Goal: Register for event/course: Sign up to attend an event or enroll in a course

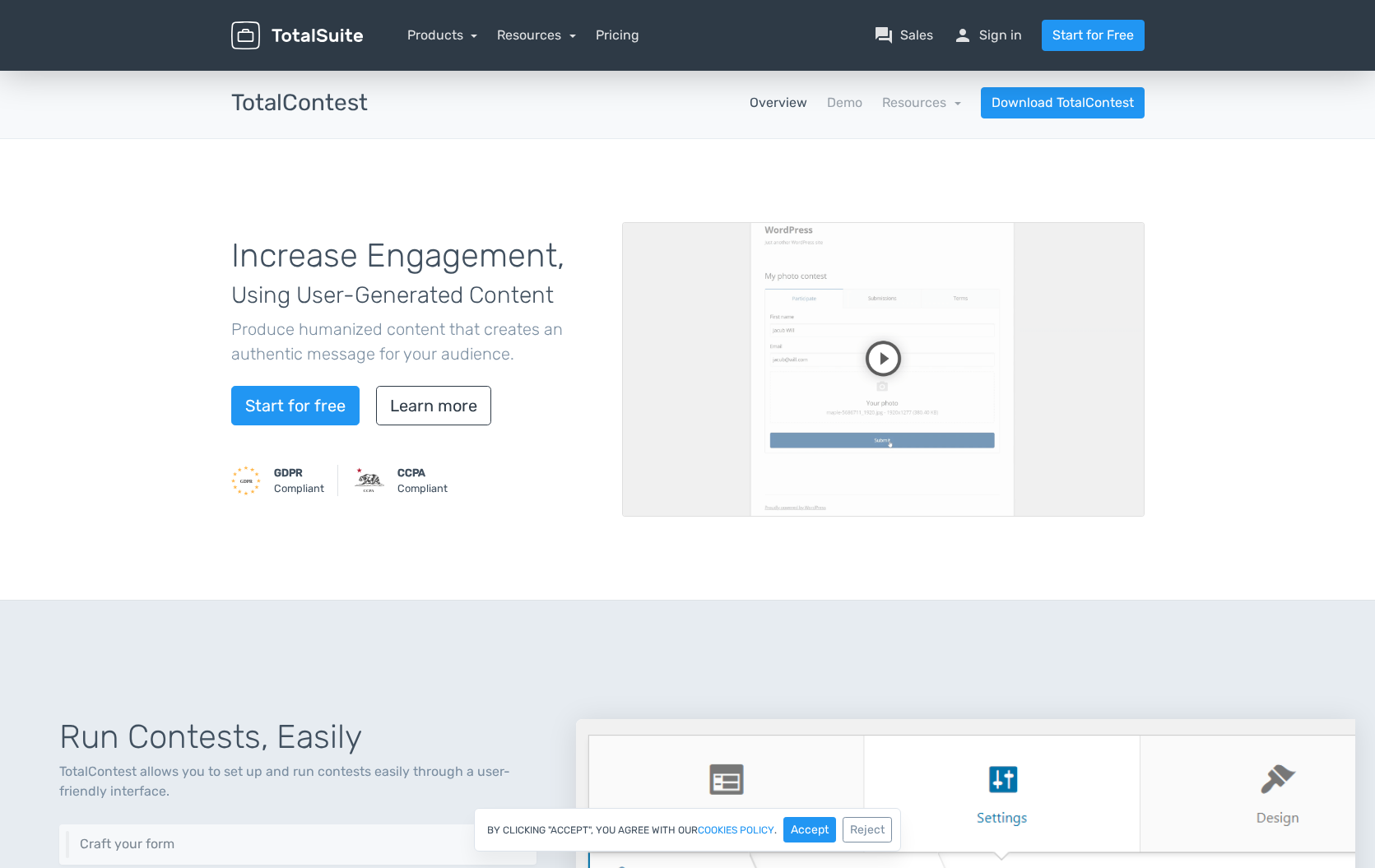
click at [497, 499] on div "GDPR Compliant CCPA Compliant" at bounding box center [414, 484] width 366 height 37
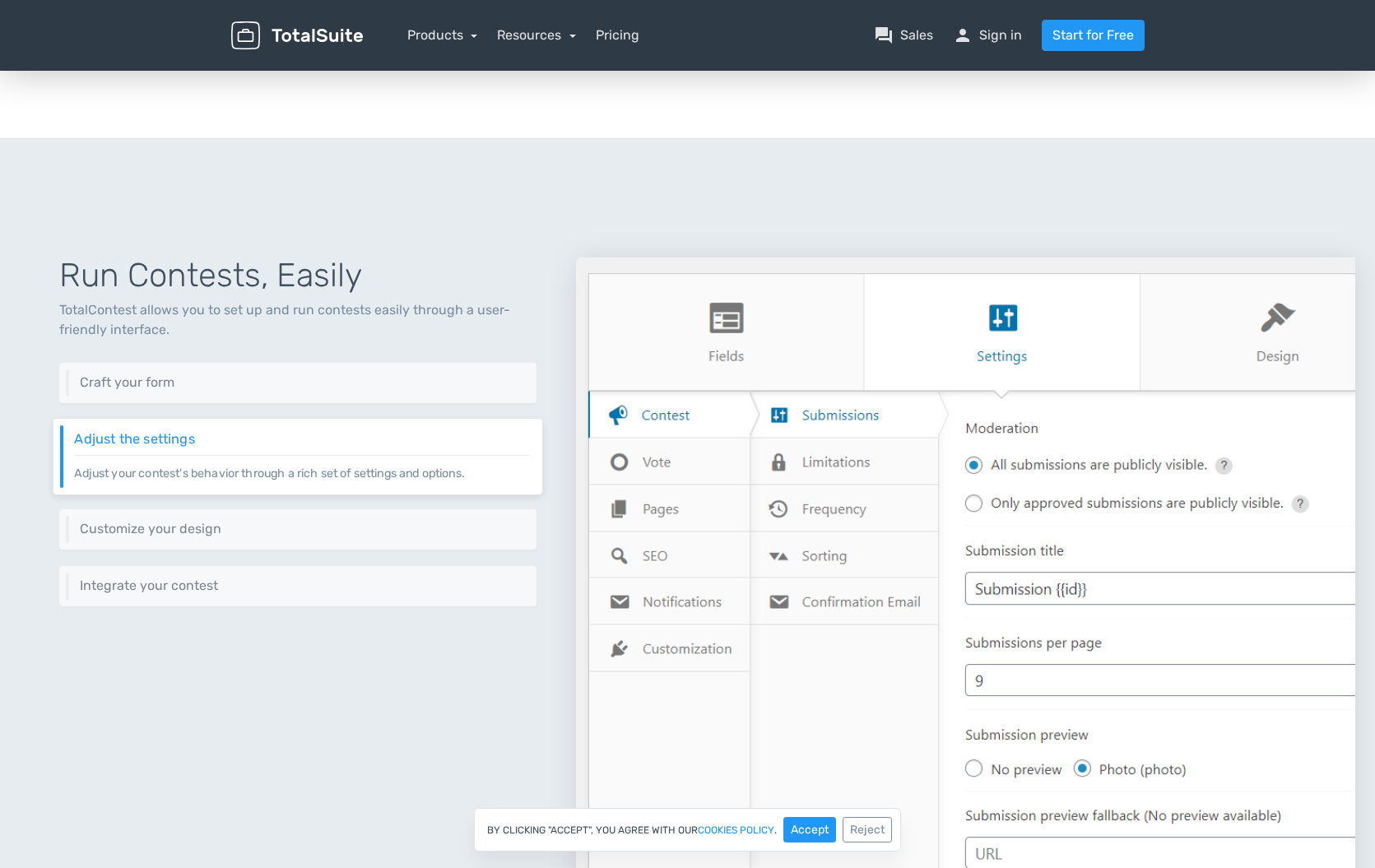
scroll to position [467, 0]
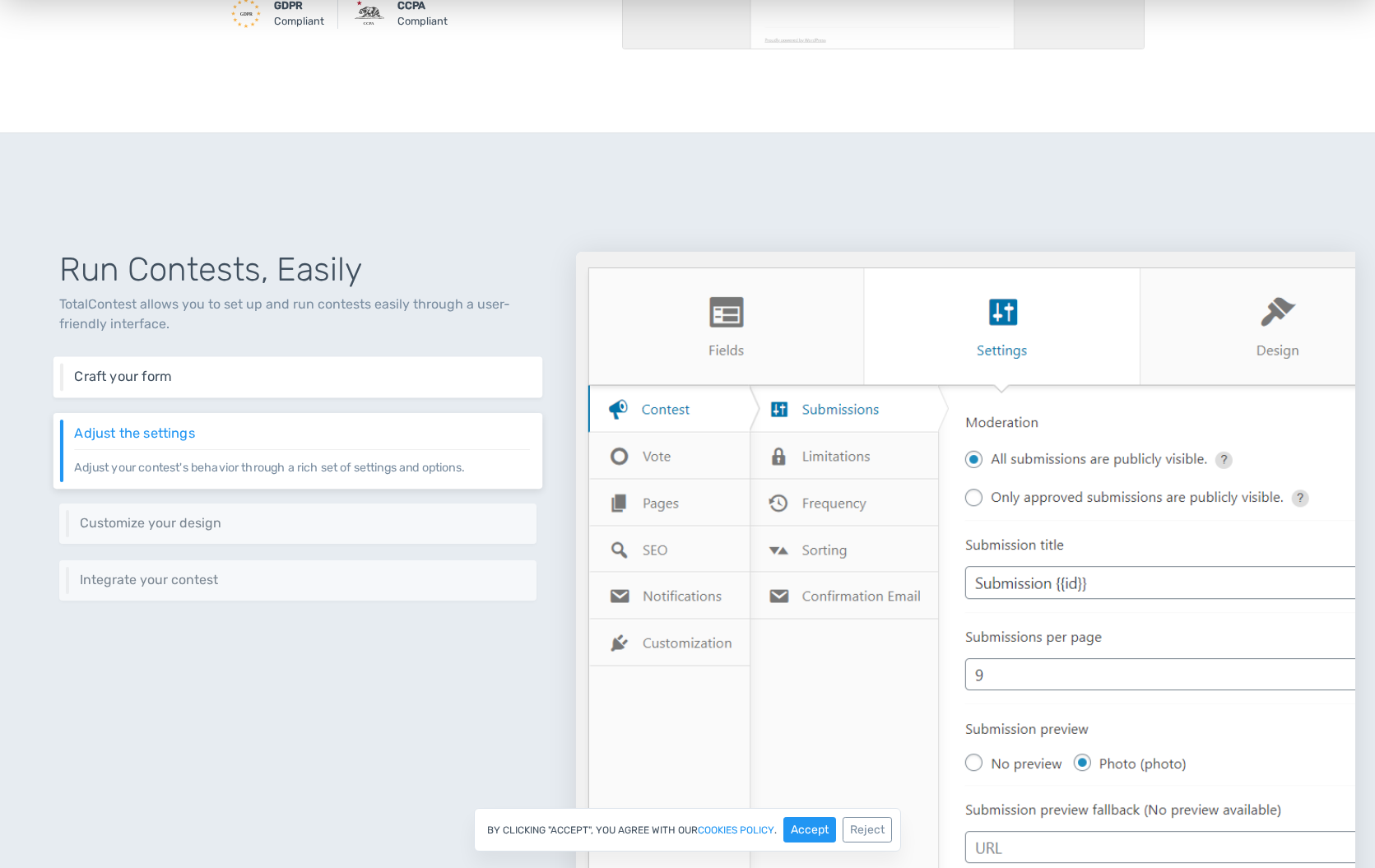
click at [164, 371] on h6 "Craft your form" at bounding box center [302, 377] width 456 height 14
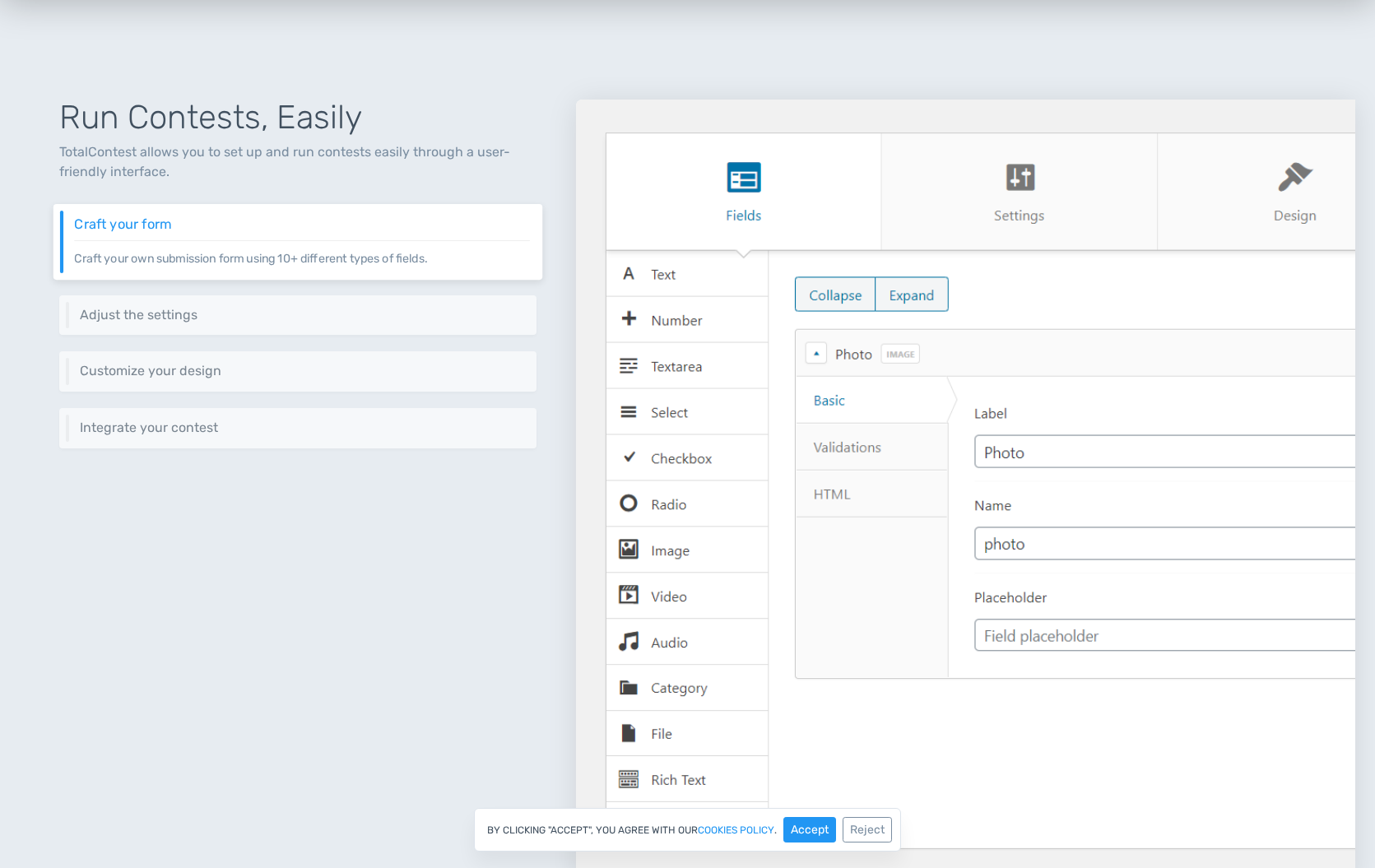
scroll to position [619, 0]
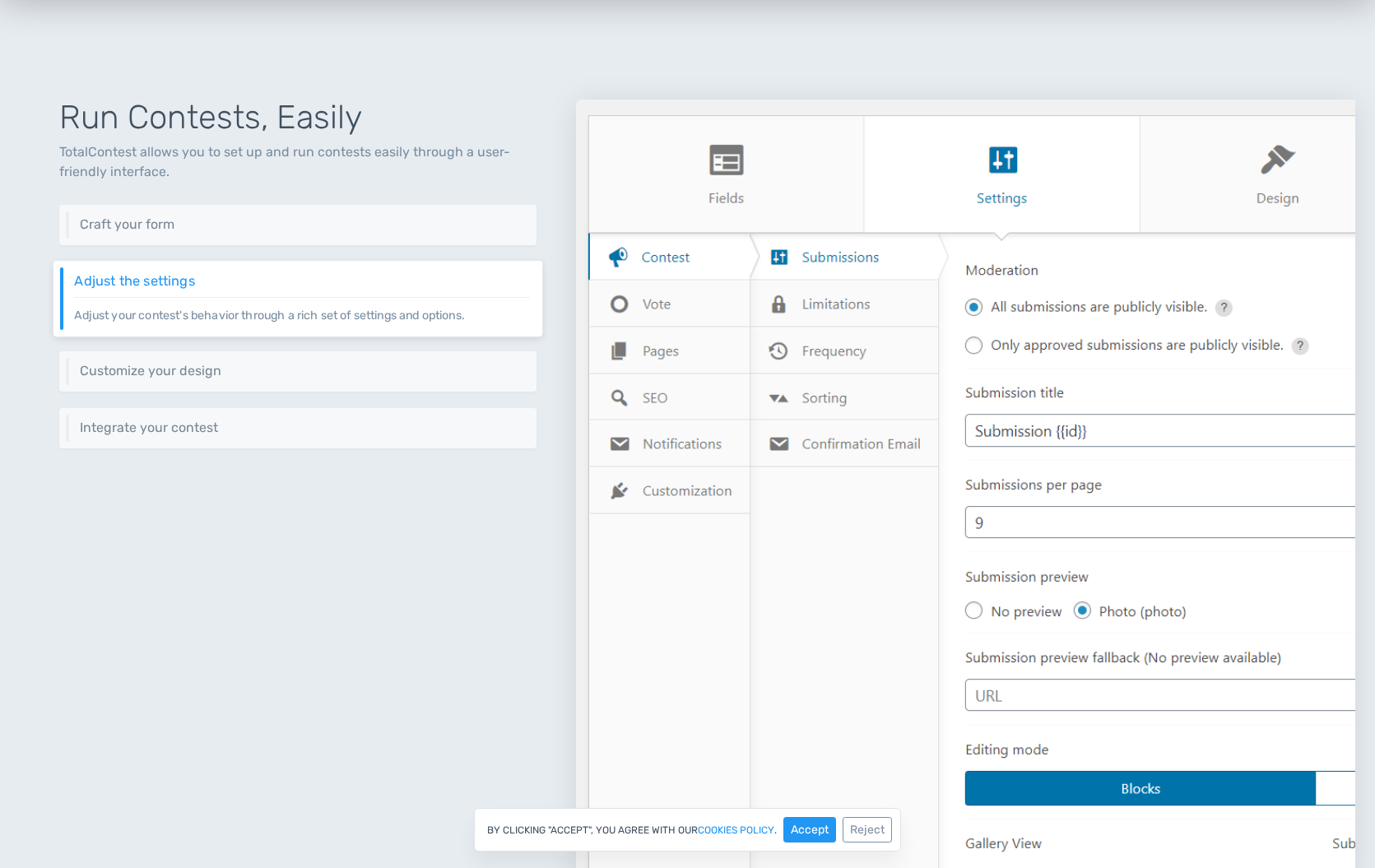
click at [301, 287] on div "Adjust the settings Adjust your contest's behavior through a rich set of settin…" at bounding box center [299, 299] width 489 height 76
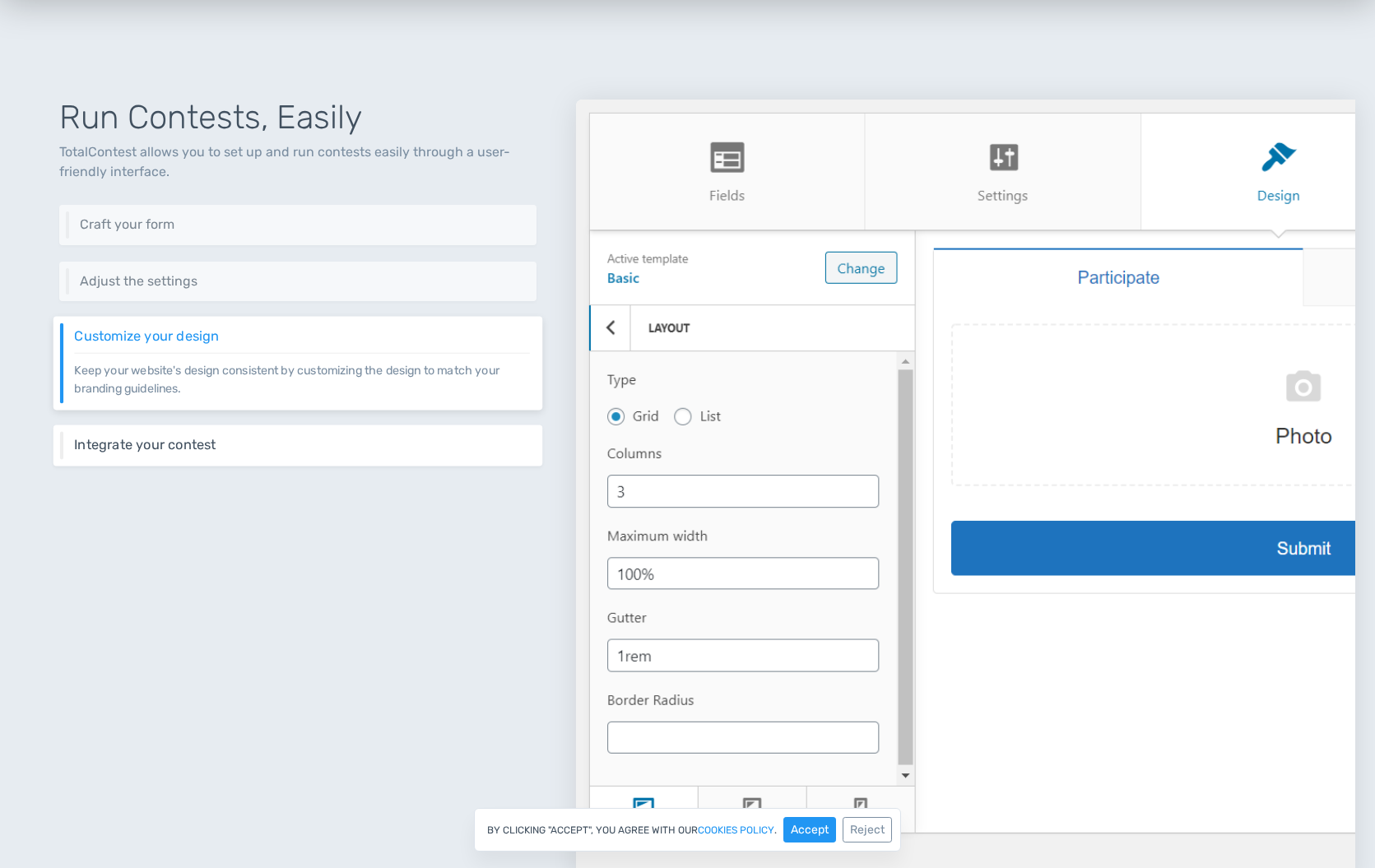
click at [291, 442] on h6 "Integrate your contest" at bounding box center [302, 444] width 456 height 14
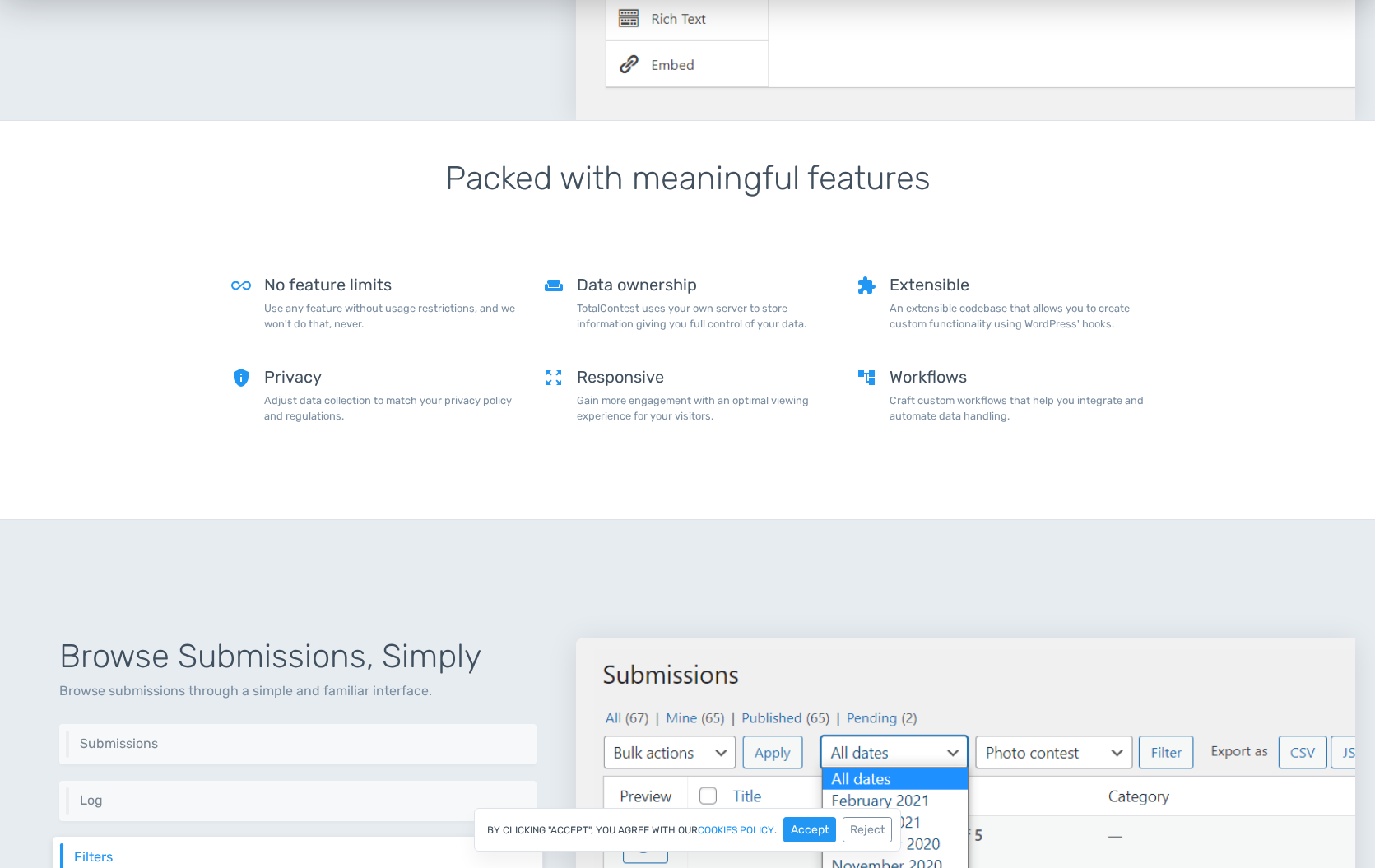
scroll to position [1935, 0]
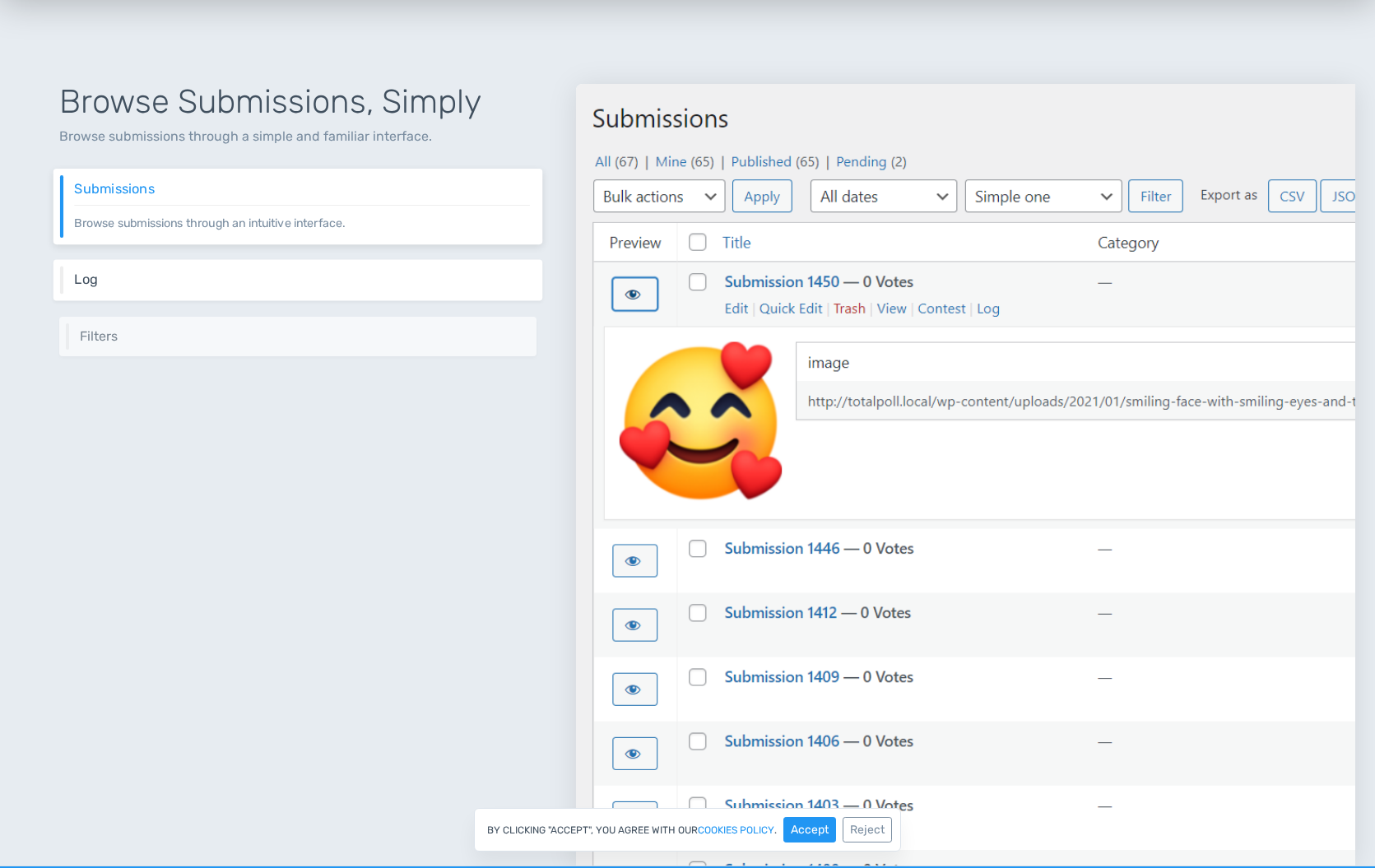
click at [374, 266] on div "Log Browse every request sent to TotalContest through a simple interface." at bounding box center [299, 279] width 489 height 41
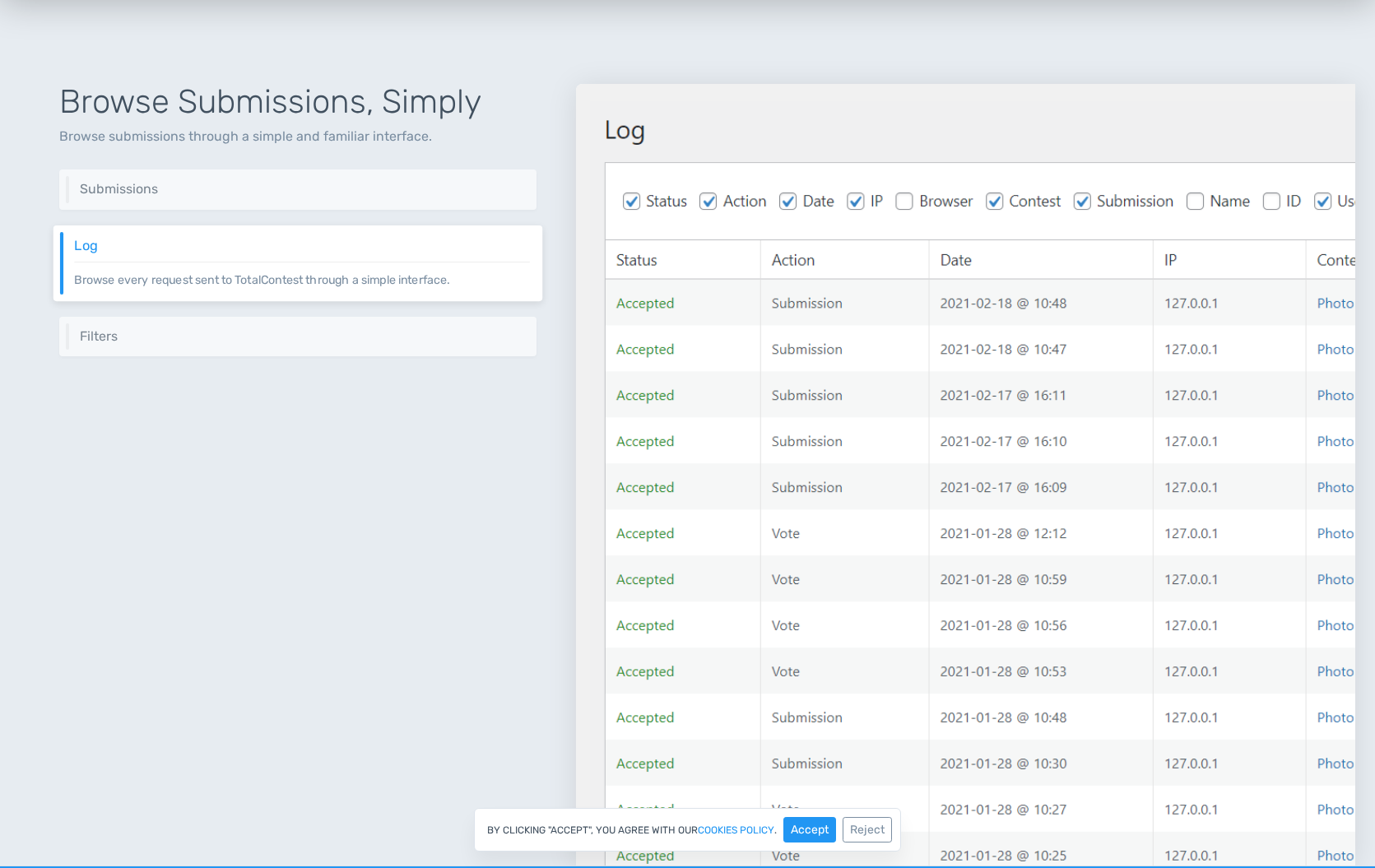
click at [381, 302] on div "Browse Submissions, Simply Browse submissions through a simple and familiar int…" at bounding box center [298, 455] width 556 height 822
click at [380, 343] on p "Get entries based on a list of filters like date range and categories." at bounding box center [302, 343] width 456 height 1
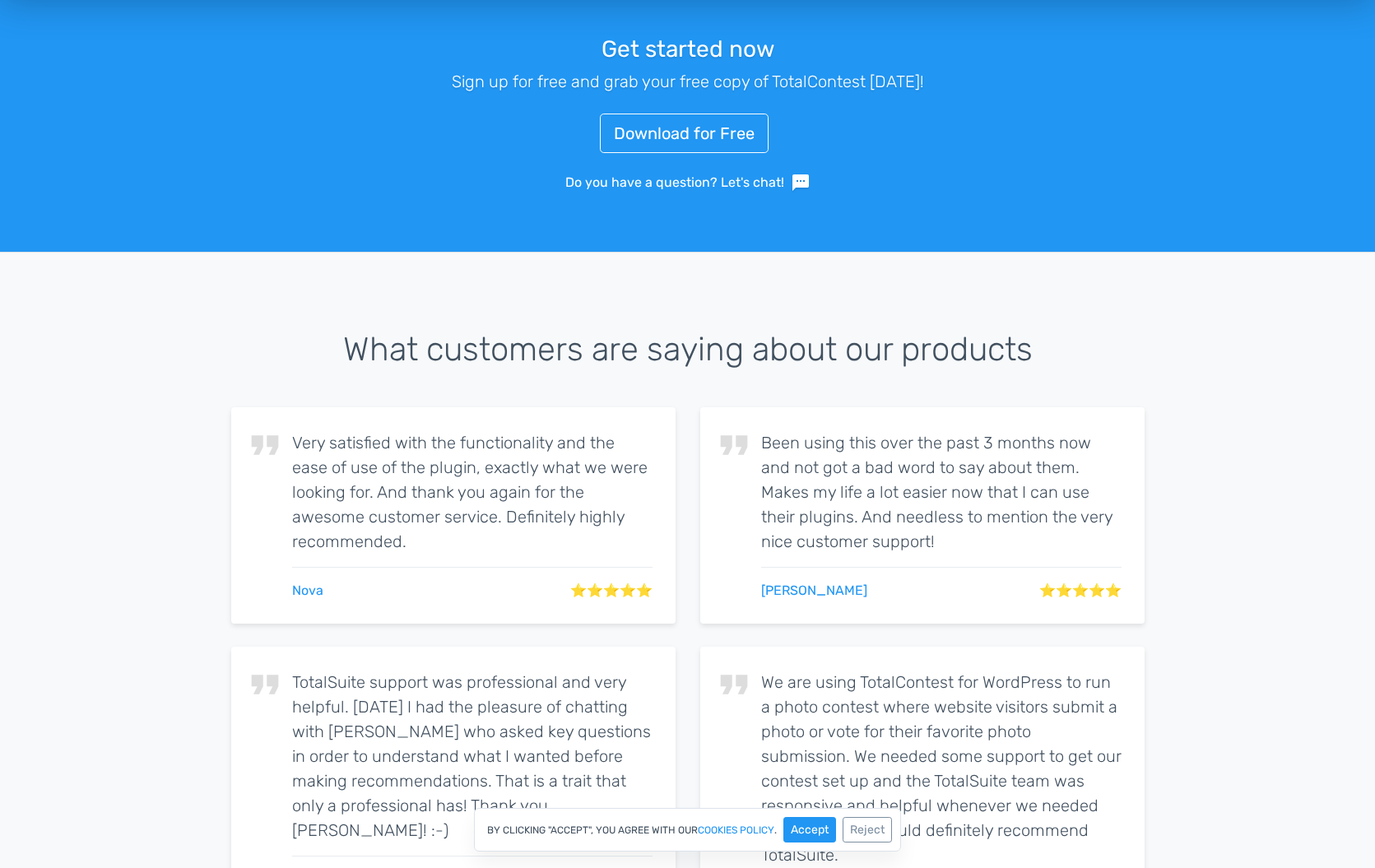
scroll to position [0, 0]
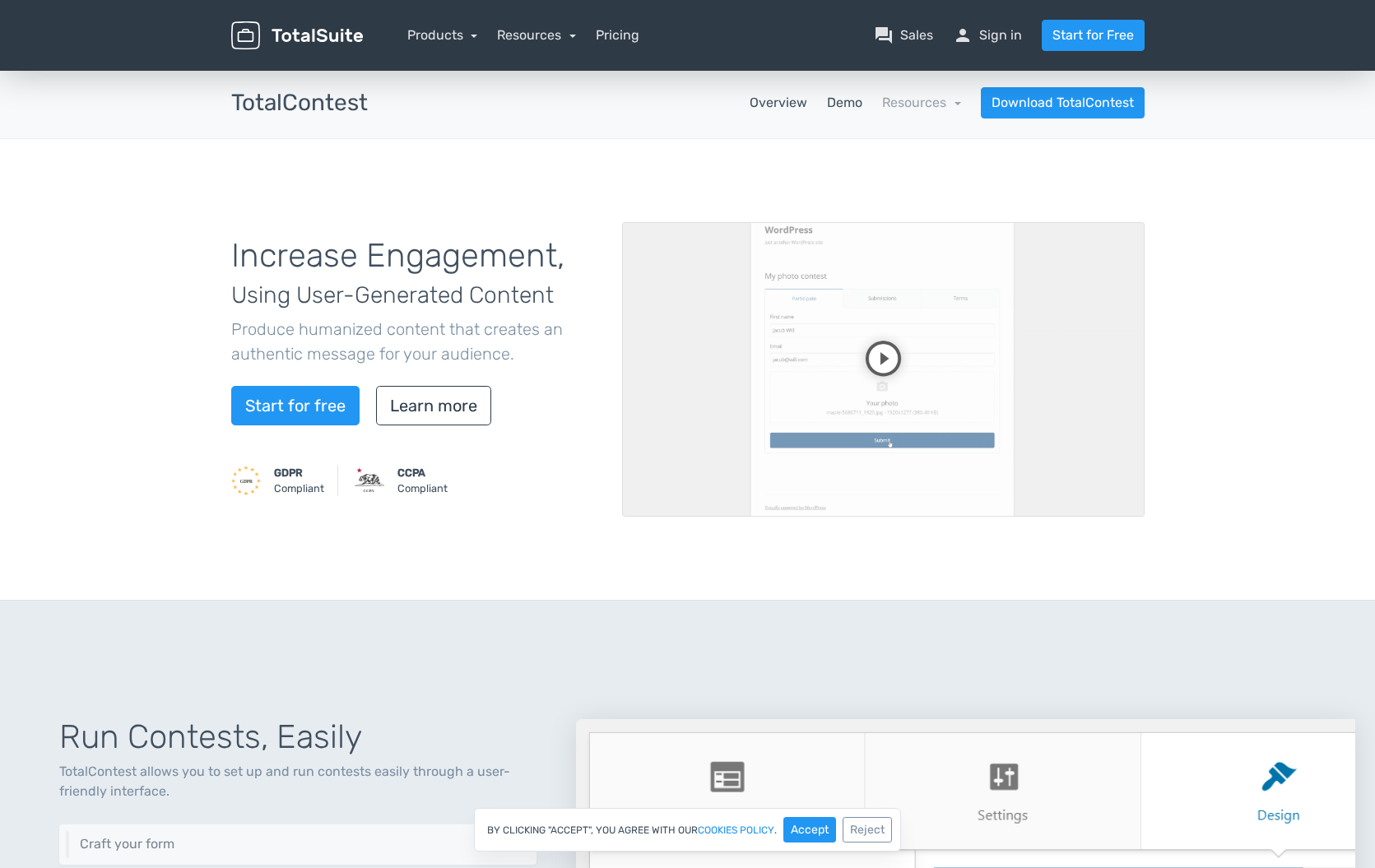
click at [850, 110] on link "Demo" at bounding box center [845, 103] width 36 height 20
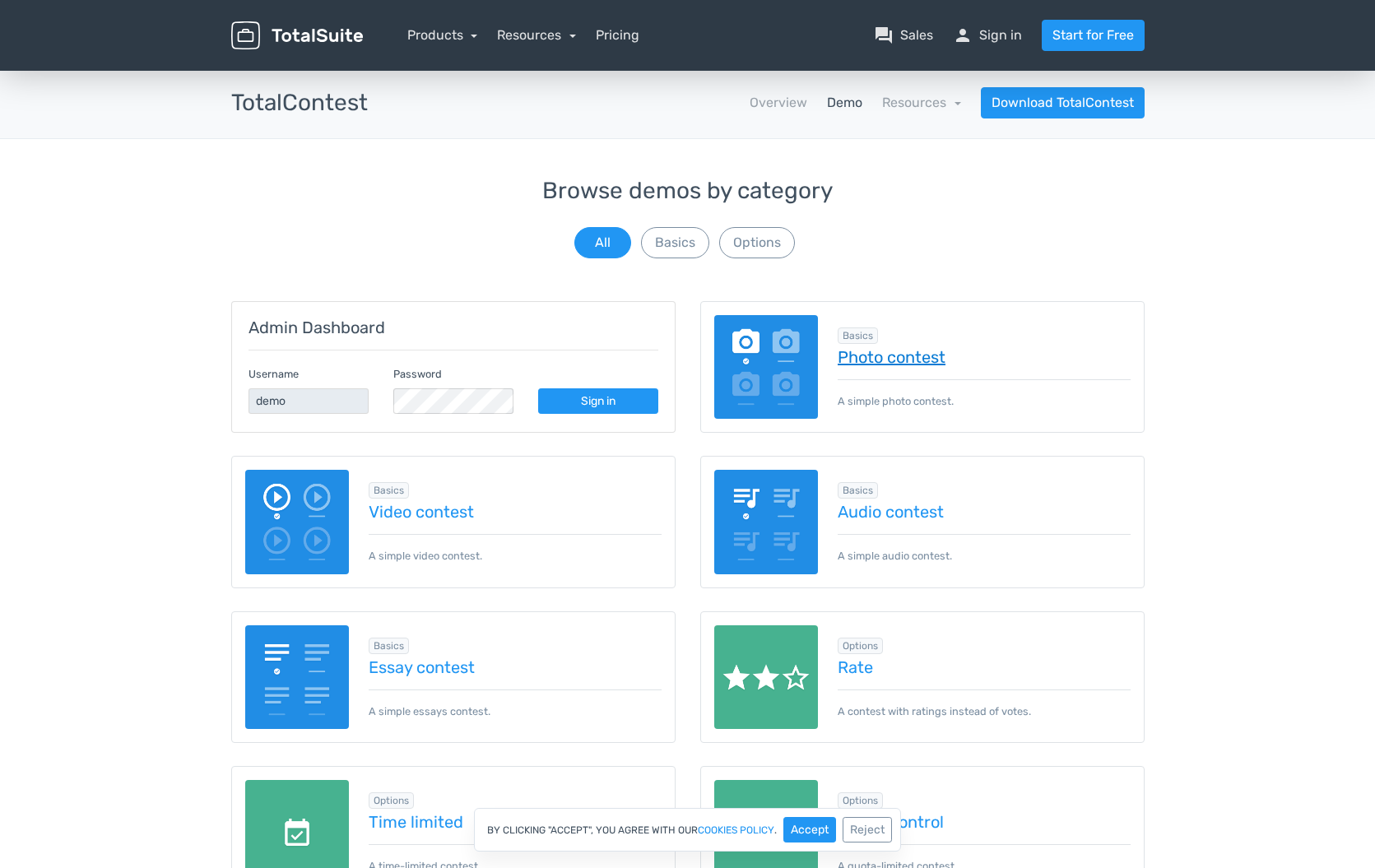
click at [892, 356] on link "Photo contest" at bounding box center [985, 356] width 293 height 18
click at [626, 408] on link "Sign in" at bounding box center [598, 401] width 120 height 25
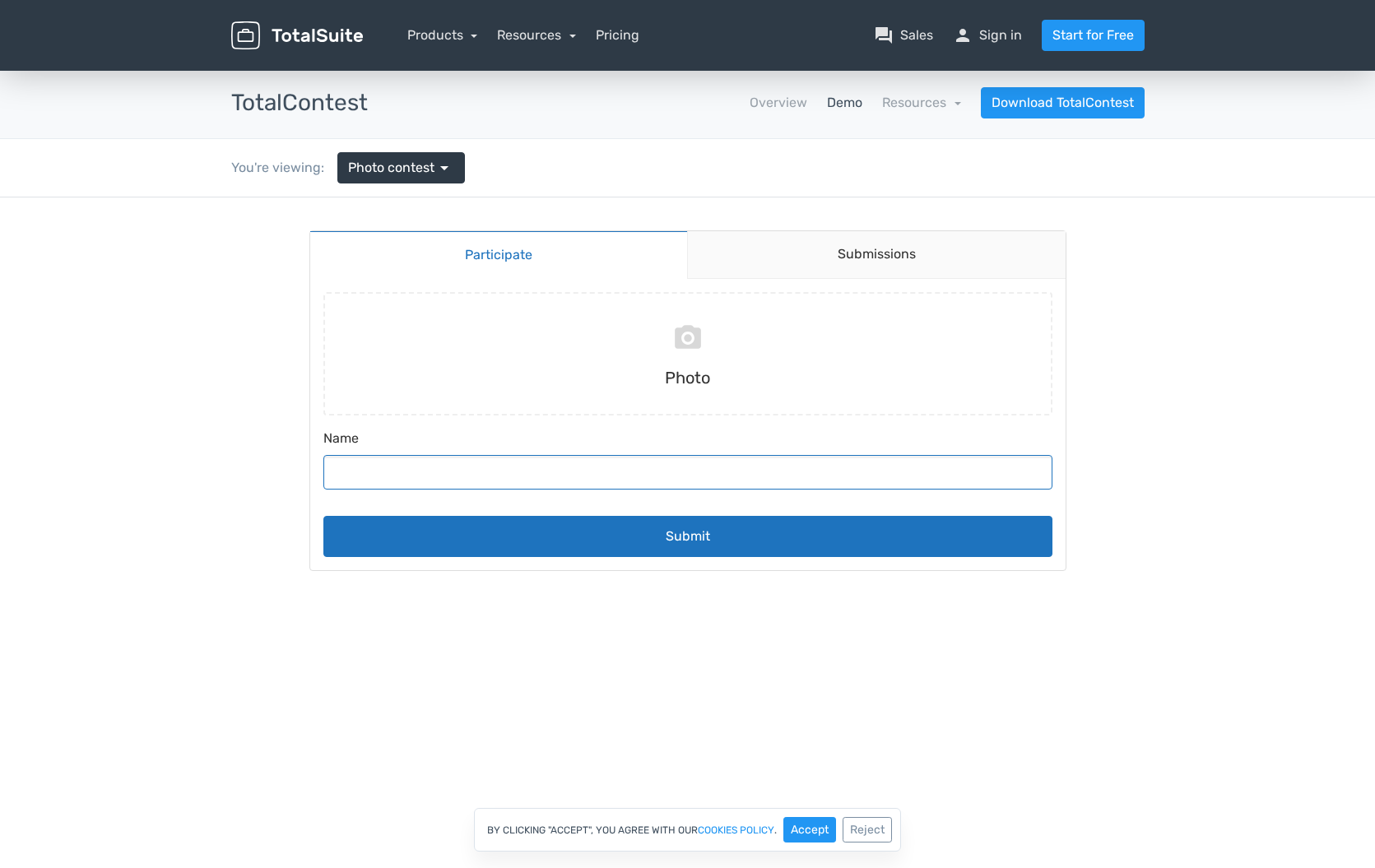
click at [502, 471] on input "Name" at bounding box center [688, 472] width 729 height 35
click at [853, 246] on link "Submissions" at bounding box center [876, 255] width 379 height 48
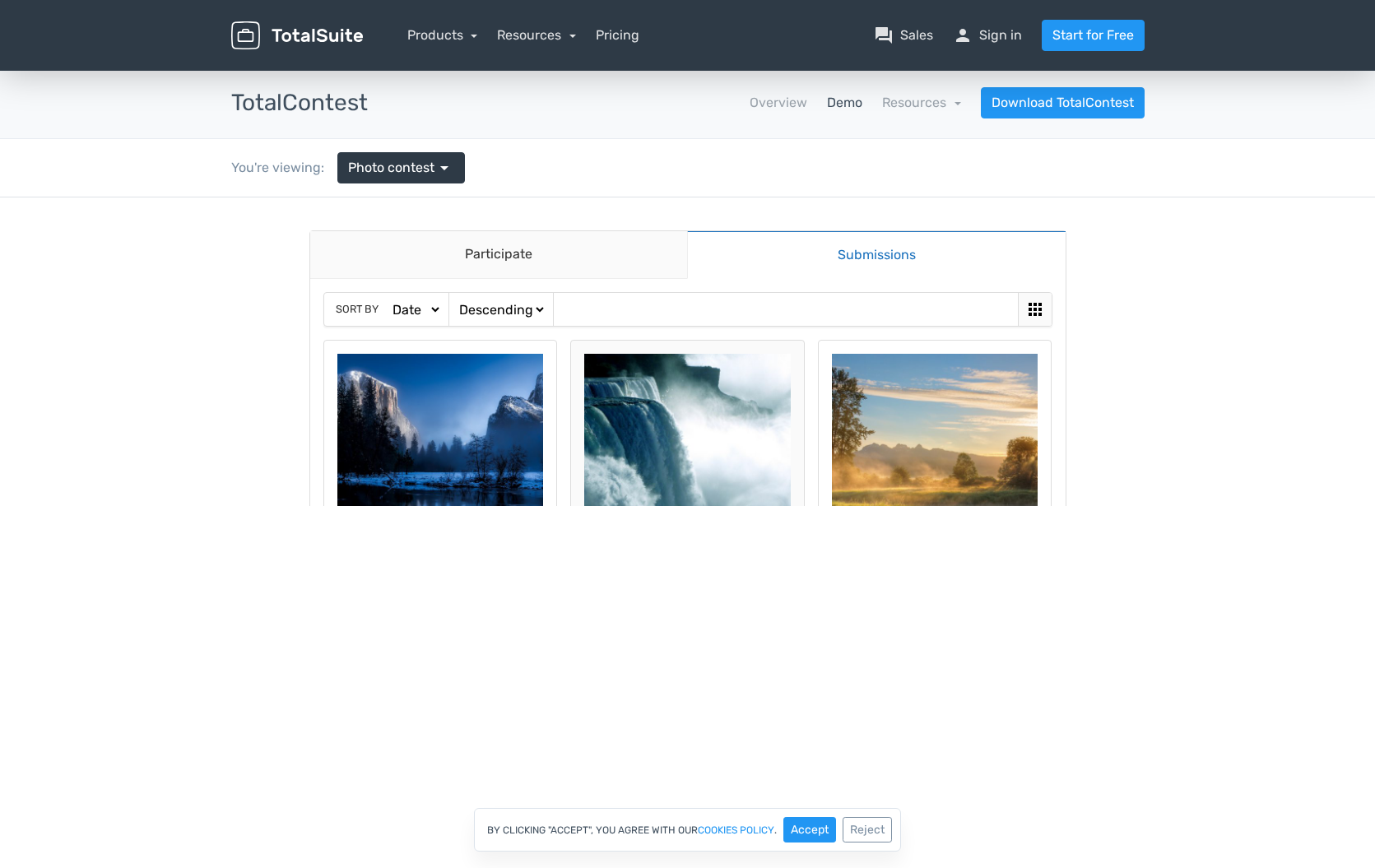
click at [663, 447] on img at bounding box center [688, 457] width 206 height 206
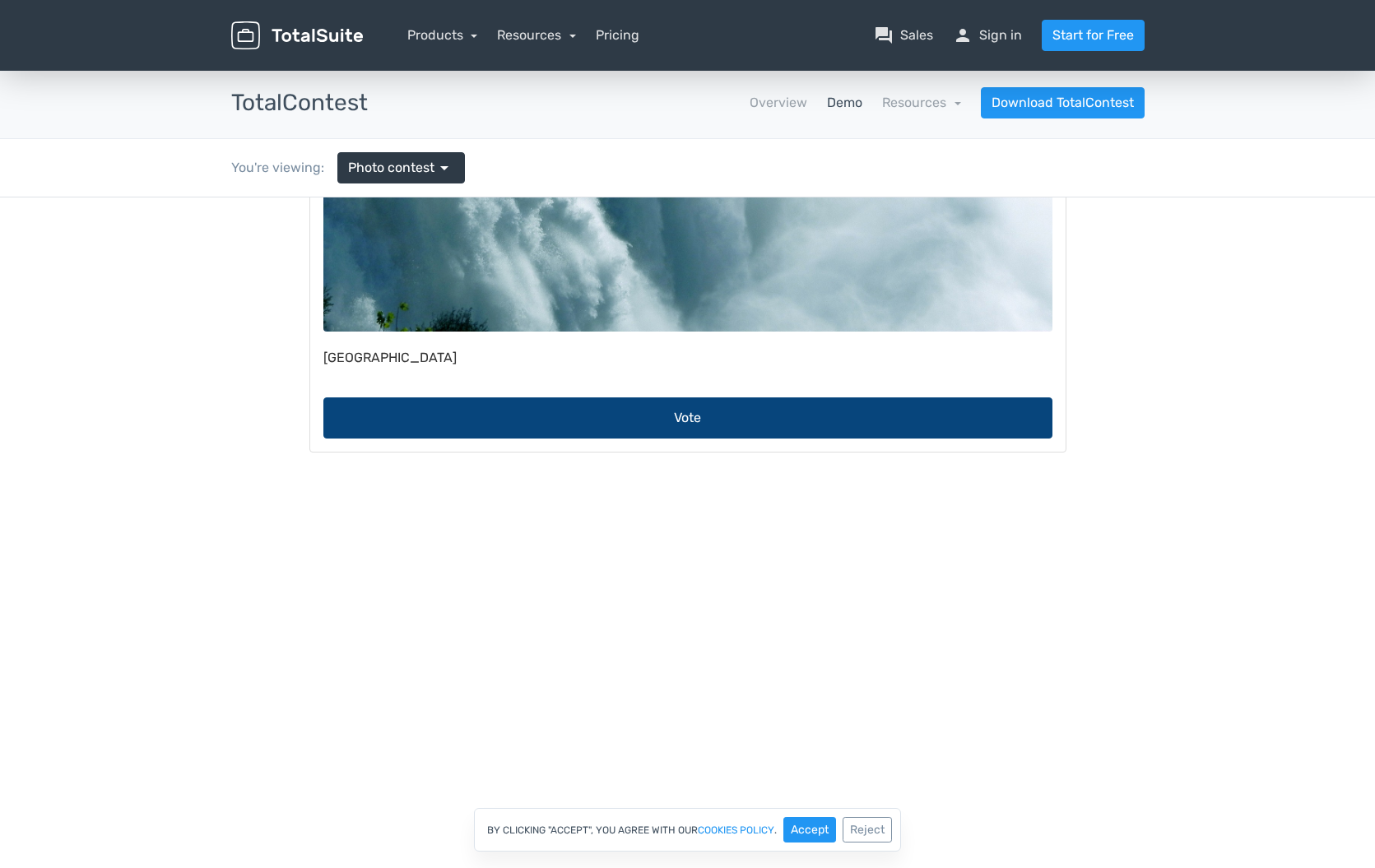
click at [580, 430] on button "Vote" at bounding box center [688, 418] width 729 height 41
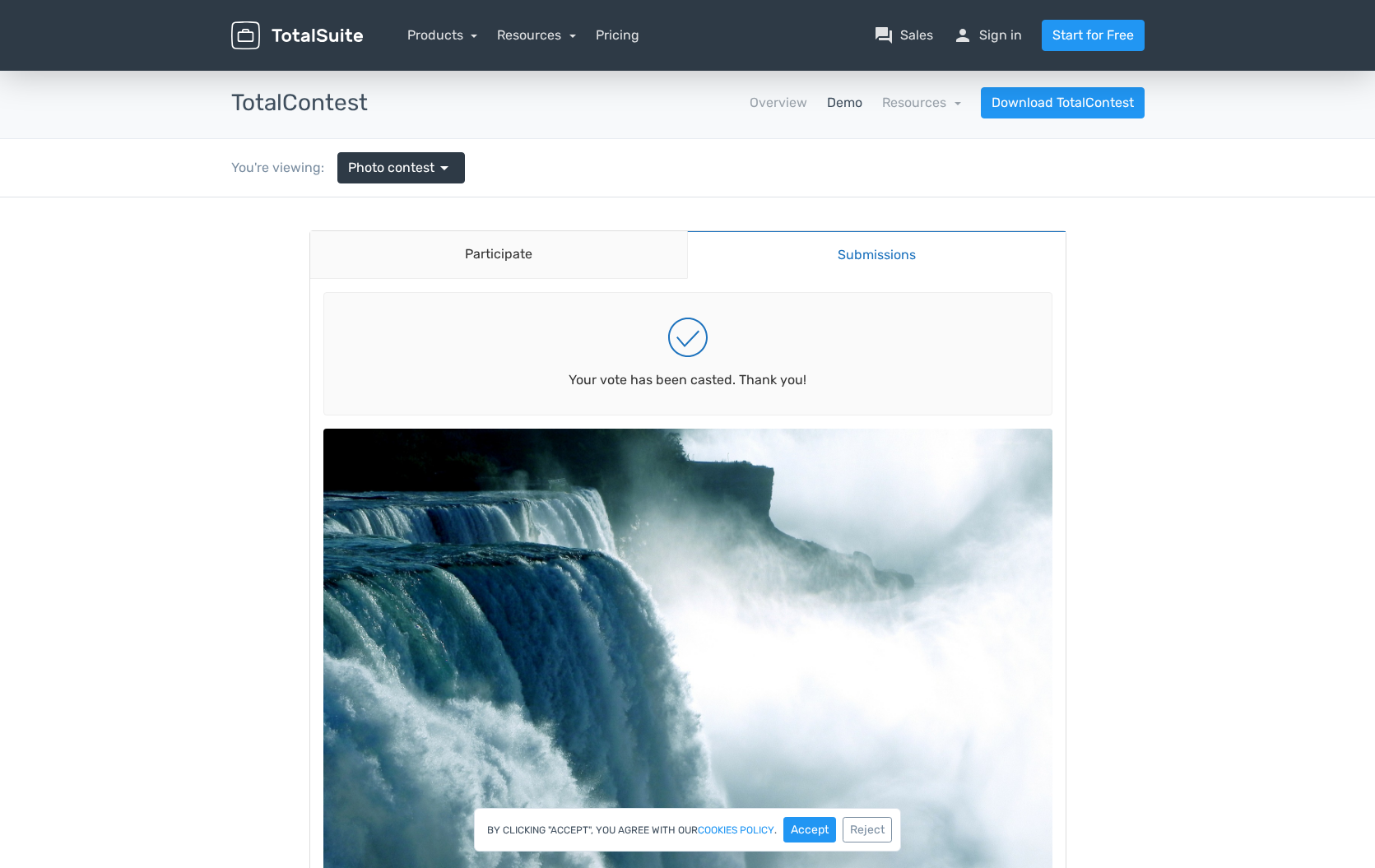
click at [714, 381] on p "Your vote has been casted. Thank you!" at bounding box center [687, 380] width 238 height 20
click at [921, 100] on link "Resources" at bounding box center [922, 102] width 79 height 15
click at [892, 197] on link "article Changelog" at bounding box center [884, 195] width 155 height 47
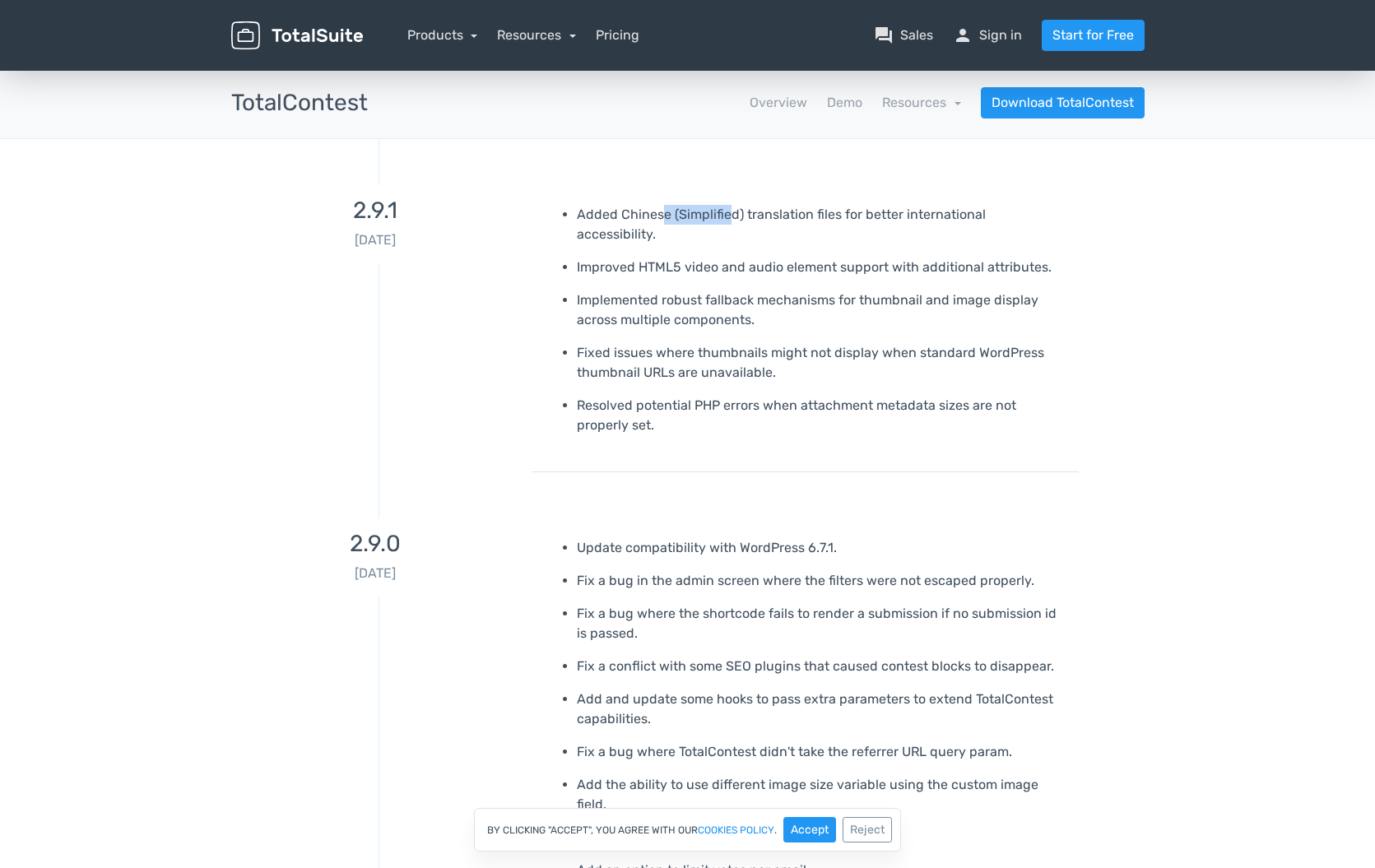
drag, startPoint x: 659, startPoint y: 216, endPoint x: 780, endPoint y: 218, distance: 121.0
click at [760, 217] on p "Added Chinese (Simplified) translation files for better international accessibi…" at bounding box center [822, 224] width 489 height 39
click at [822, 371] on ul "Added Chinese (Simplified) translation files for better international accessibi…" at bounding box center [806, 320] width 522 height 230
click at [791, 110] on link "Overview" at bounding box center [779, 103] width 58 height 20
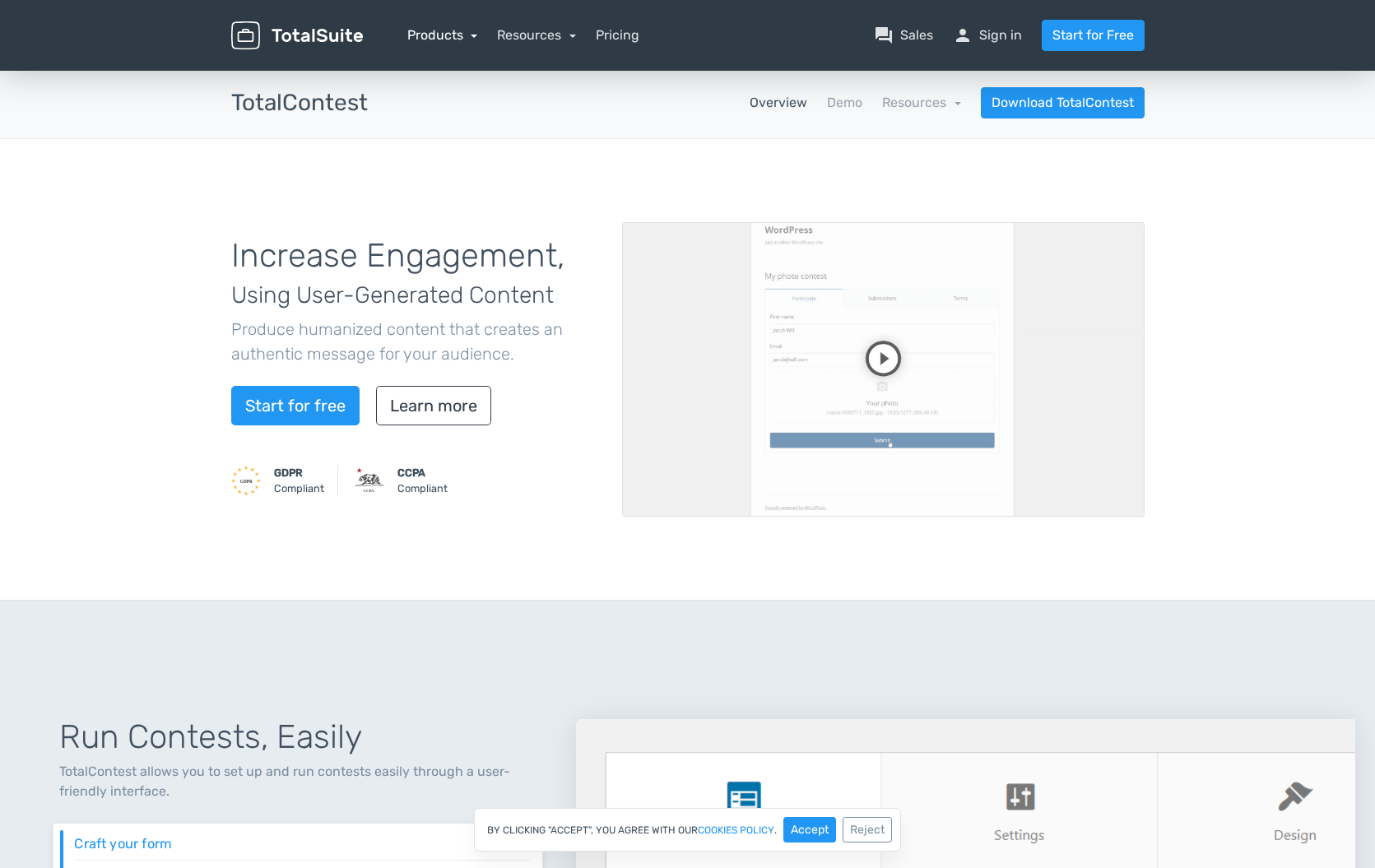
click at [443, 37] on link "Products" at bounding box center [442, 35] width 70 height 15
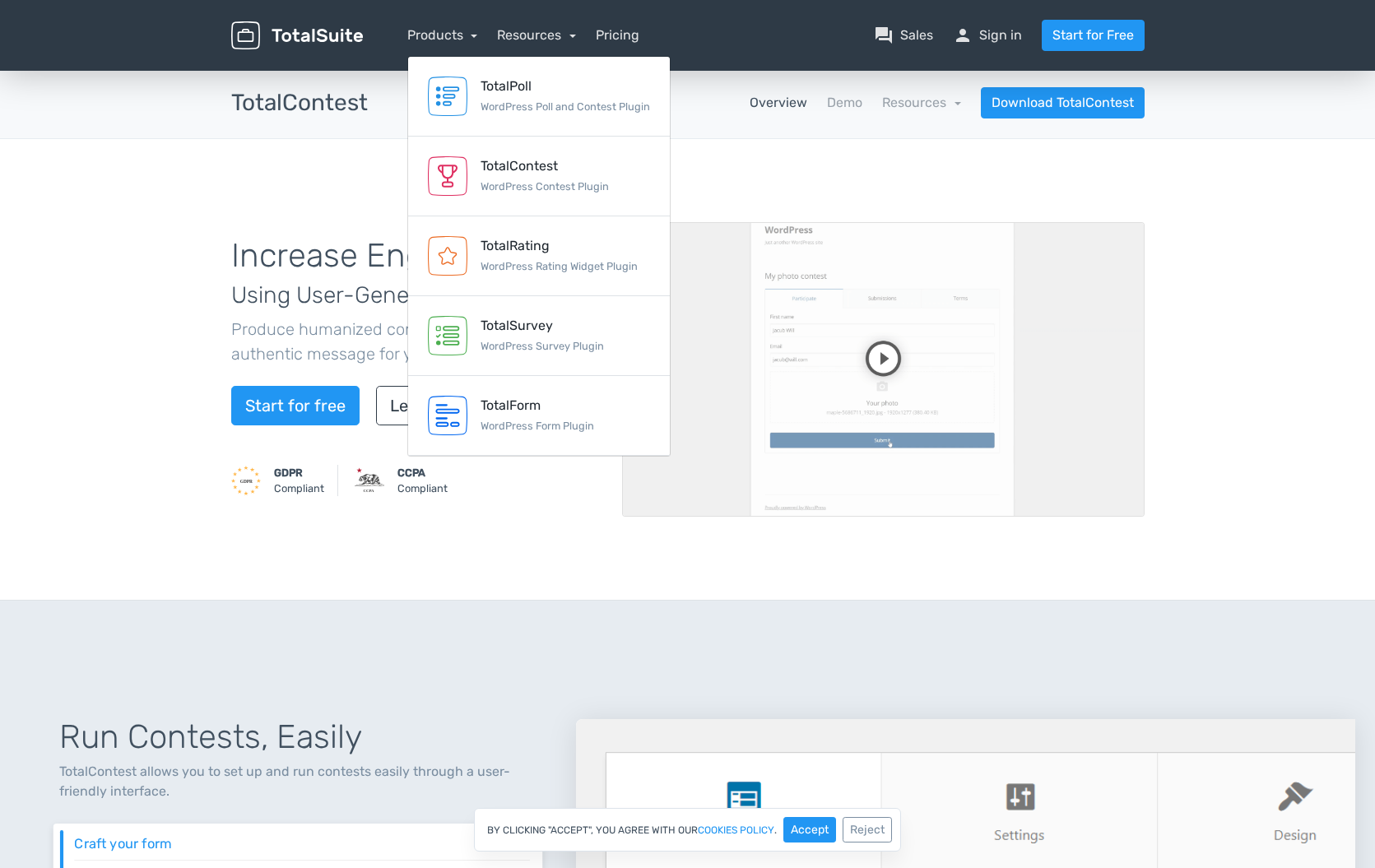
click at [204, 392] on div "Increase Engagement, Using User-Generated Content Produce humanized content tha…" at bounding box center [687, 369] width 1375 height 461
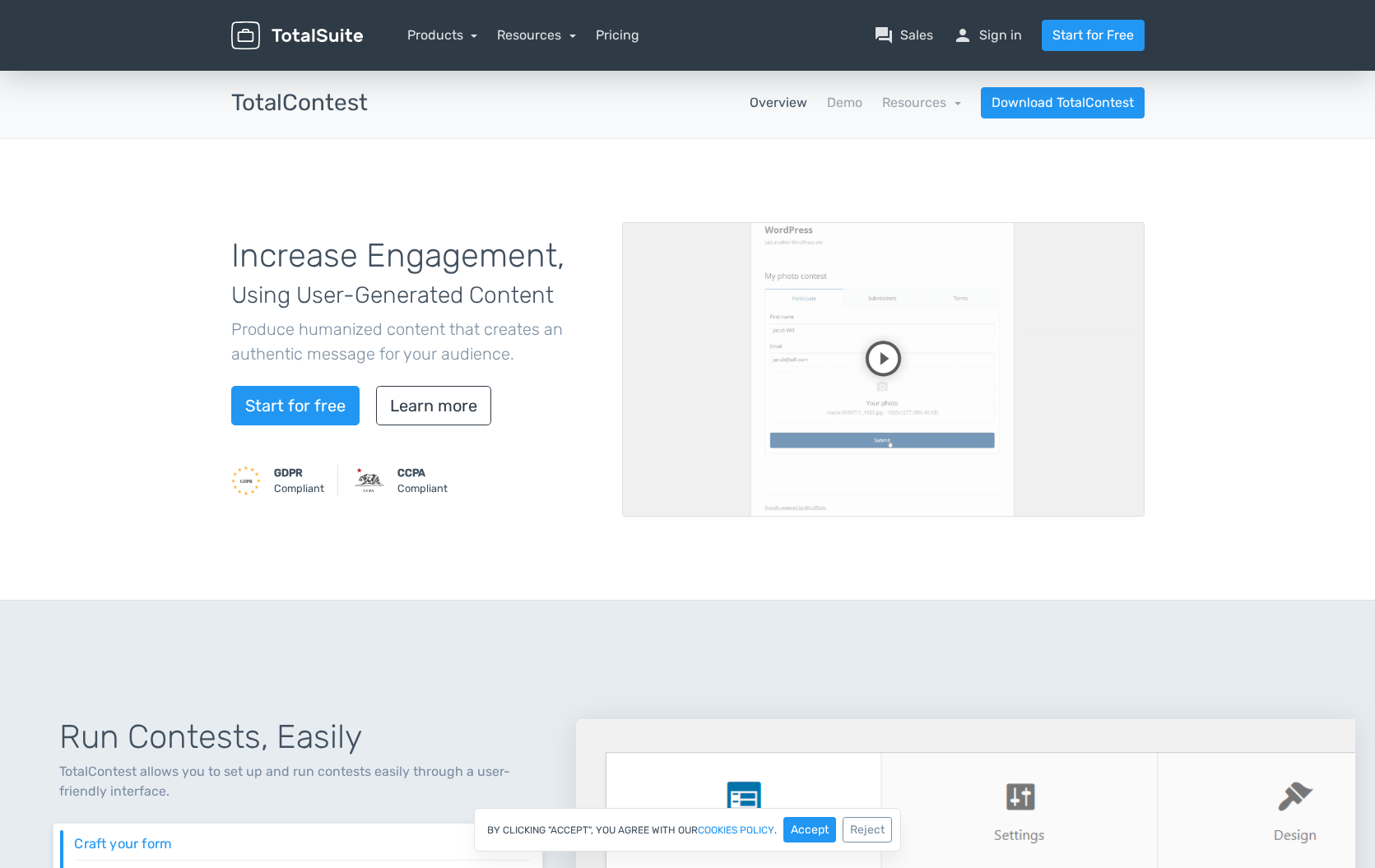
click at [468, 487] on div "GDPR Compliant CCPA Compliant" at bounding box center [414, 484] width 366 height 37
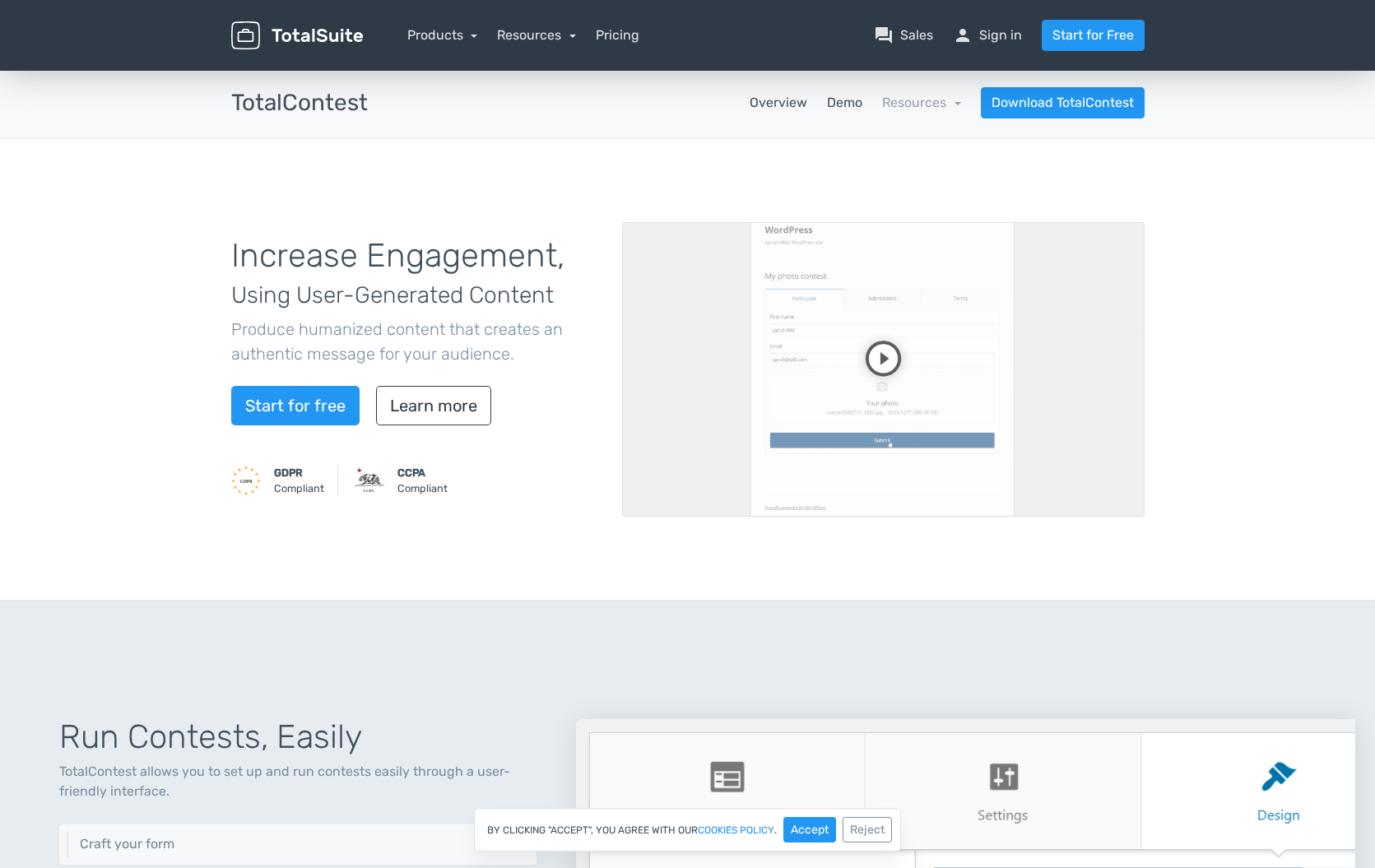
click at [855, 96] on link "Demo" at bounding box center [845, 103] width 36 height 20
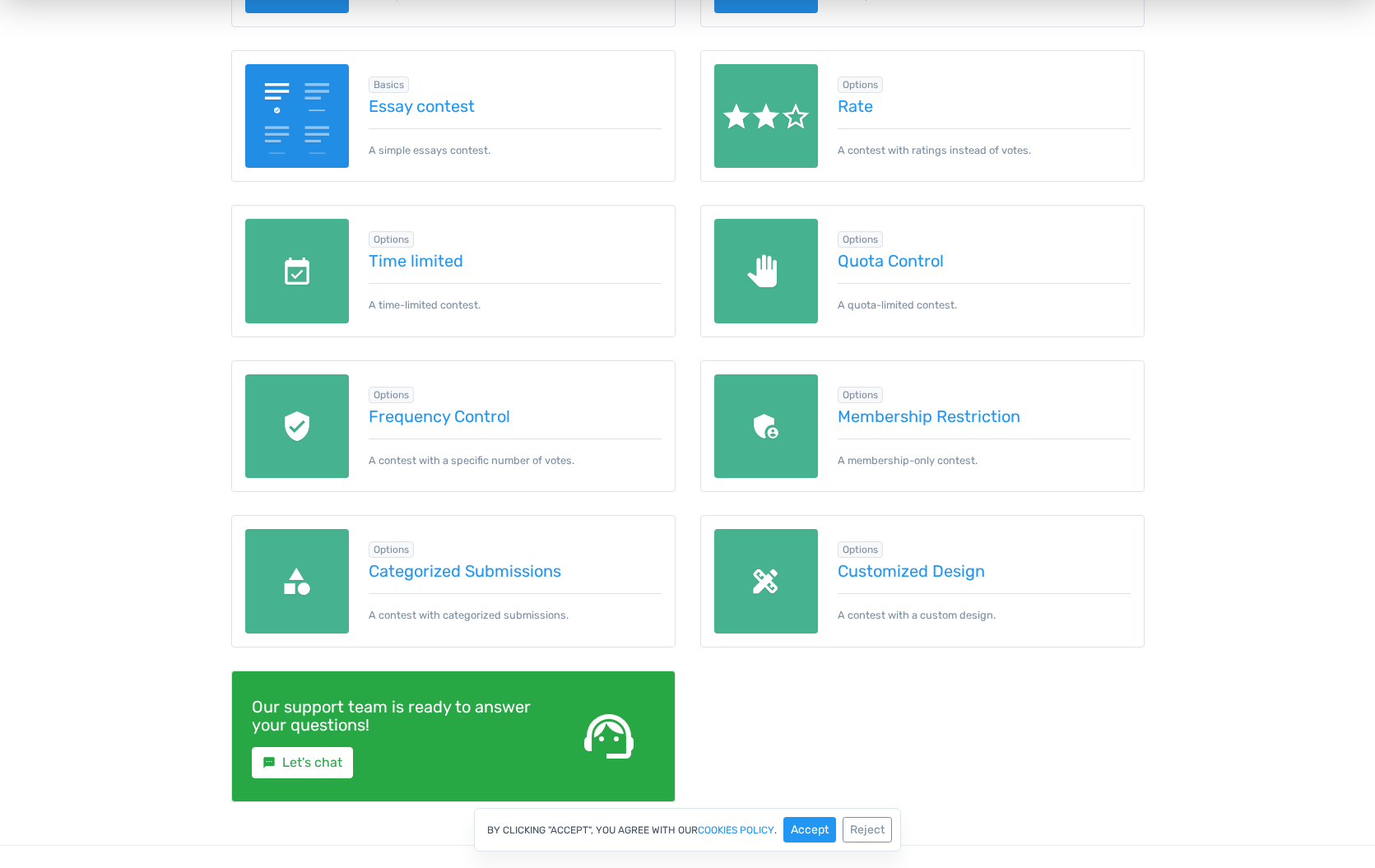
scroll to position [87, 0]
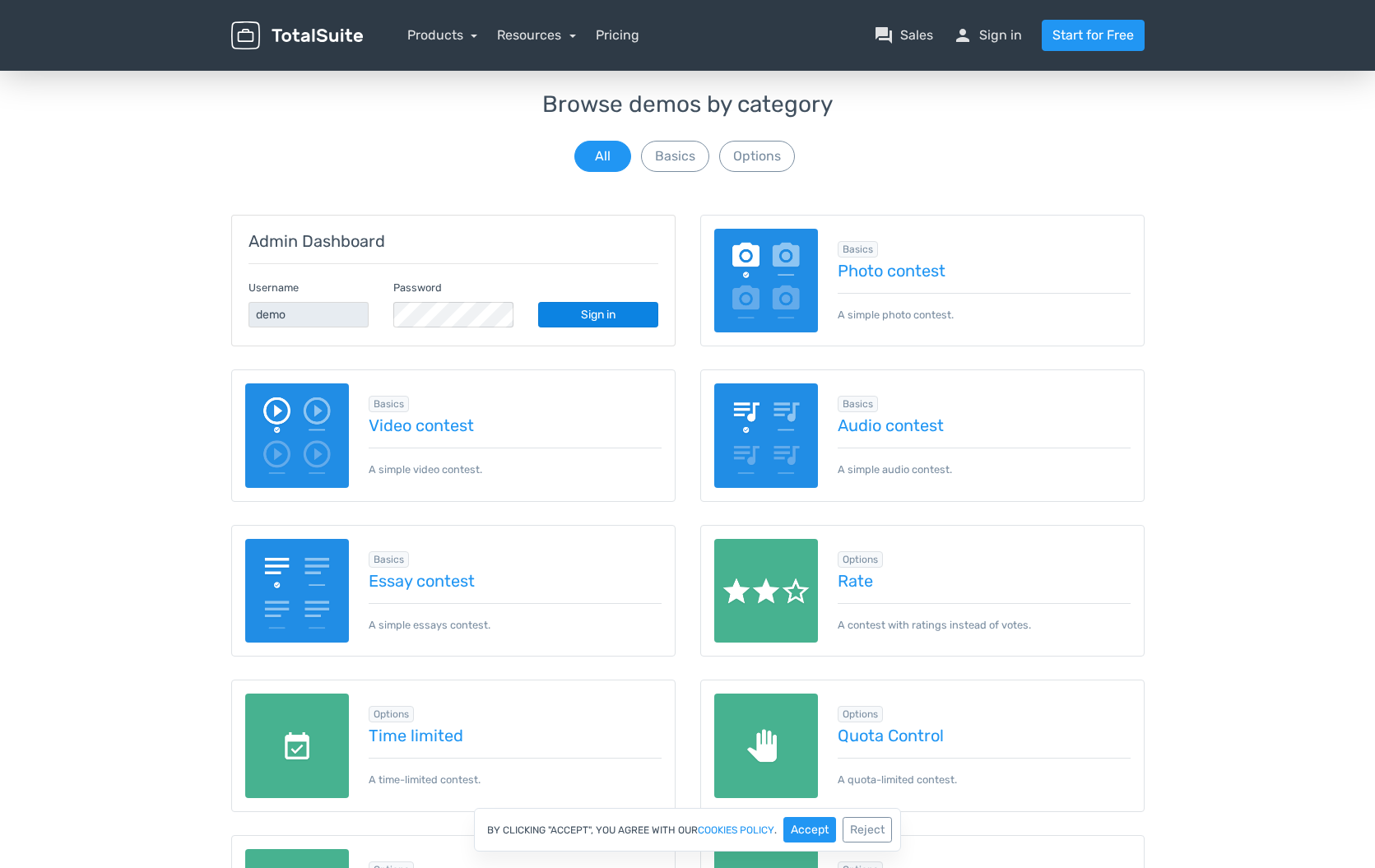
click at [630, 313] on link "Sign in" at bounding box center [598, 315] width 120 height 25
click at [778, 164] on button "Options" at bounding box center [757, 156] width 76 height 31
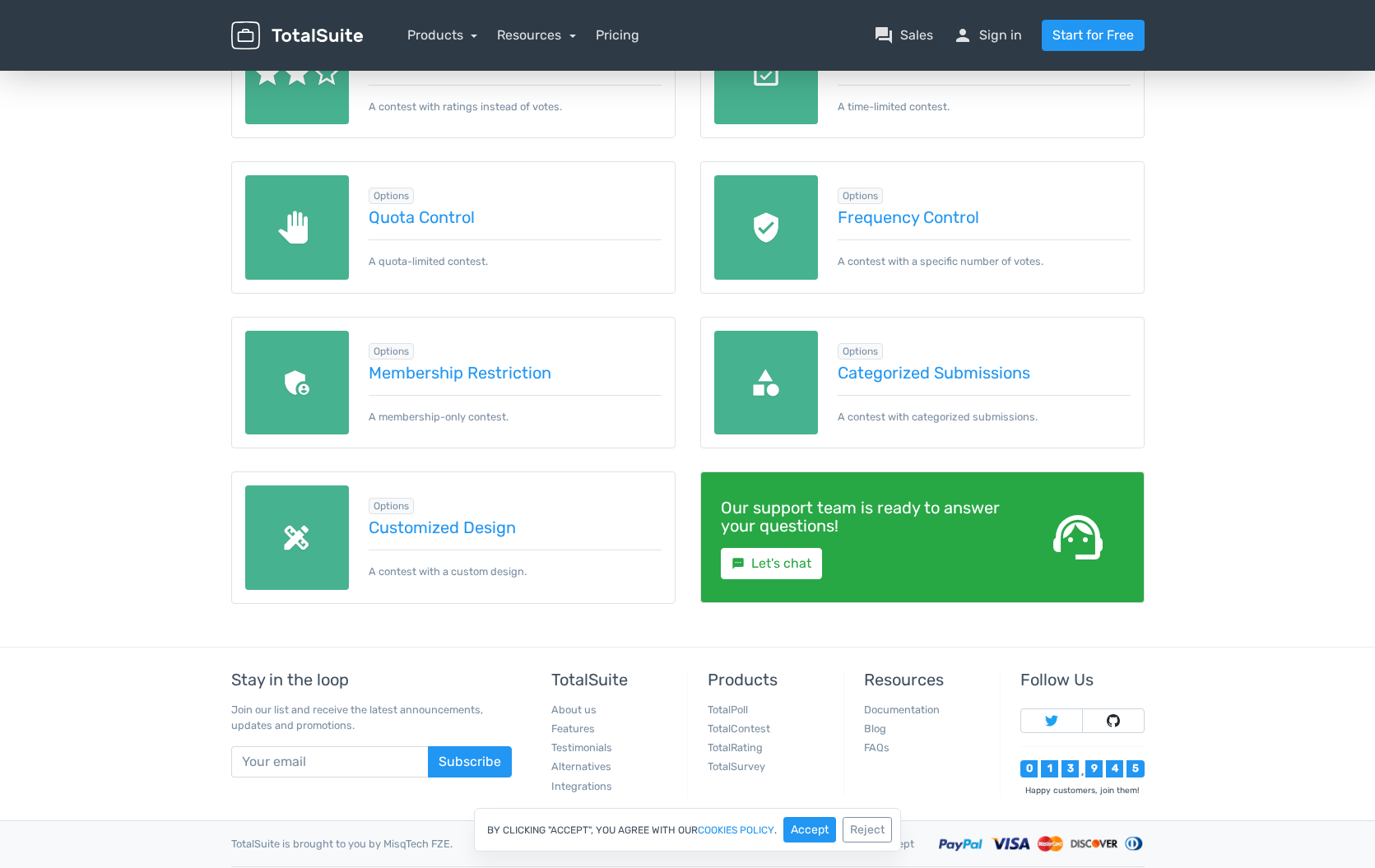
scroll to position [294, 0]
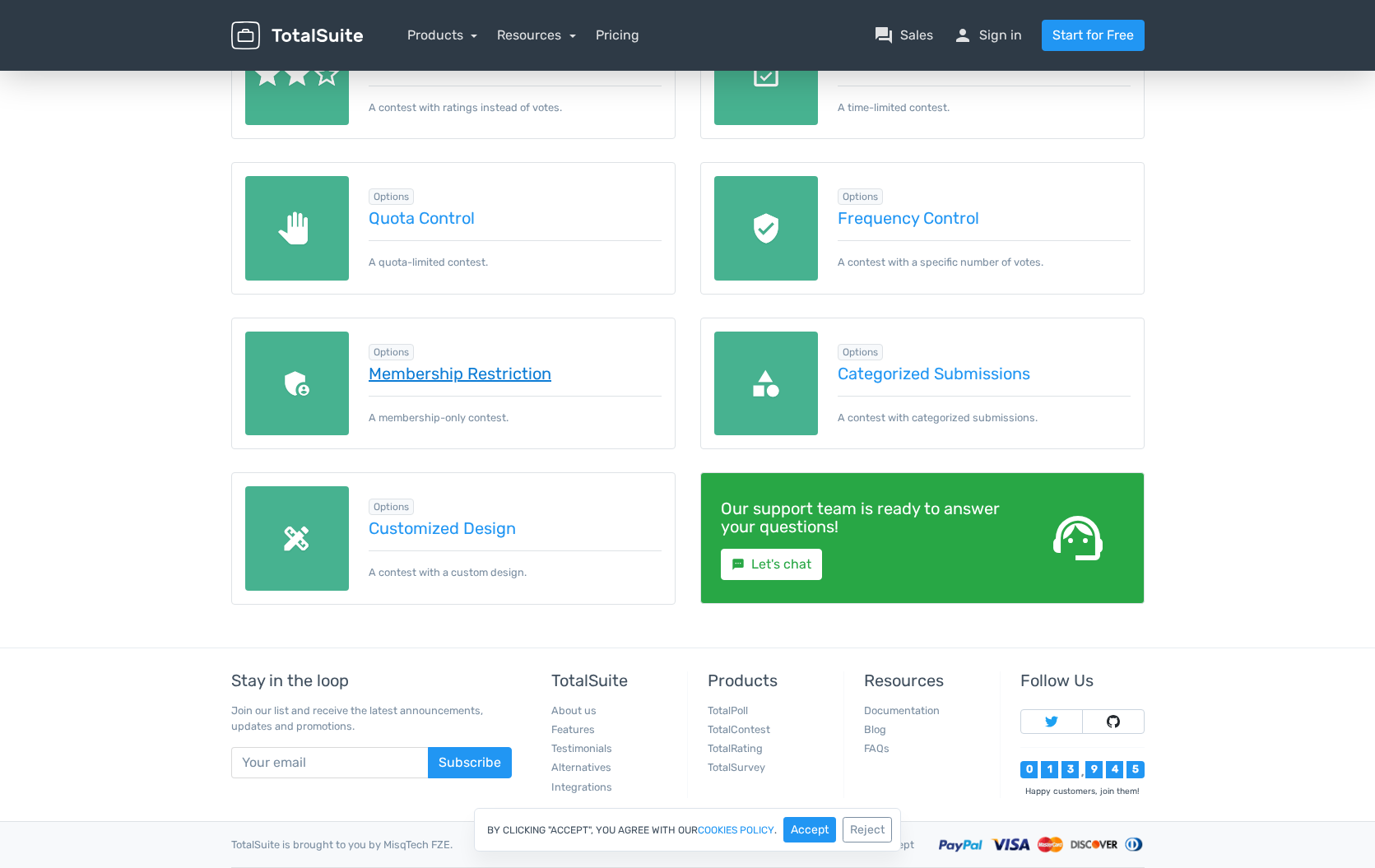
click at [458, 376] on link "Membership Restriction" at bounding box center [516, 373] width 293 height 18
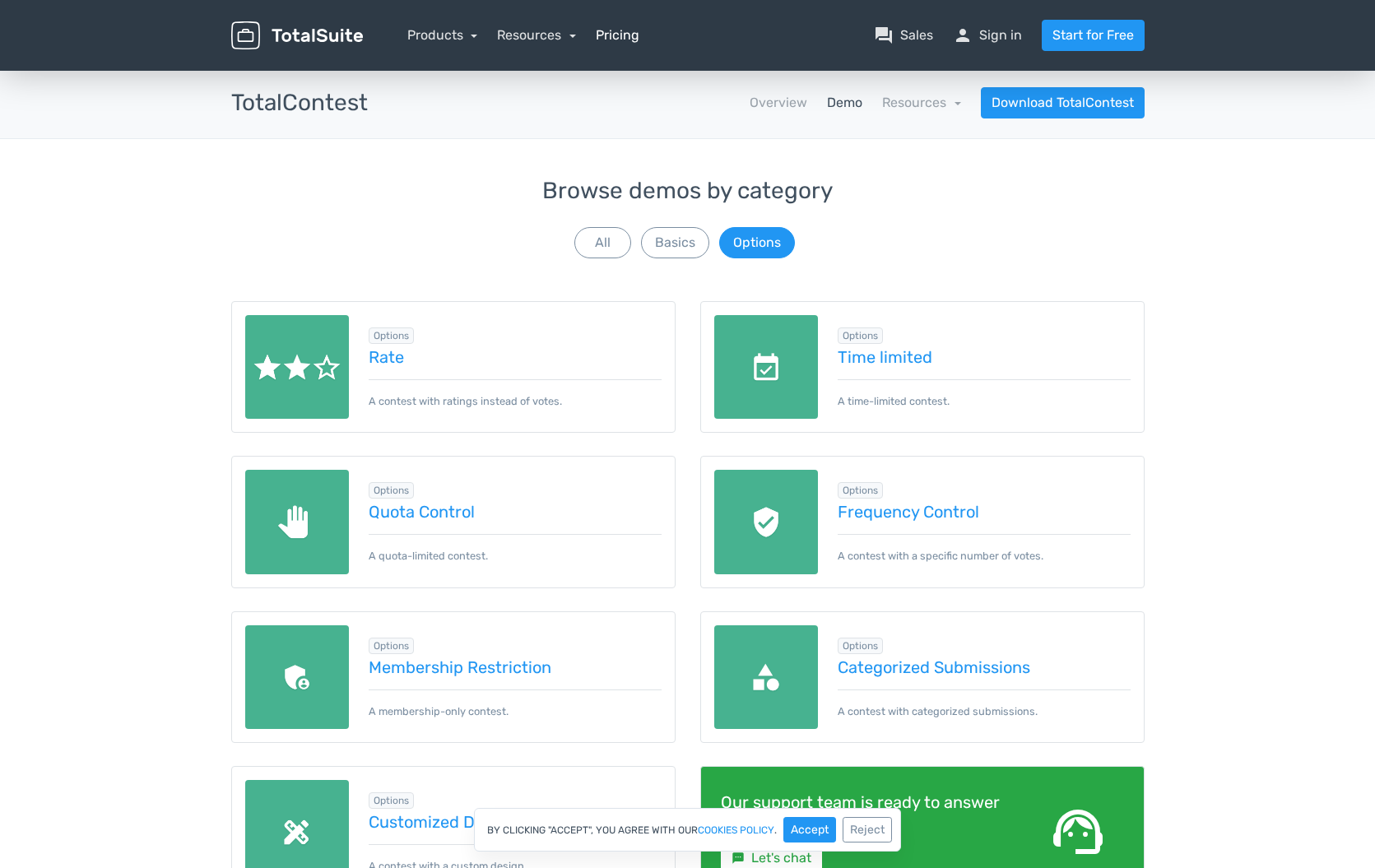
click at [619, 28] on link "Pricing" at bounding box center [617, 35] width 43 height 20
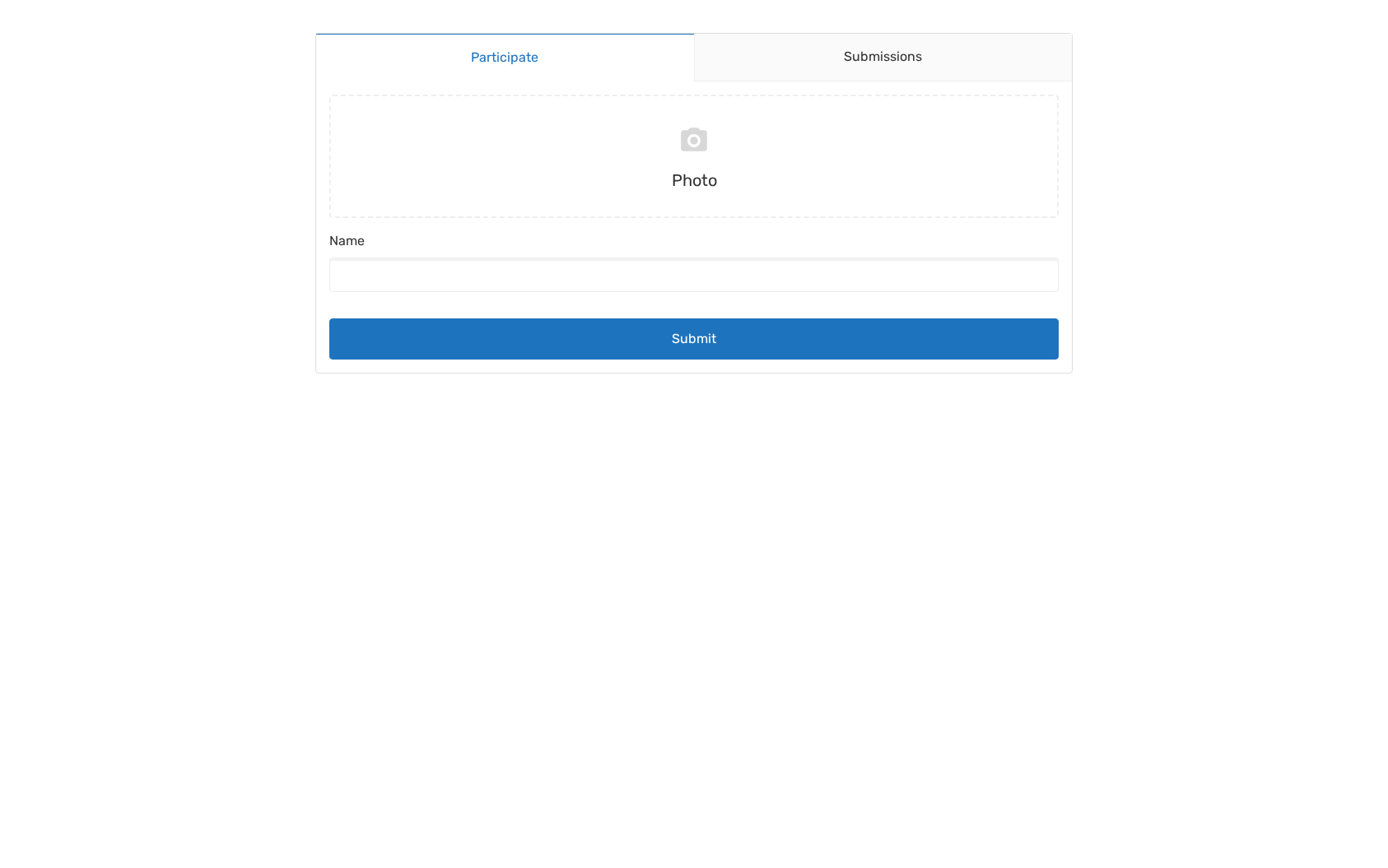
click at [737, 492] on body "Participate Submissions Participate Submissions Submitting Photo Name Submit" at bounding box center [694, 434] width 1388 height 868
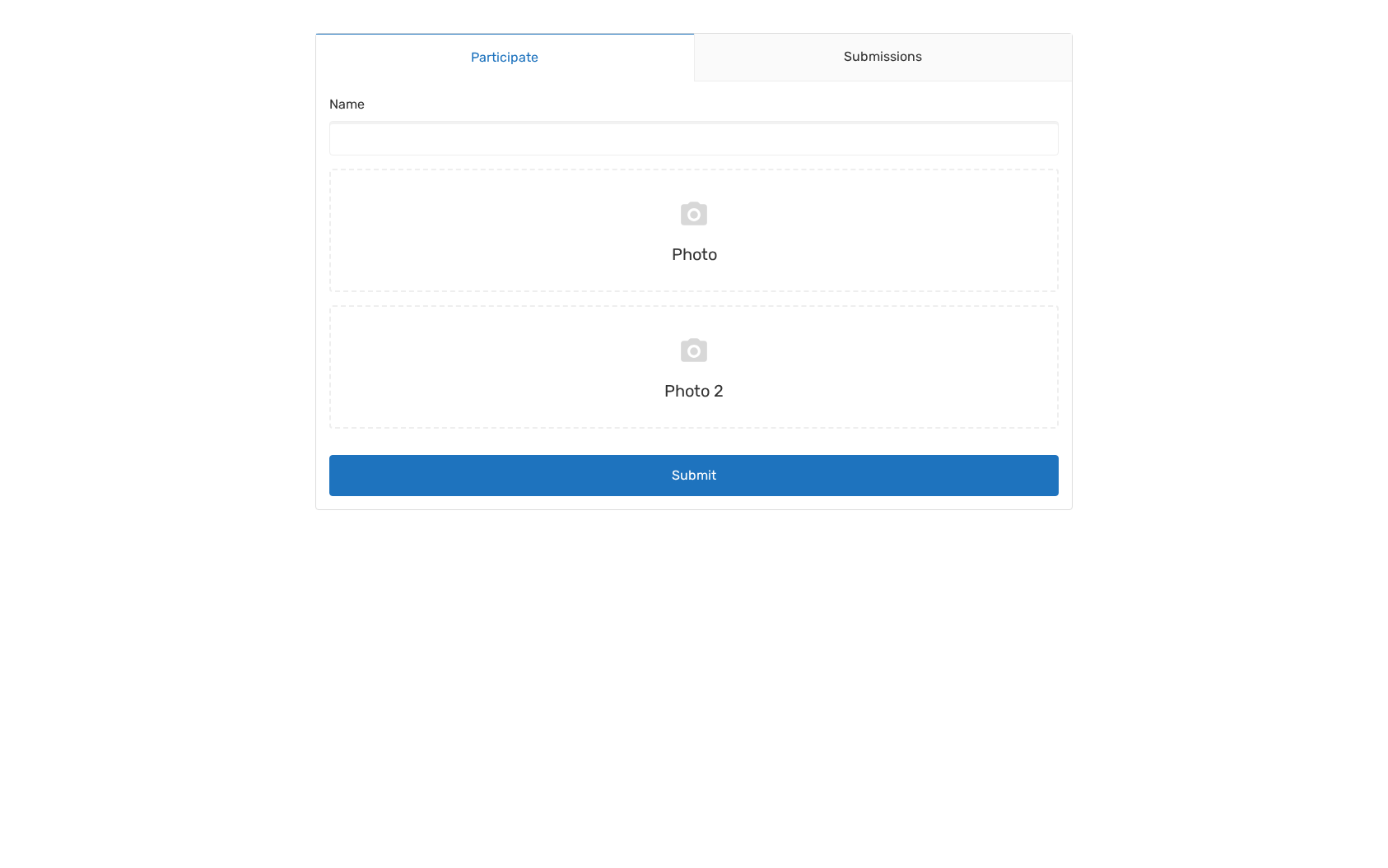
click at [1246, 222] on body "Participate Submissions Participate Submissions Submitting Name Photo Photo 2 S…" at bounding box center [694, 434] width 1388 height 868
click at [678, 361] on input "file" at bounding box center [694, 367] width 743 height 123
click at [713, 227] on input "file" at bounding box center [694, 230] width 743 height 123
click at [912, 74] on link "Submissions" at bounding box center [883, 58] width 379 height 48
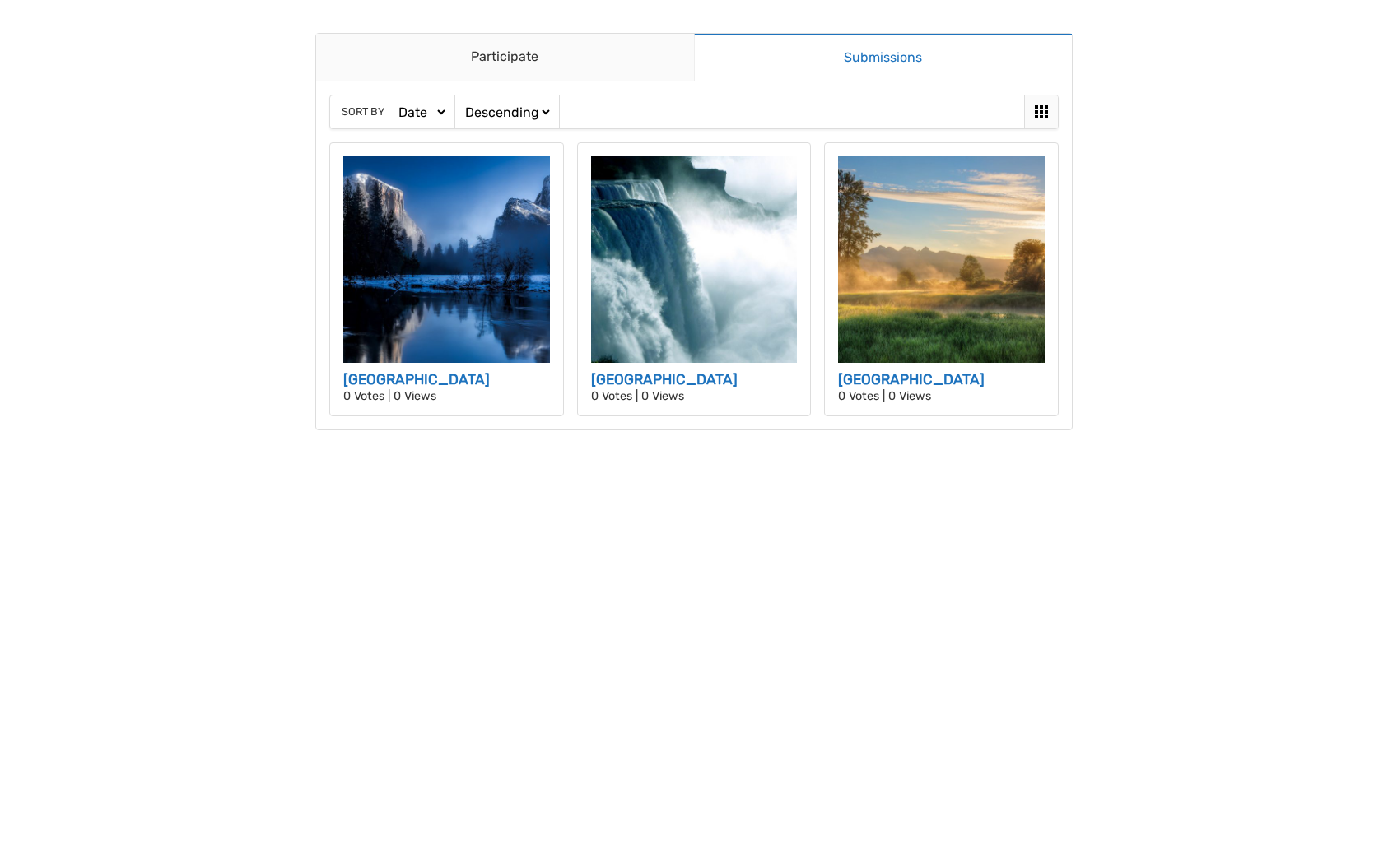
click at [814, 472] on body "Participate Submissions Participate Submissions Sort by Date Views Votes Title …" at bounding box center [694, 434] width 1388 height 868
click at [470, 55] on link "Participate" at bounding box center [505, 58] width 378 height 48
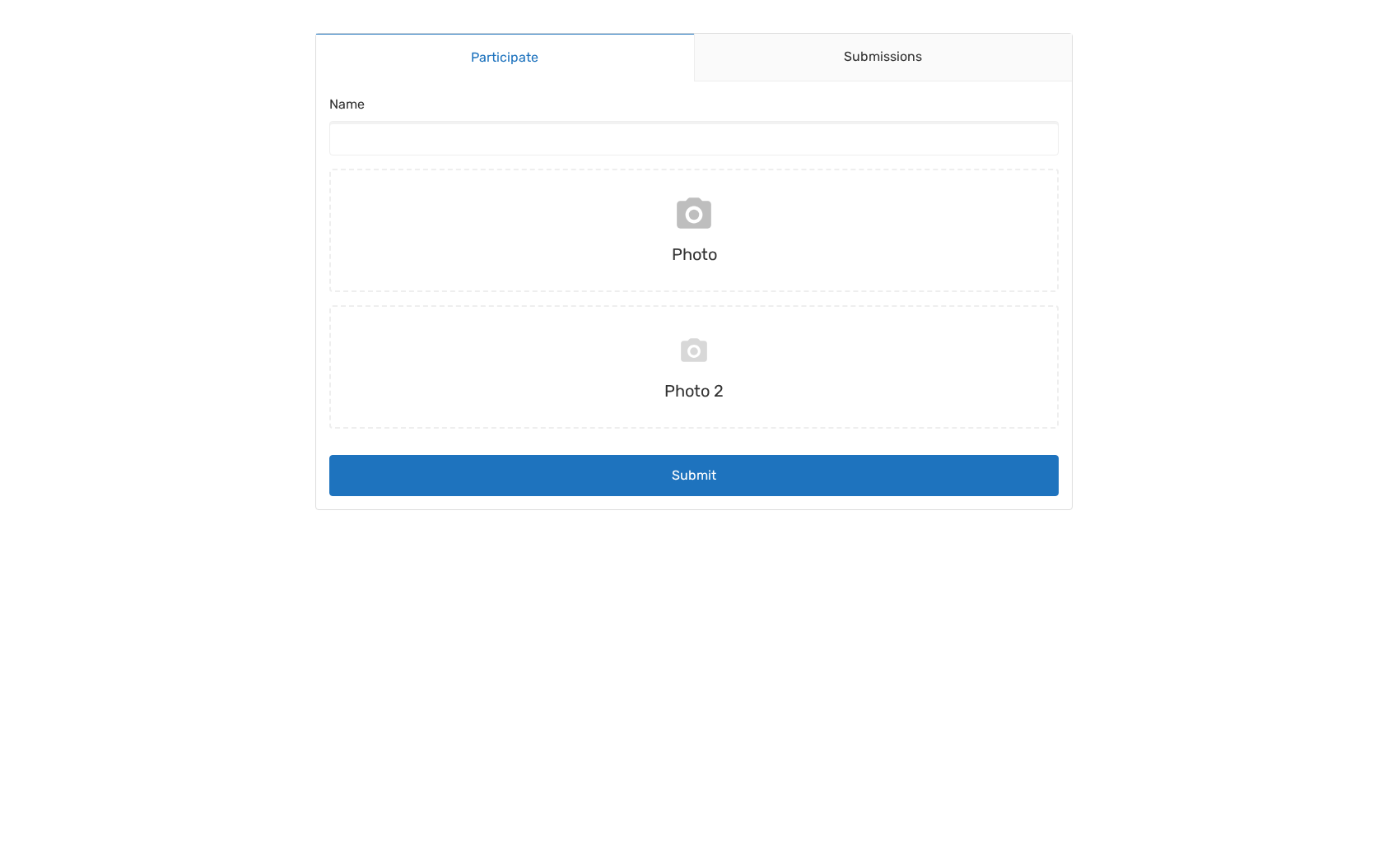
click at [666, 263] on input "file" at bounding box center [694, 230] width 743 height 123
click at [709, 234] on input "file" at bounding box center [694, 230] width 743 height 123
type input "C:\fakepath\Captura de Tela [DATE] às 21.59.06.png"
click at [657, 353] on input "file" at bounding box center [694, 367] width 743 height 123
type input "C:\fakepath\Captura de Tela [DATE] às 21.59.07.png"
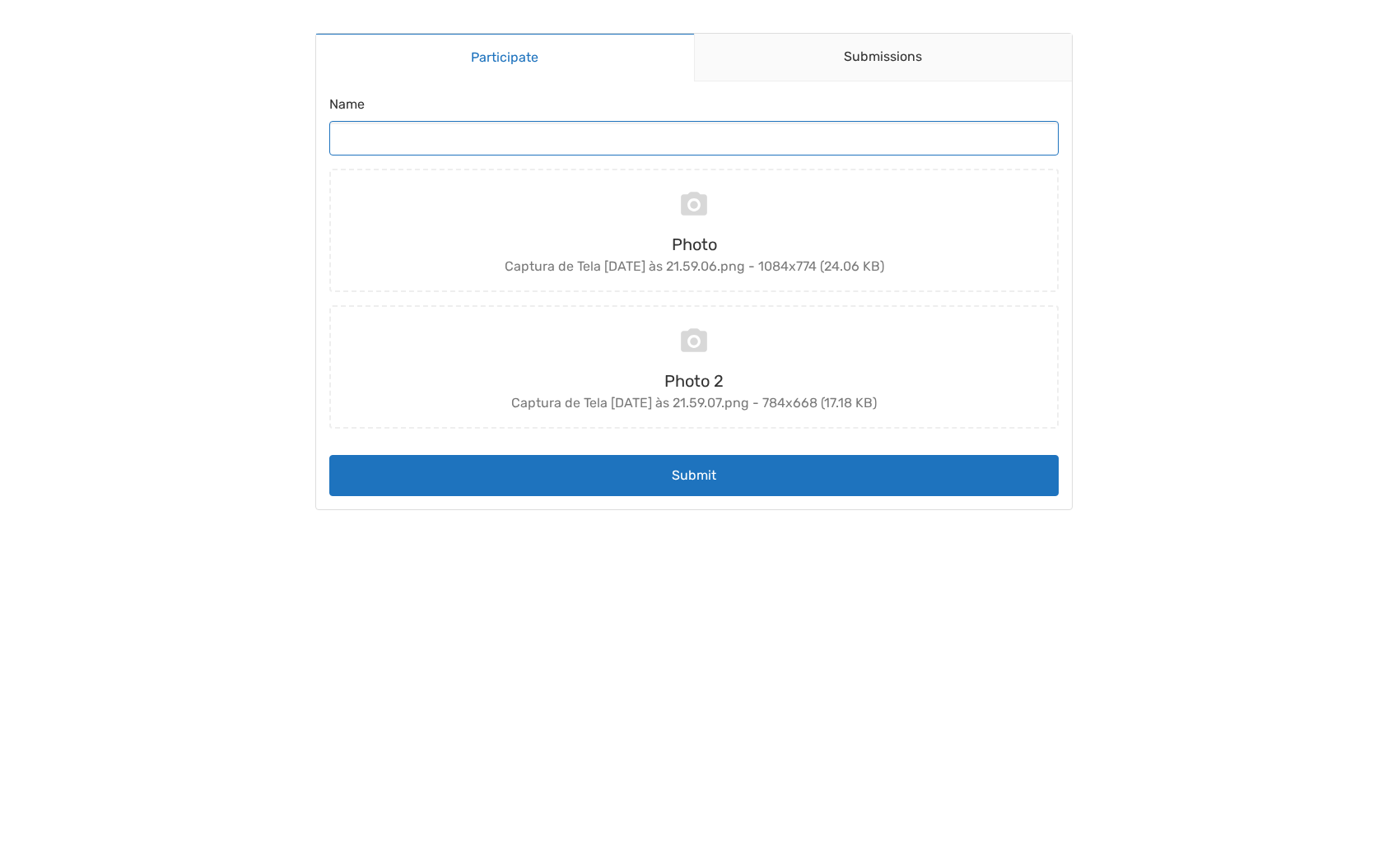
click at [358, 141] on input "Name" at bounding box center [694, 139] width 730 height 35
type input "Diego"
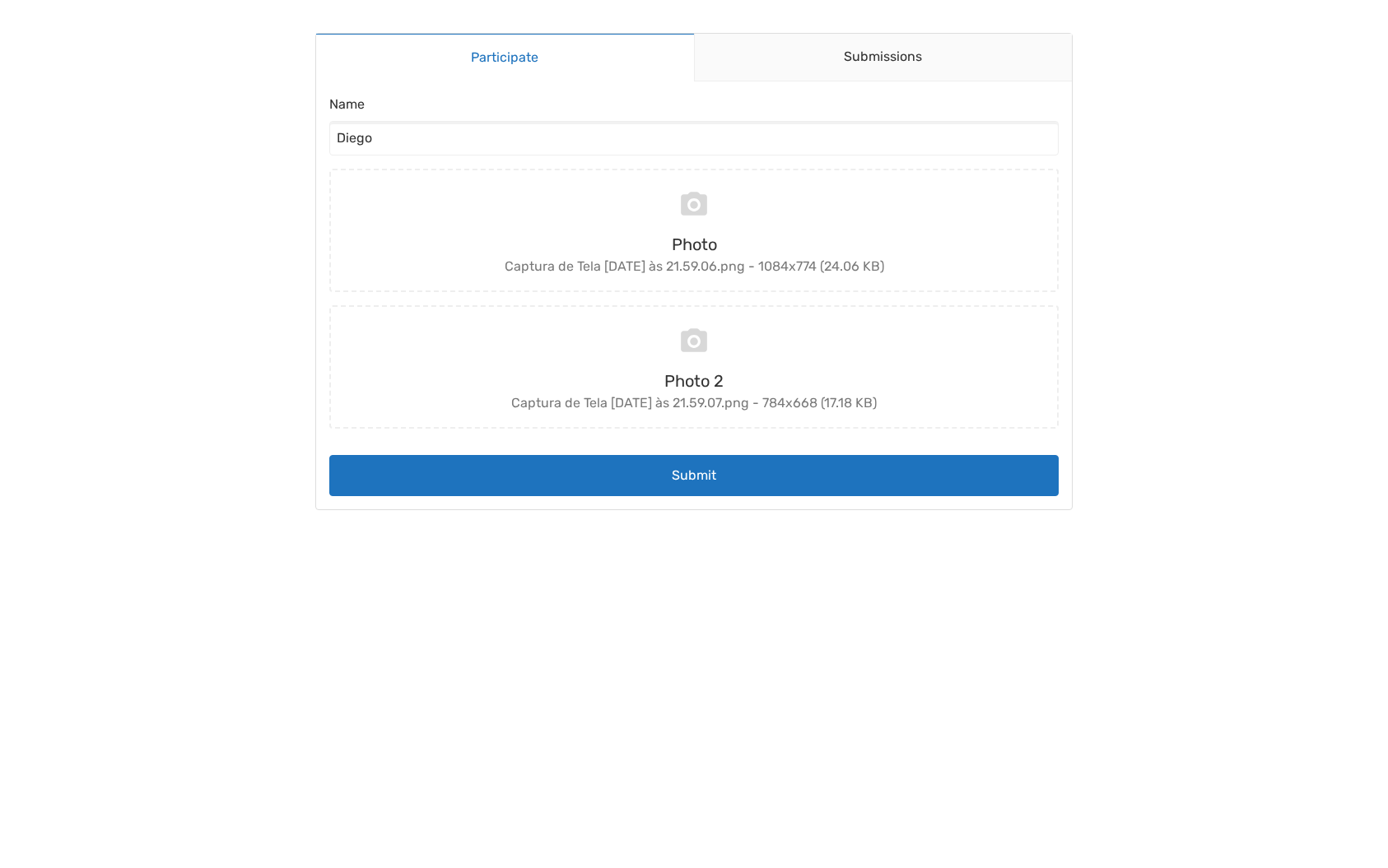
click at [913, 675] on body "Participate Submissions Participate Submissions Submitting Name Diego Photo Cap…" at bounding box center [694, 434] width 1388 height 868
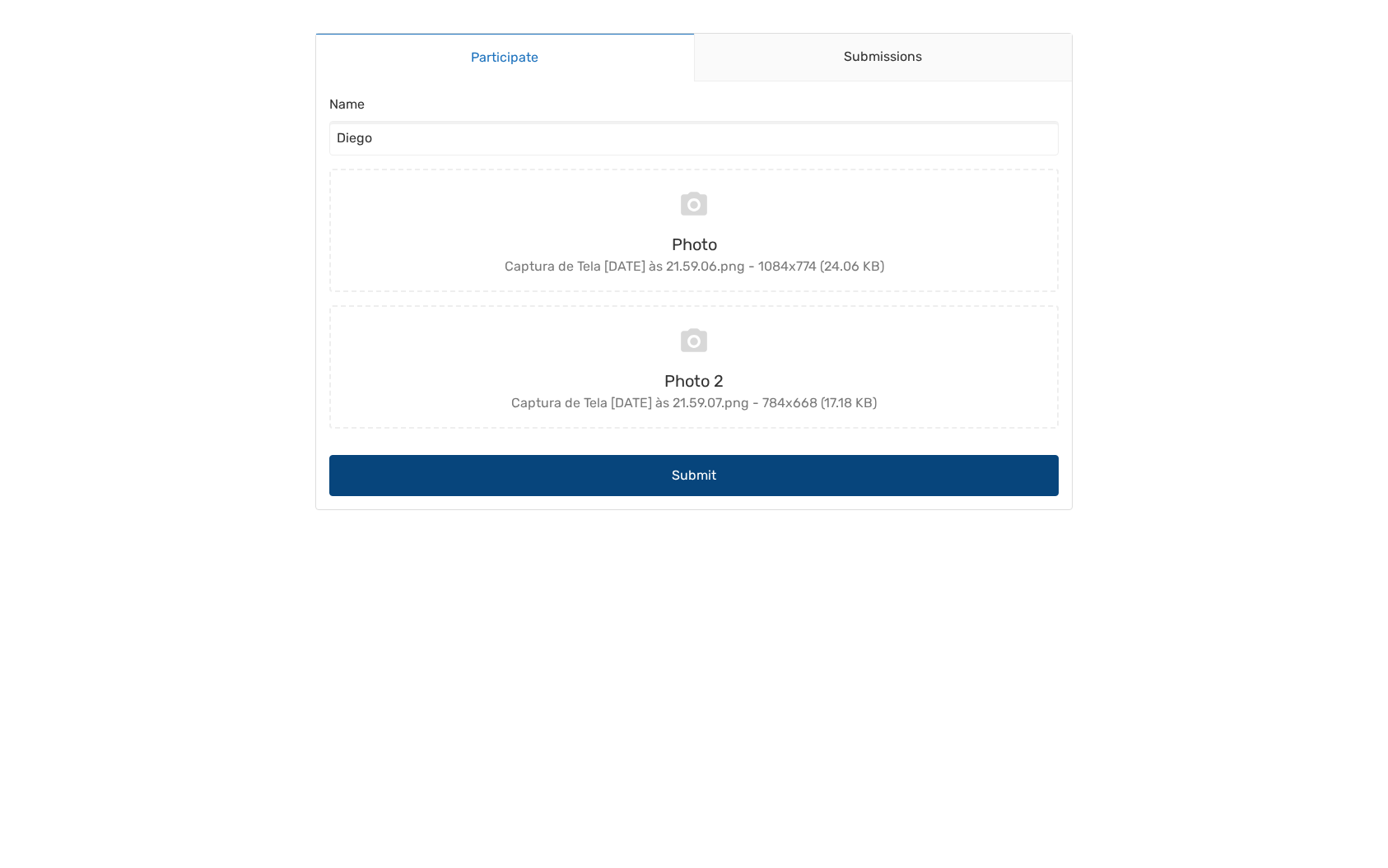
click at [801, 479] on button "Submit" at bounding box center [694, 475] width 730 height 41
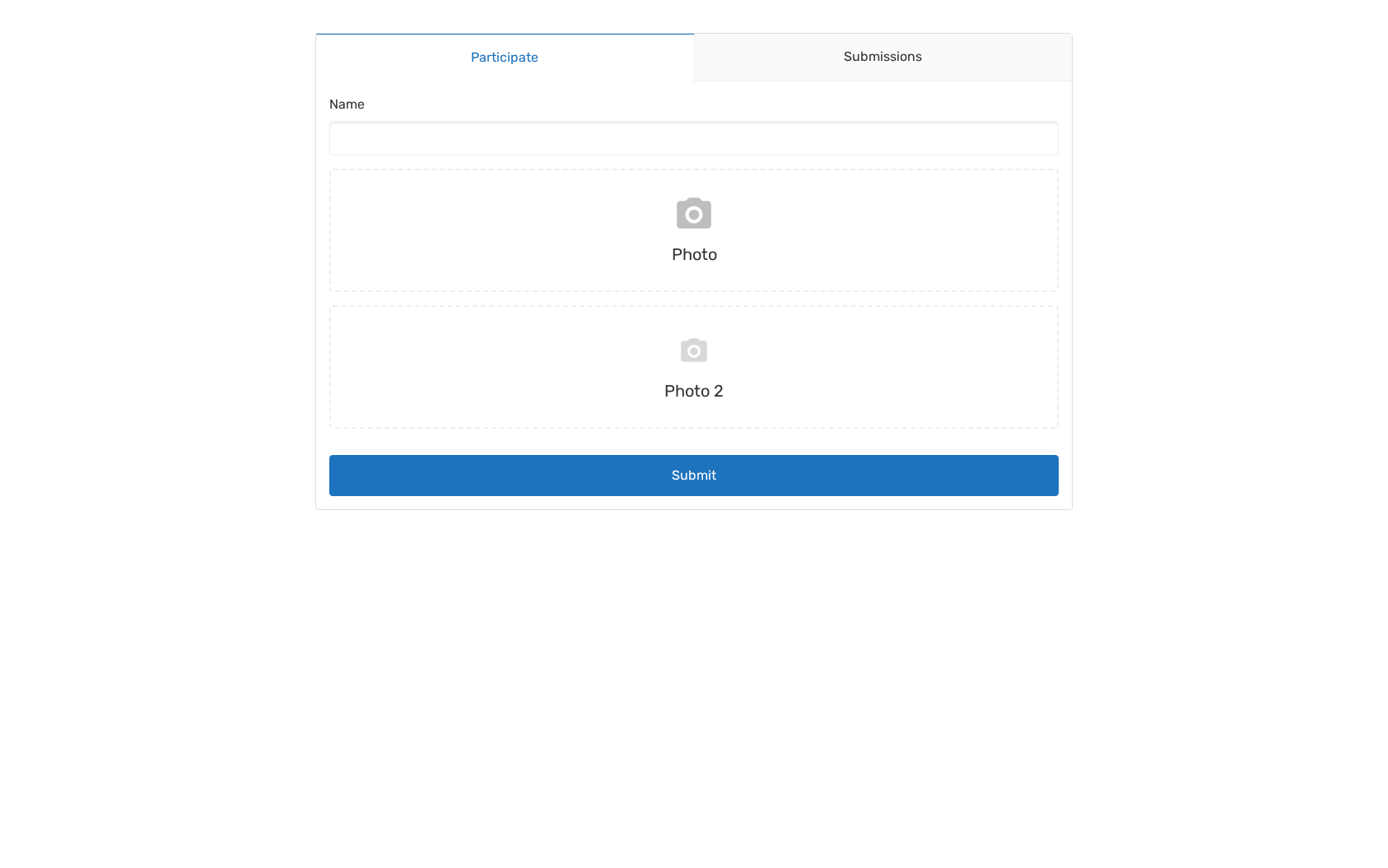
click at [709, 218] on input "file" at bounding box center [694, 230] width 743 height 123
type input "C:\fakepath\Captura de Tela [DATE] às 21.59.06.png"
click at [771, 382] on input "file" at bounding box center [694, 367] width 743 height 123
type input "C:\fakepath\Captura de Tela [DATE] às 21.59.07.png"
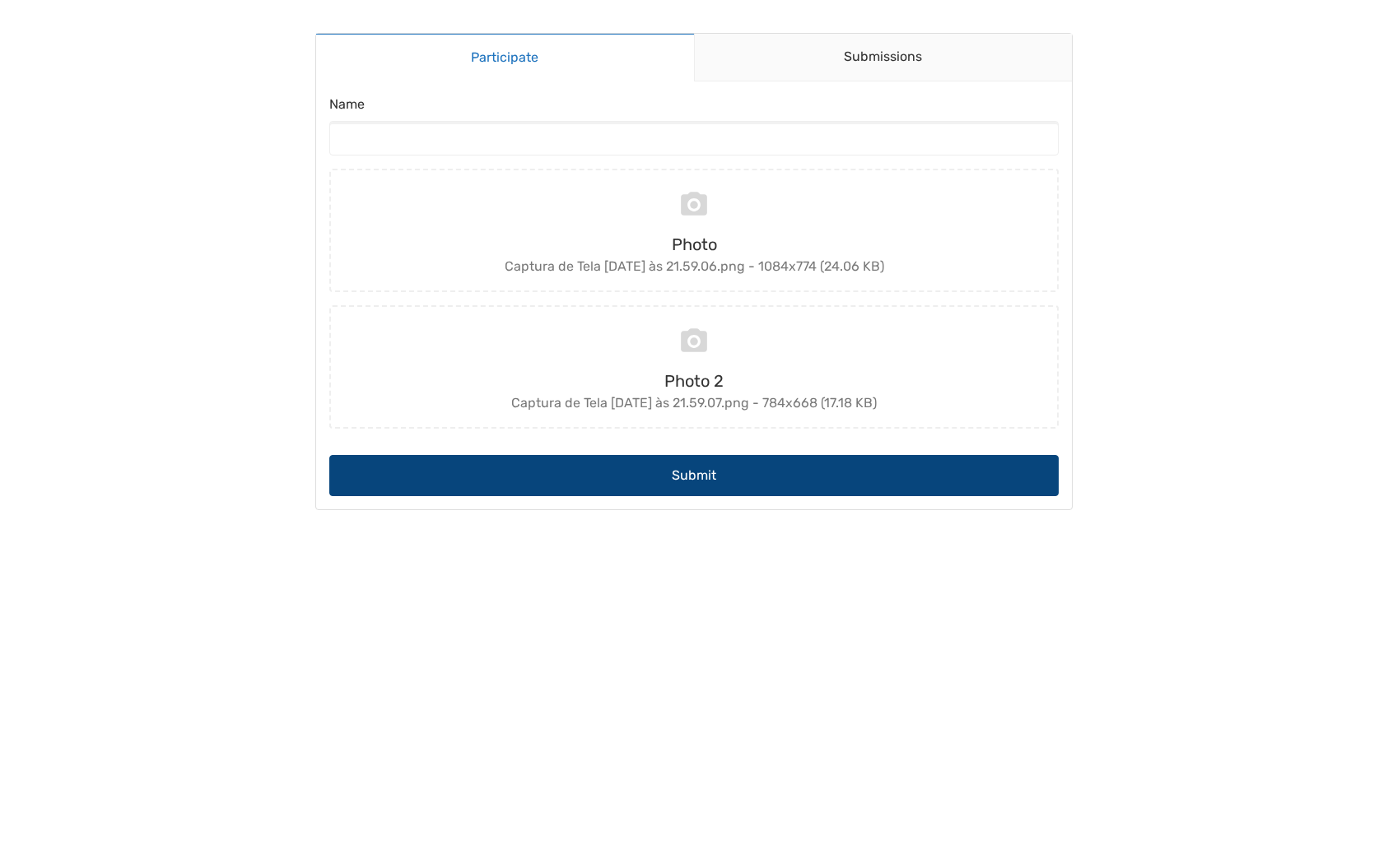
click at [894, 487] on button "Submit" at bounding box center [694, 475] width 730 height 41
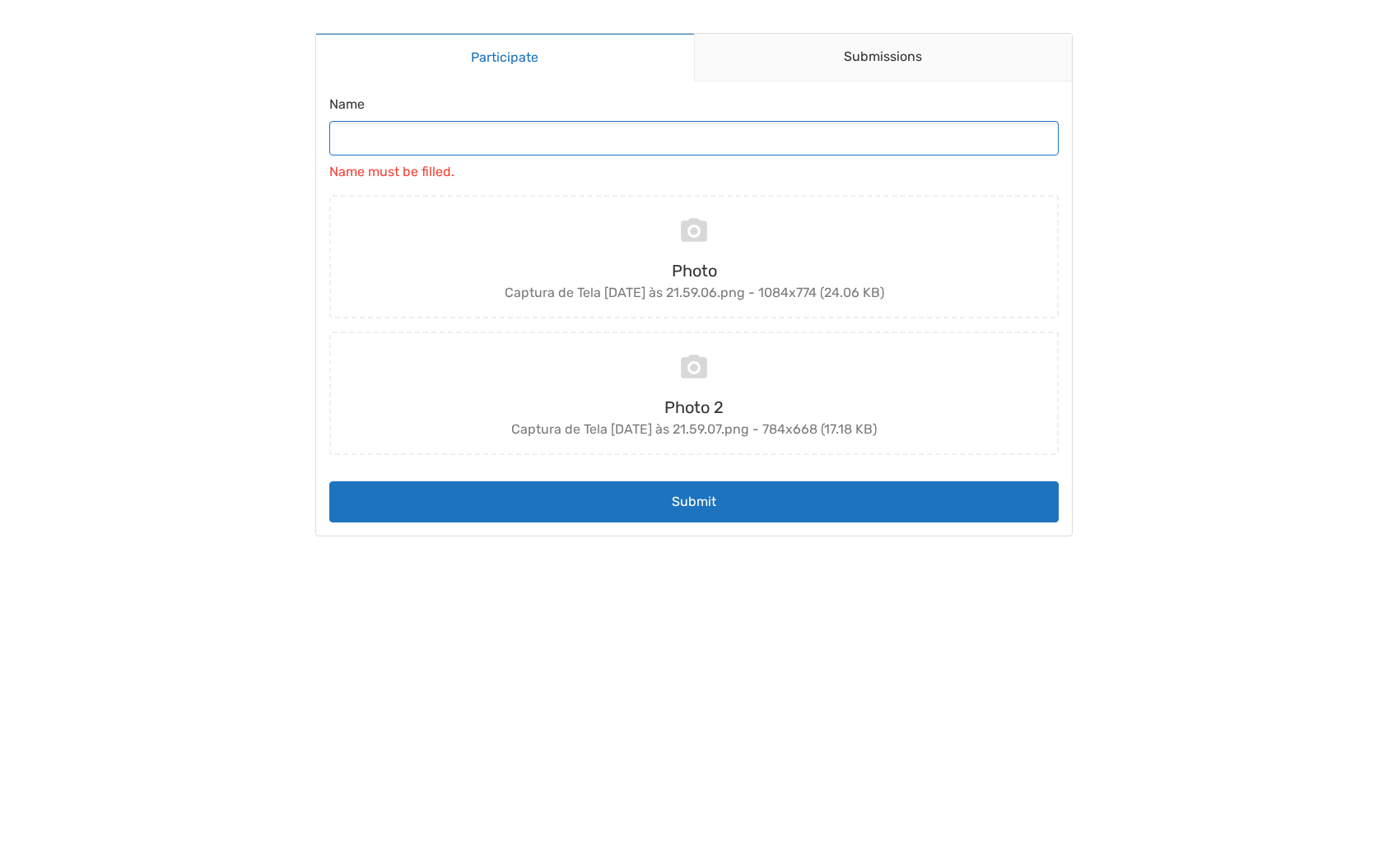
click at [442, 143] on input "Name" at bounding box center [694, 139] width 730 height 35
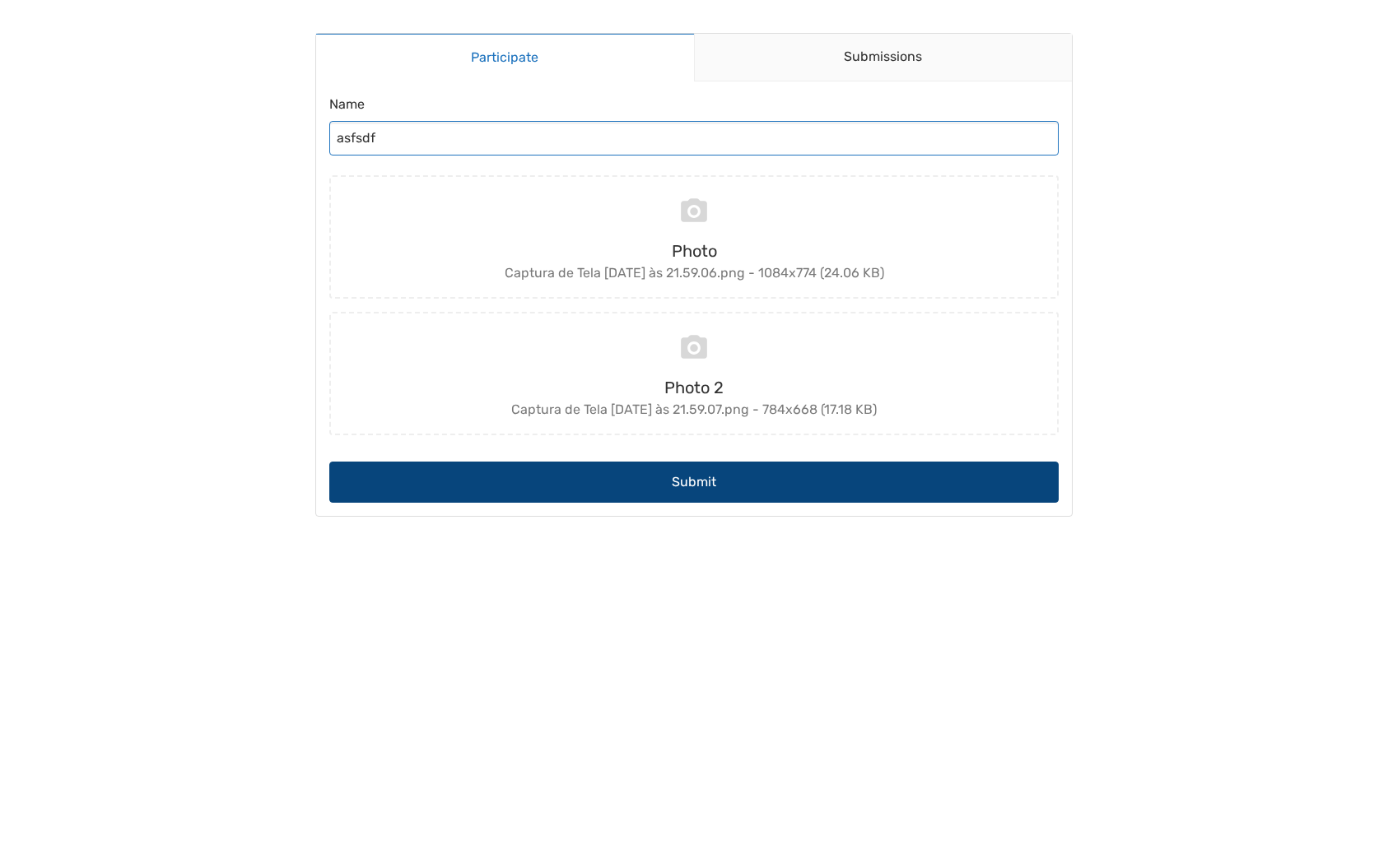
type input "asfsdf"
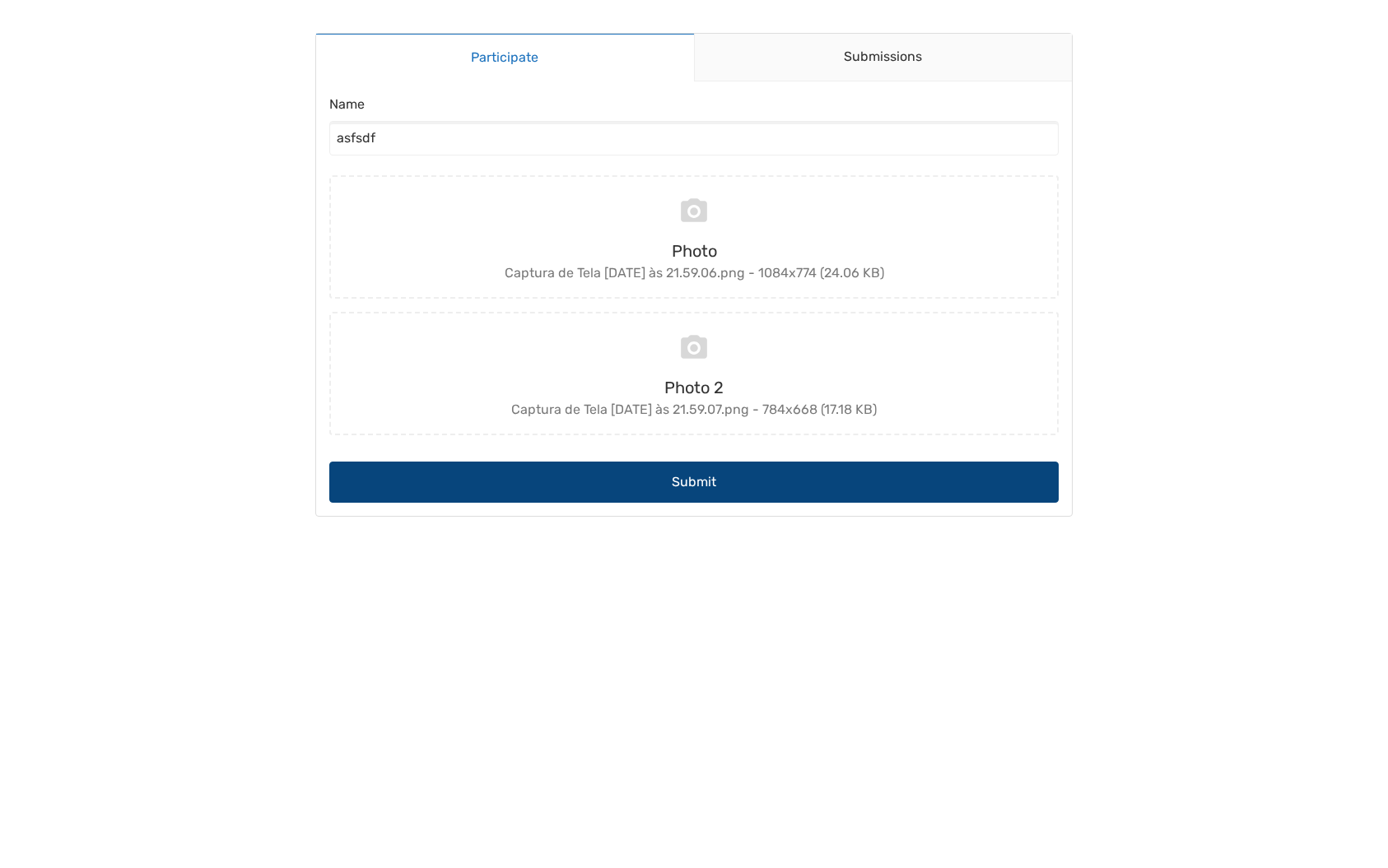
click at [678, 464] on button "Submit" at bounding box center [694, 482] width 730 height 41
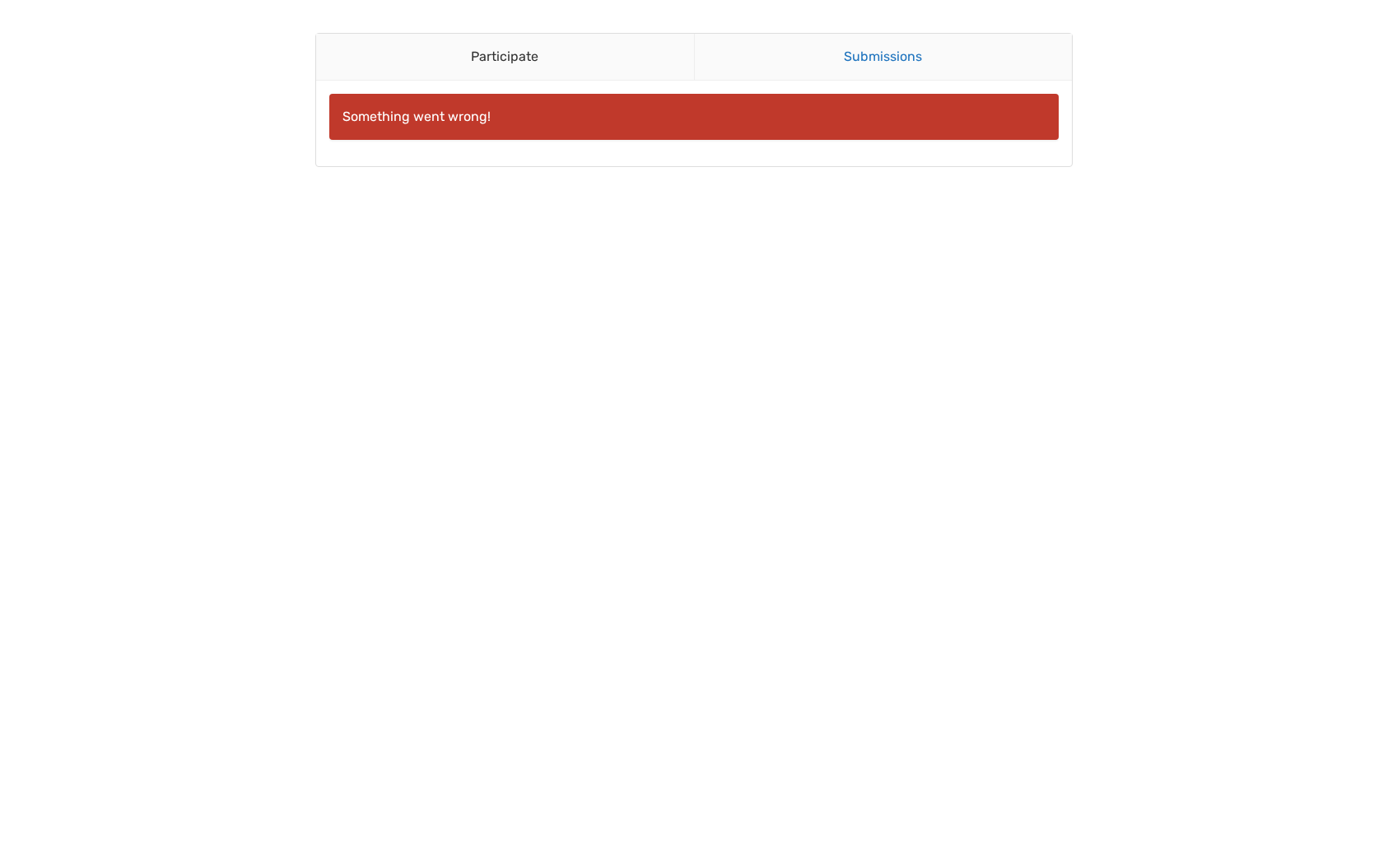
click at [846, 62] on link "Submissions" at bounding box center [883, 57] width 379 height 47
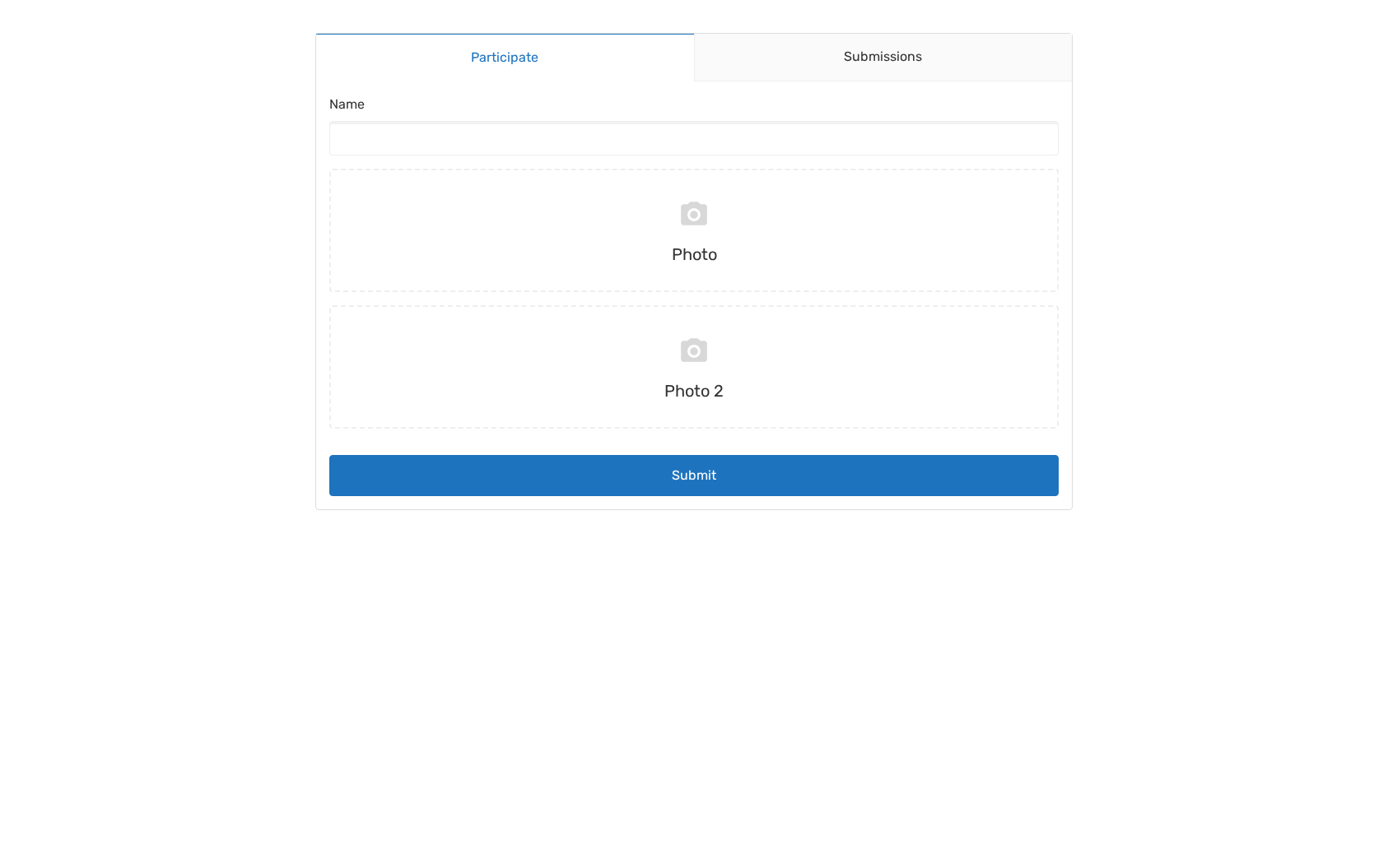
click at [1192, 310] on body "Participate Submissions Participate Submissions Submitting Name Photo Photo 2 S…" at bounding box center [694, 434] width 1388 height 868
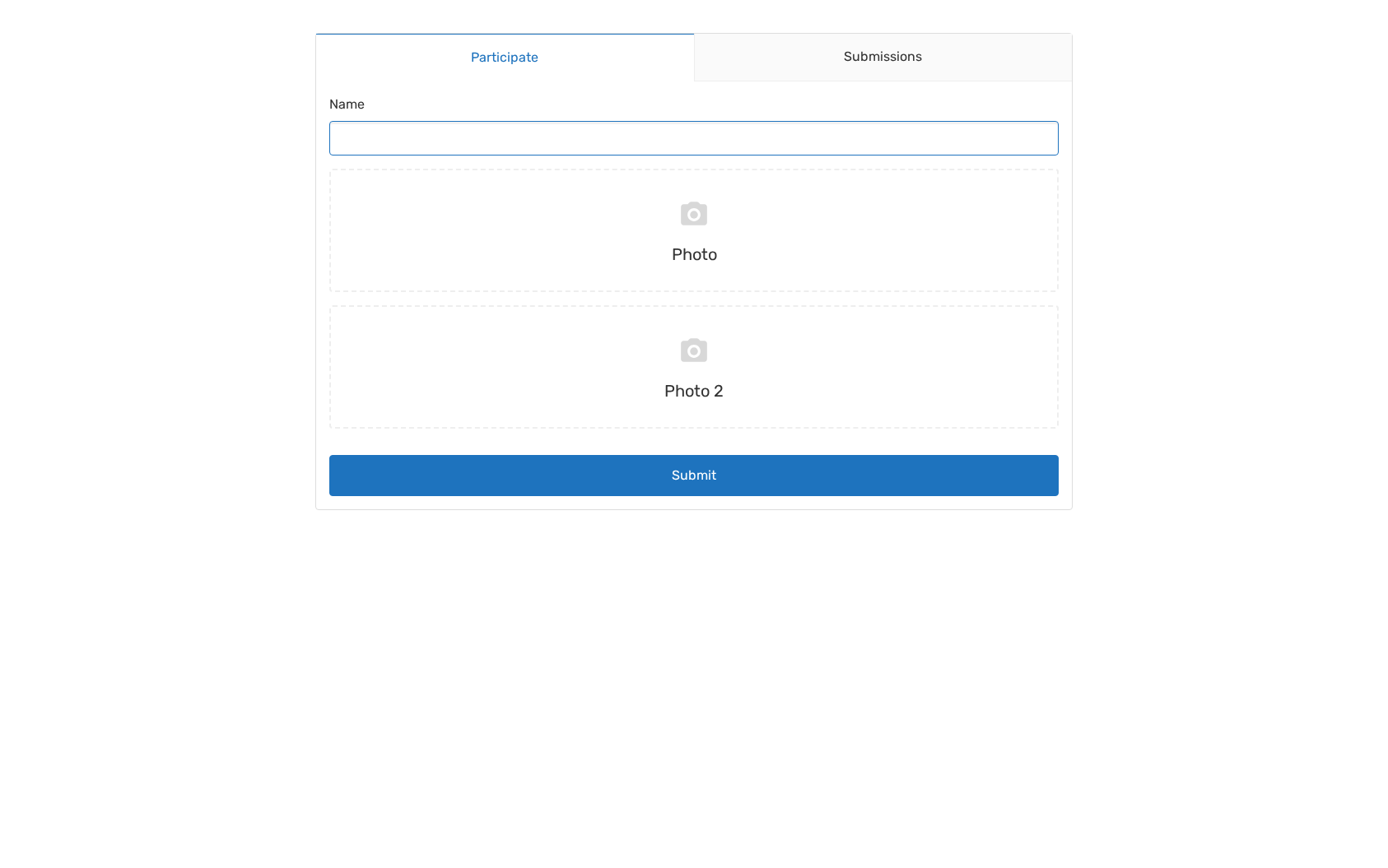
click at [534, 150] on input "Name" at bounding box center [694, 139] width 730 height 35
type input "diego"
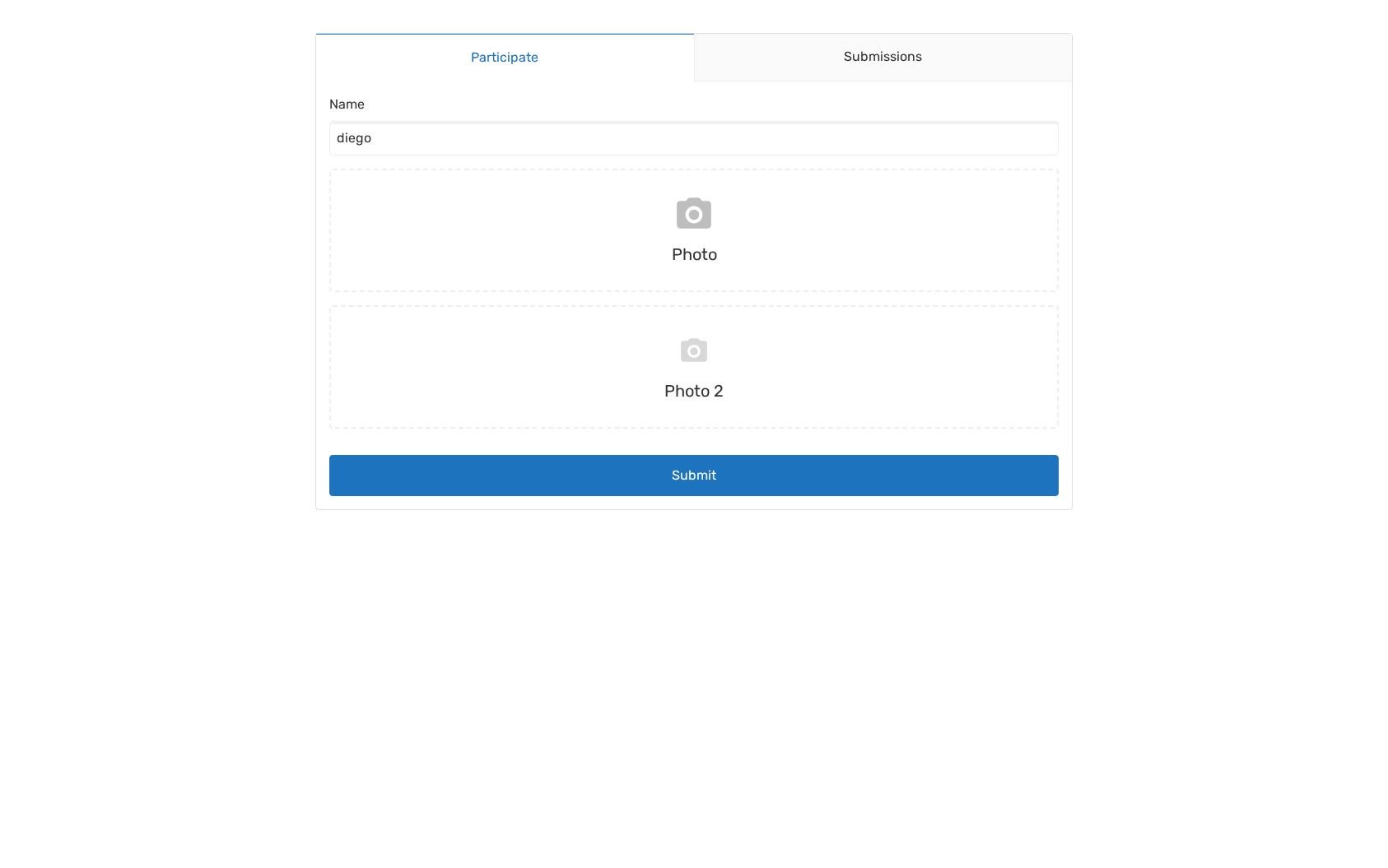
click at [777, 224] on input "file" at bounding box center [694, 230] width 743 height 123
type input "C:\fakepath\Captura de Tela 2025-09-24 às 21.59.06.png"
click at [792, 397] on input "file" at bounding box center [694, 367] width 743 height 123
type input "C:\fakepath\Captura de Tela 2025-09-24 às 21.59.07.png"
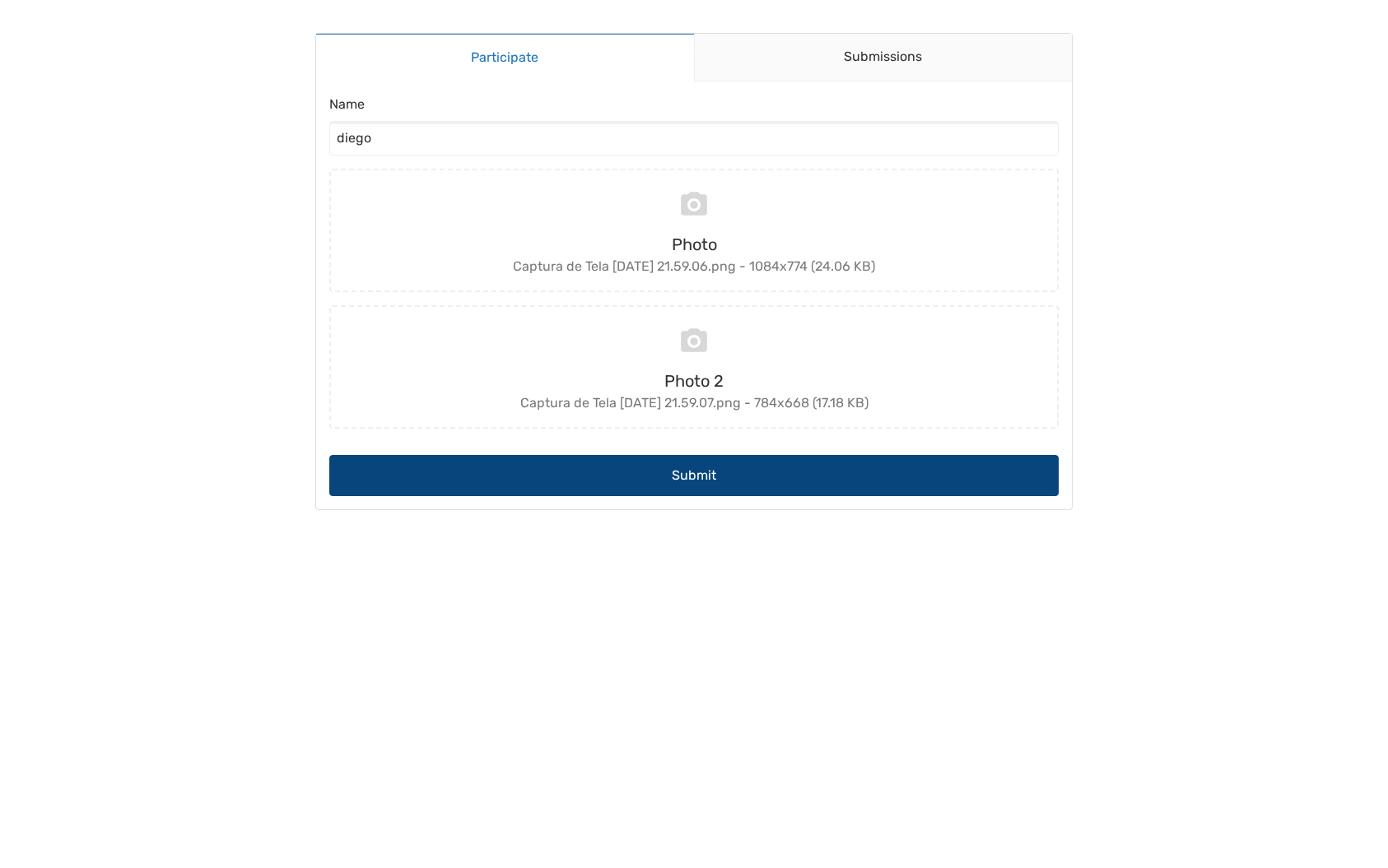
click at [796, 474] on button "Submit" at bounding box center [694, 475] width 730 height 41
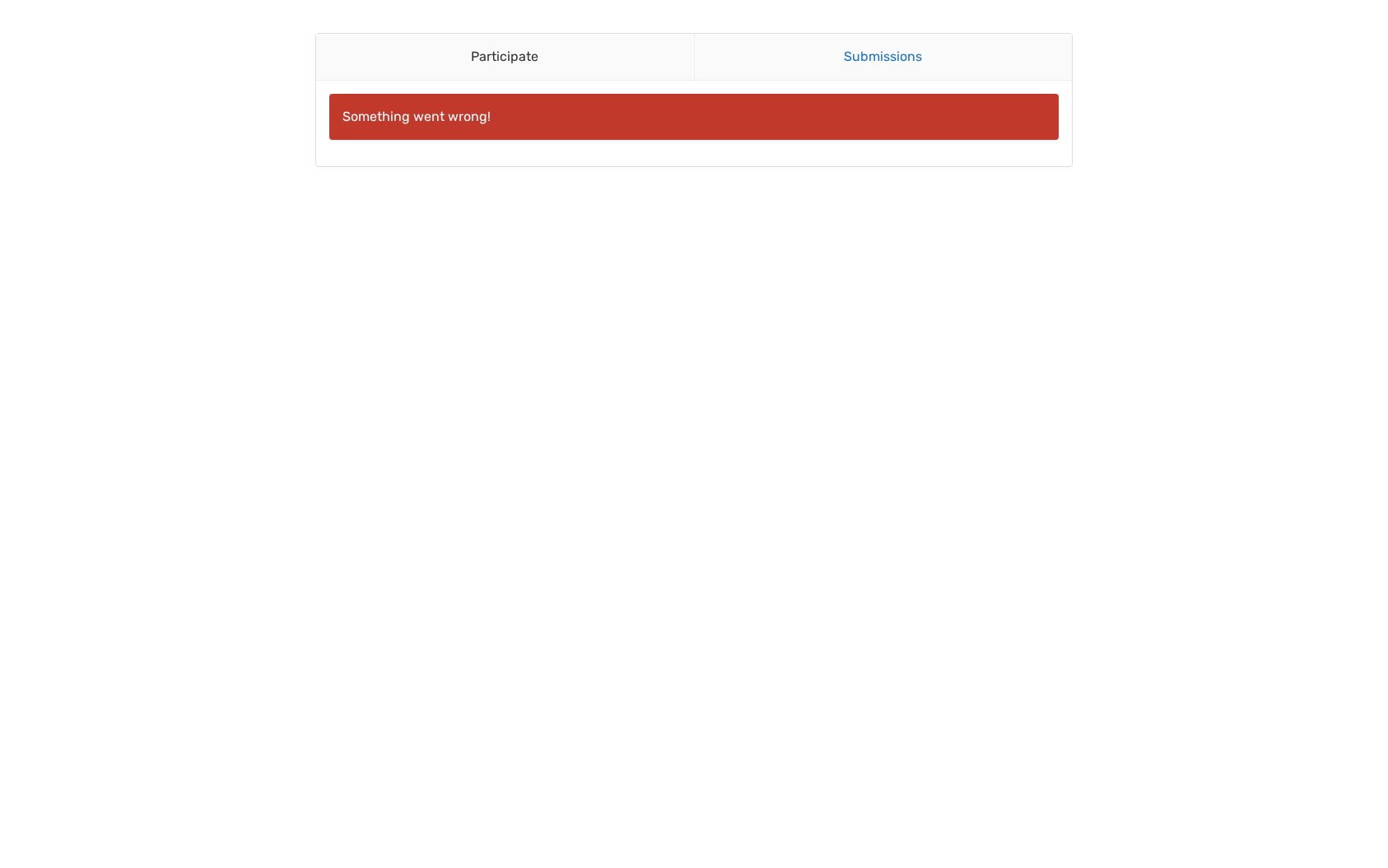
click at [853, 57] on link "Submissions" at bounding box center [883, 57] width 379 height 47
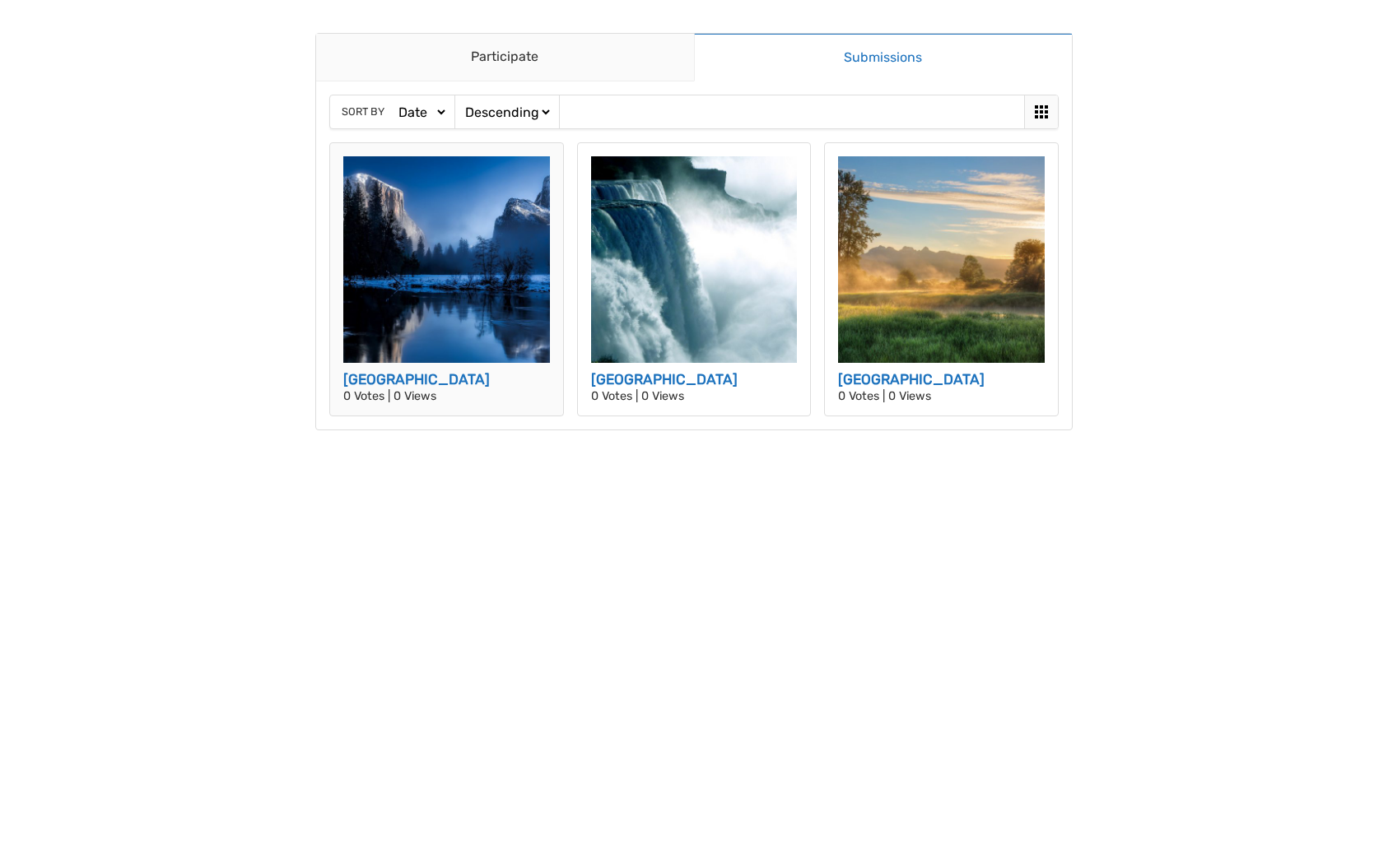
click at [520, 302] on img at bounding box center [446, 259] width 206 height 206
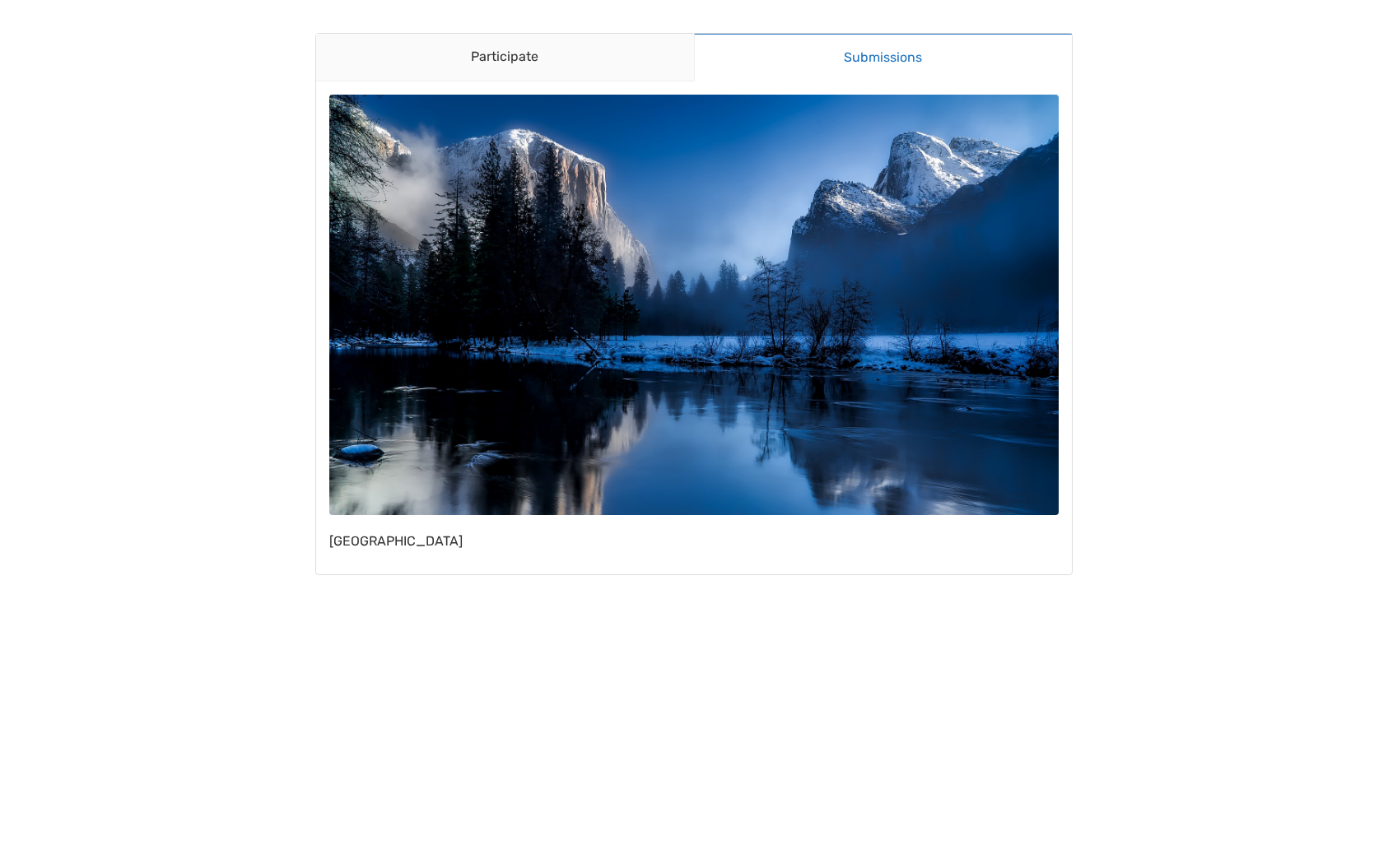
click at [735, 285] on img at bounding box center [694, 304] width 730 height 421
click at [517, 49] on link "Participate" at bounding box center [505, 58] width 378 height 48
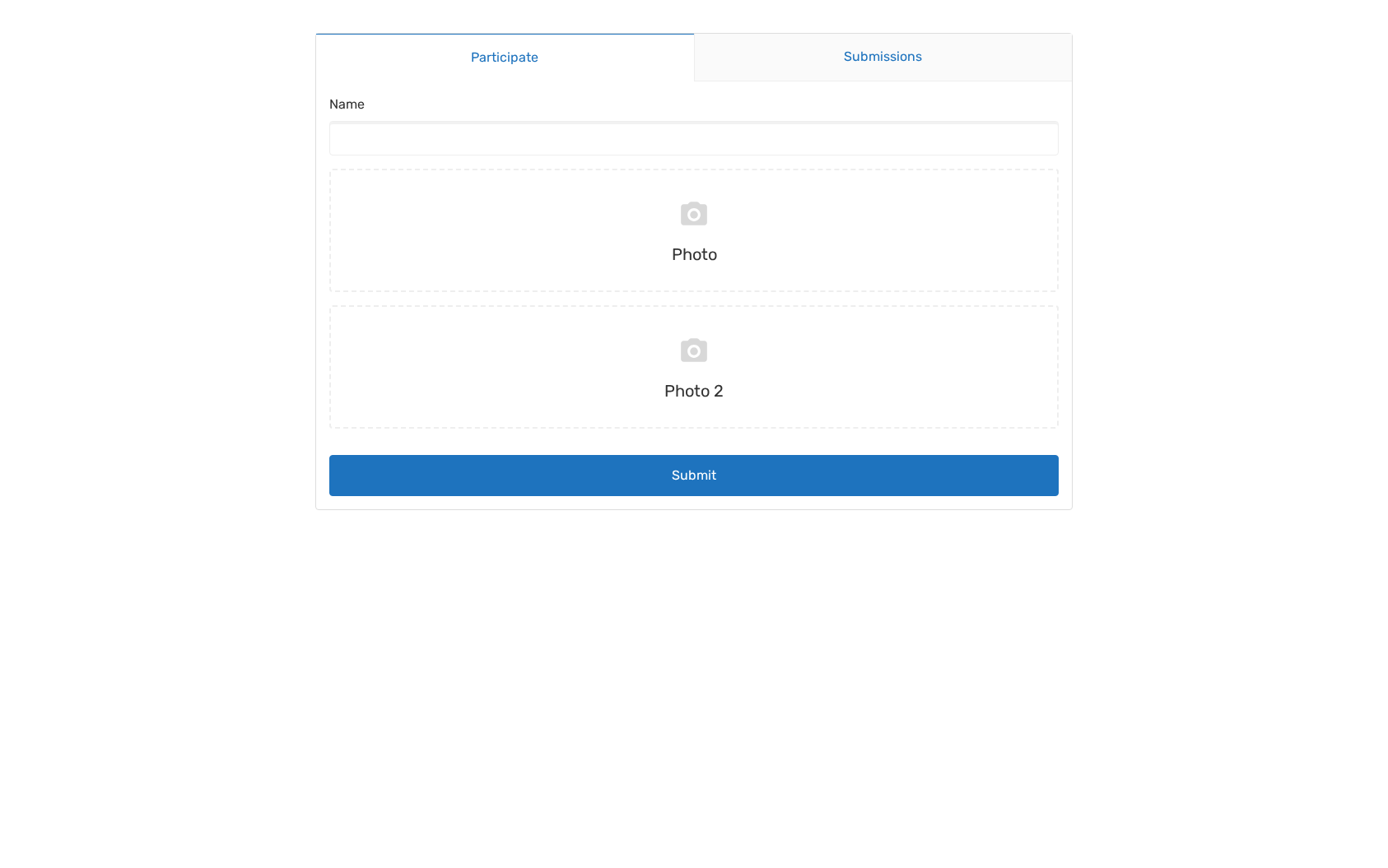
click at [894, 53] on link "Submissions" at bounding box center [883, 58] width 379 height 48
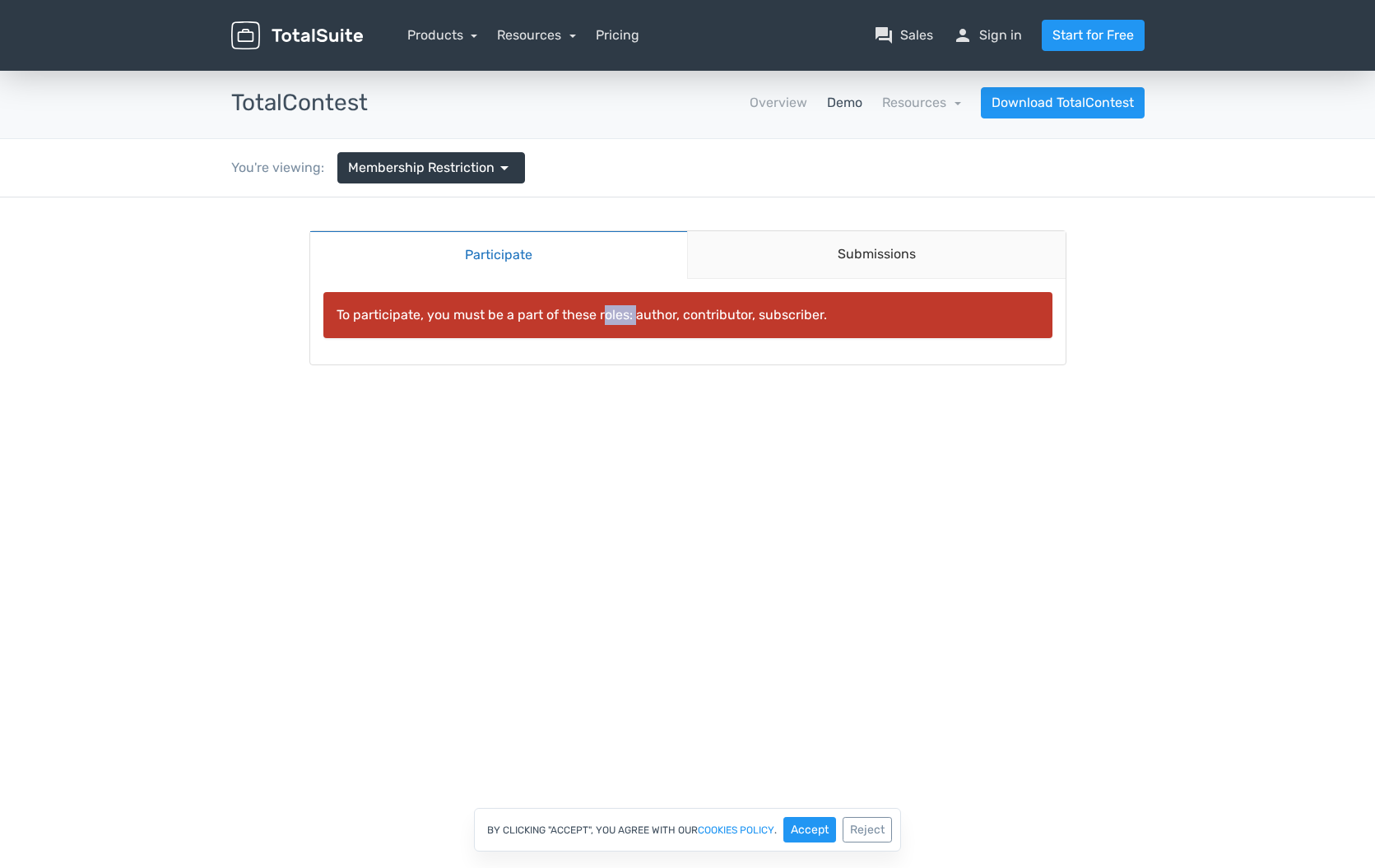
drag, startPoint x: 587, startPoint y: 315, endPoint x: 618, endPoint y: 309, distance: 31.6
click at [618, 309] on div "To participate, you must be a part of these roles: author, contributor, subscri…" at bounding box center [688, 315] width 729 height 46
click at [833, 256] on link "Submissions" at bounding box center [876, 255] width 379 height 48
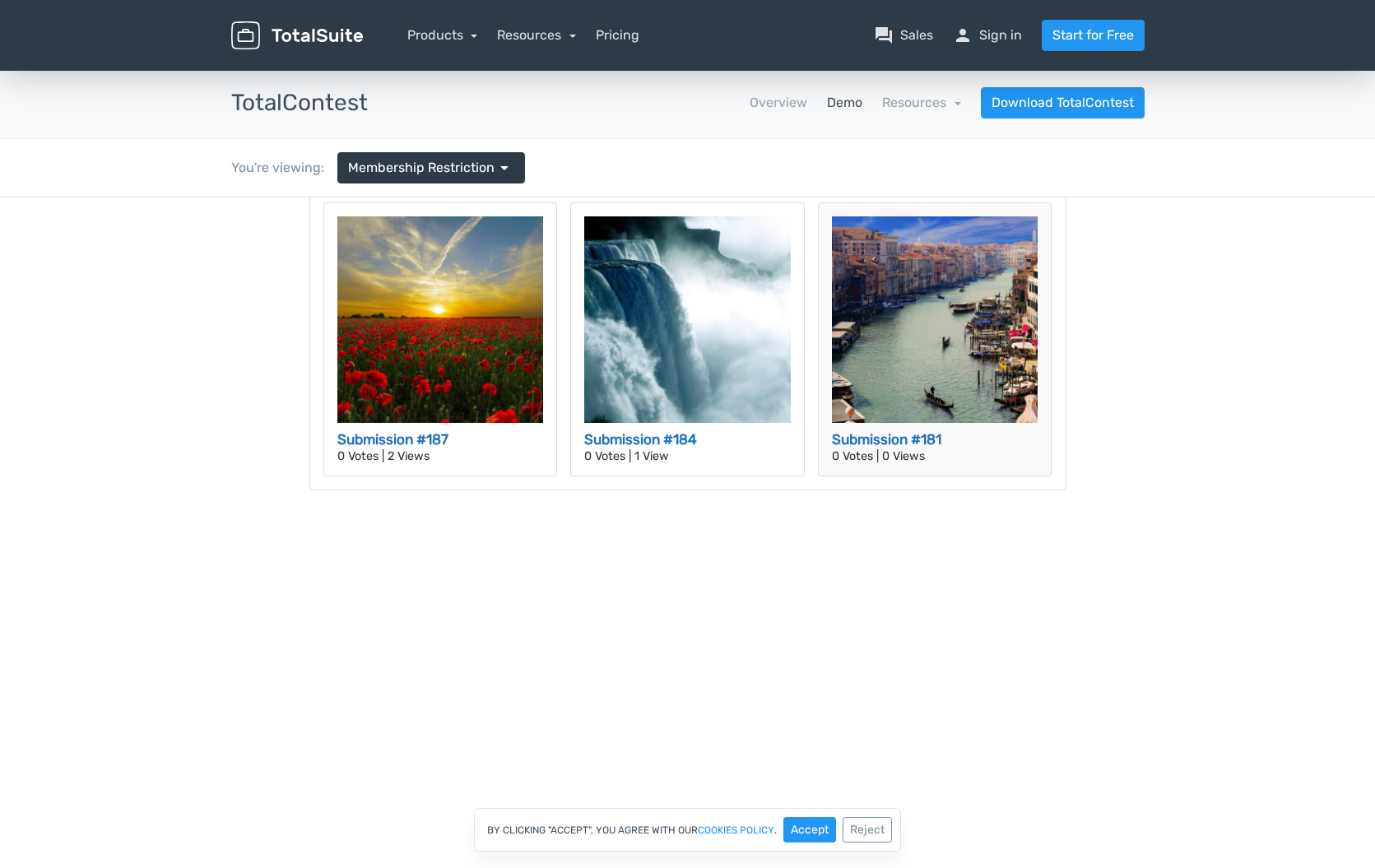
scroll to position [141, 0]
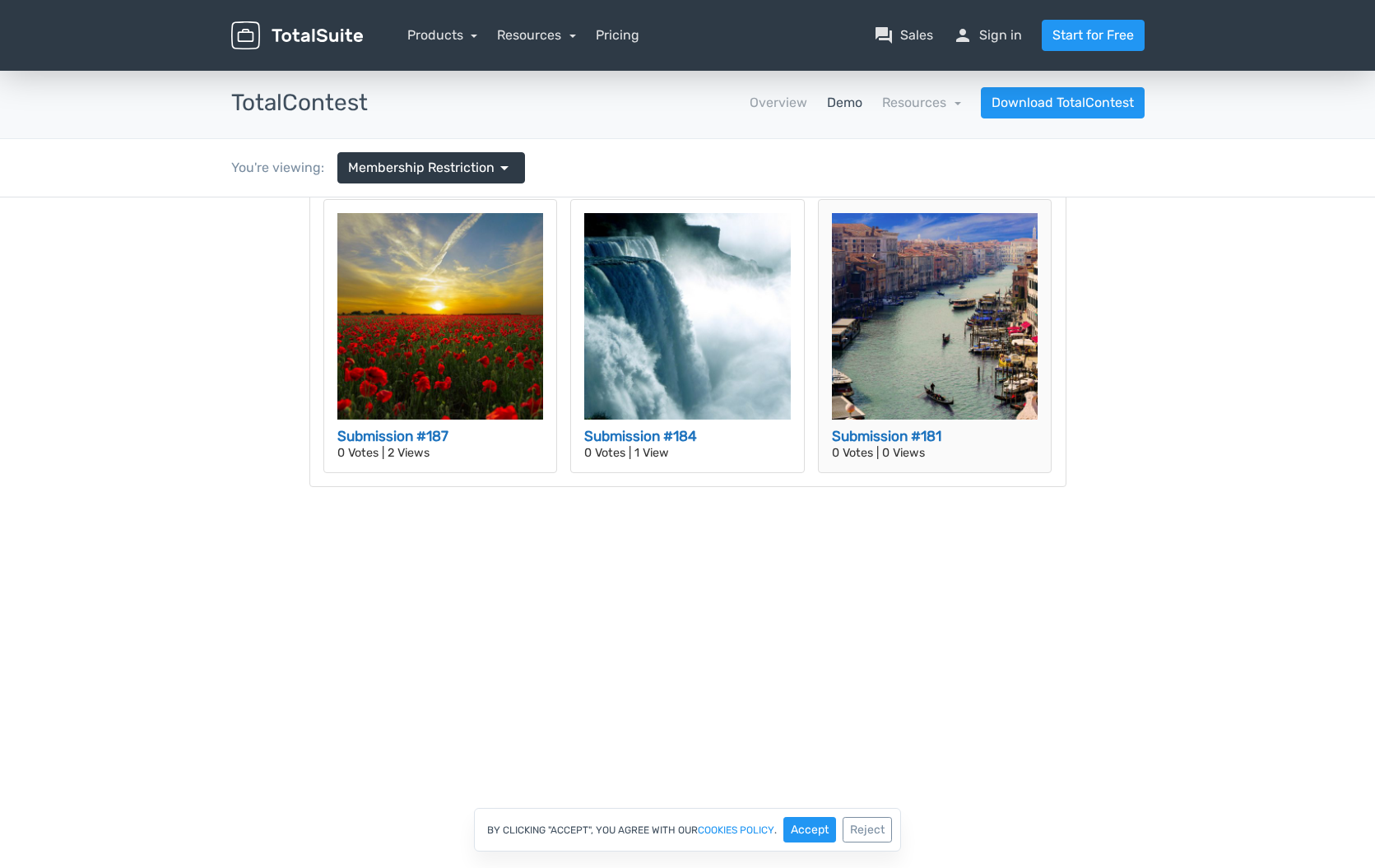
click at [910, 398] on img at bounding box center [936, 316] width 206 height 206
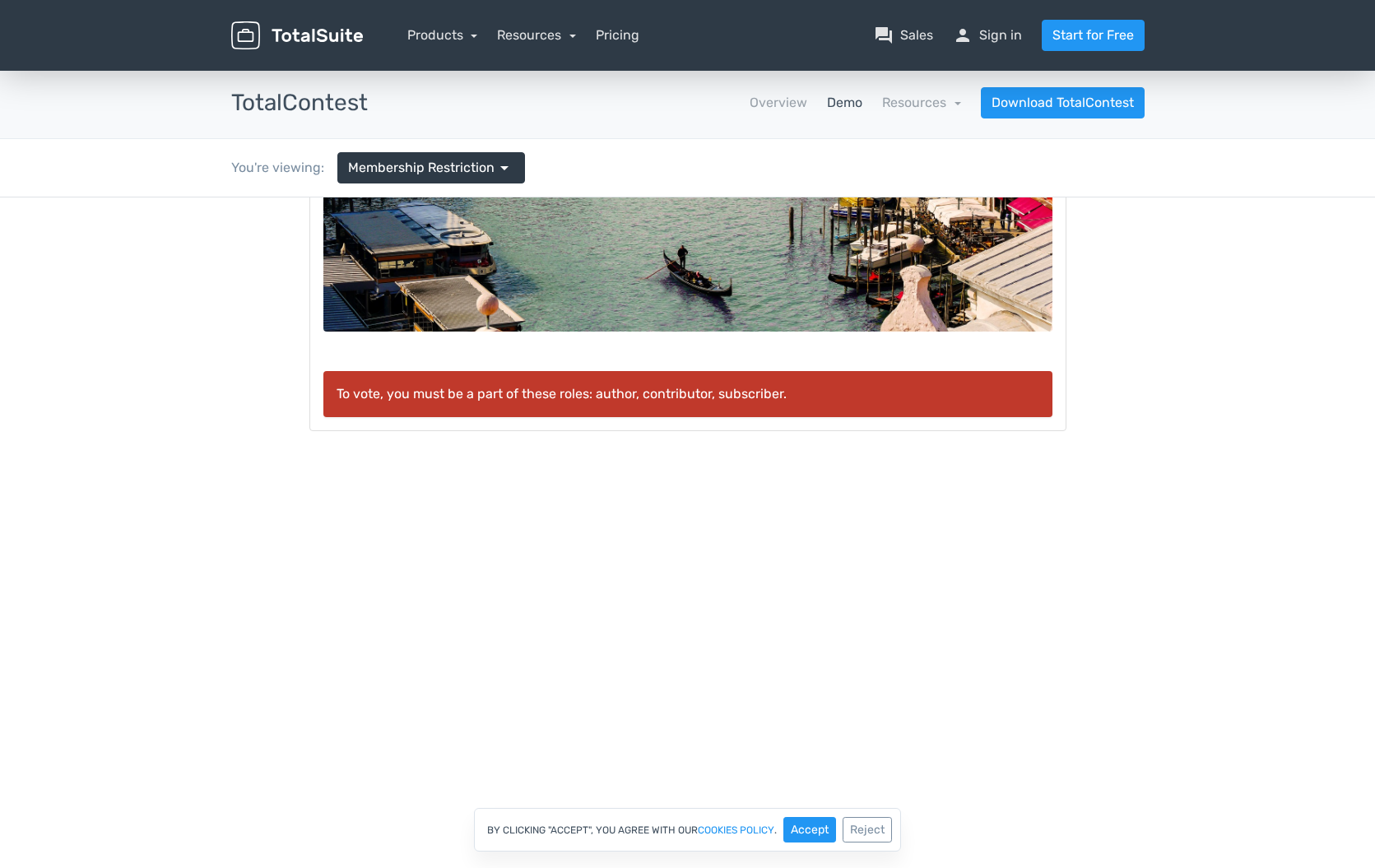
scroll to position [447, 0]
drag, startPoint x: 410, startPoint y: 394, endPoint x: 759, endPoint y: 406, distance: 349.2
click at [736, 407] on div "To vote, you must be a part of these roles: author, contributor, subscriber." at bounding box center [688, 394] width 729 height 46
click at [776, 393] on p "To vote, you must be a part of these roles: author, contributor, subscriber." at bounding box center [688, 394] width 703 height 20
drag, startPoint x: 853, startPoint y: 406, endPoint x: 527, endPoint y: 394, distance: 326.2
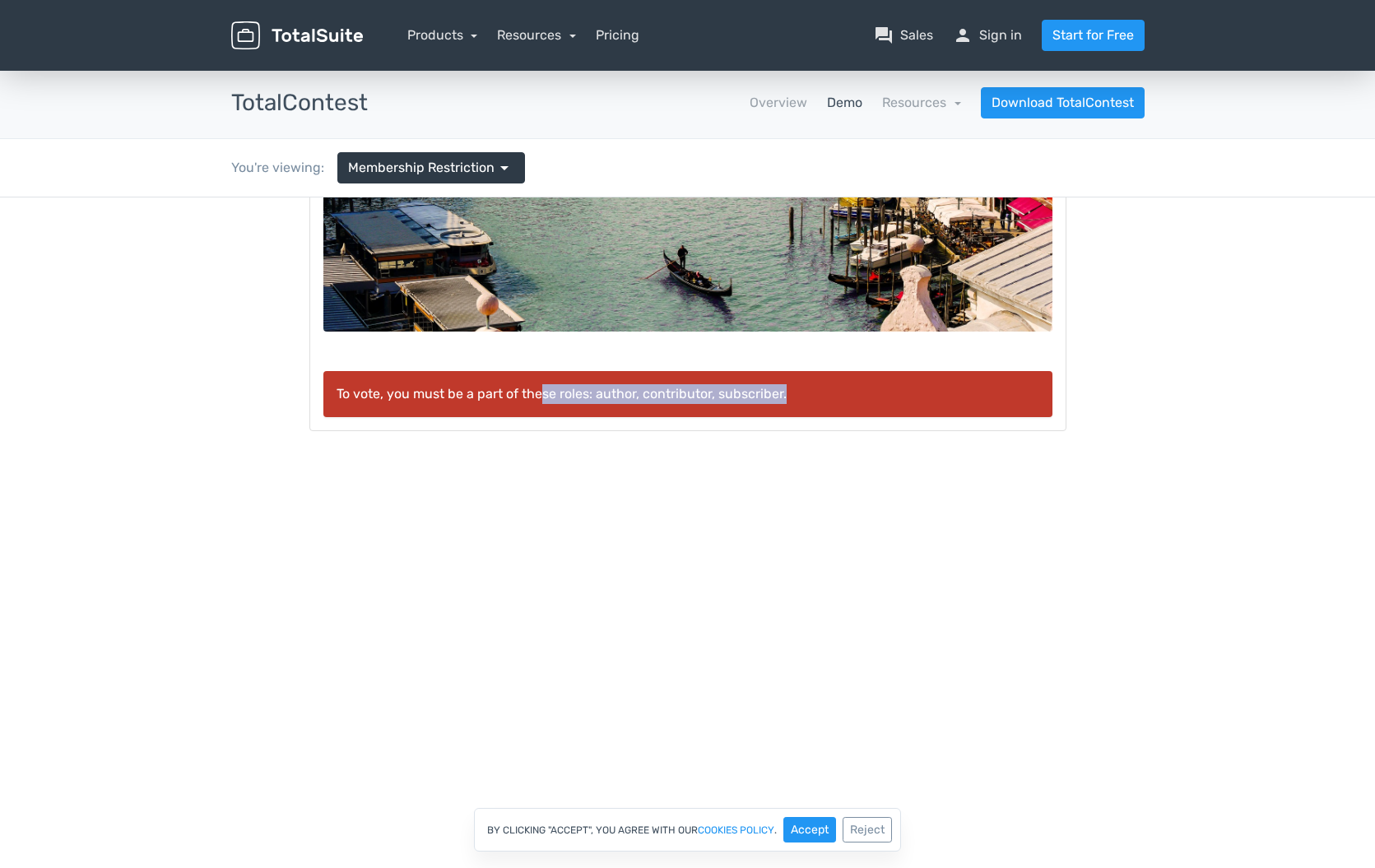
click at [534, 393] on div "To vote, you must be a part of these roles: author, contributor, subscriber." at bounding box center [688, 394] width 729 height 46
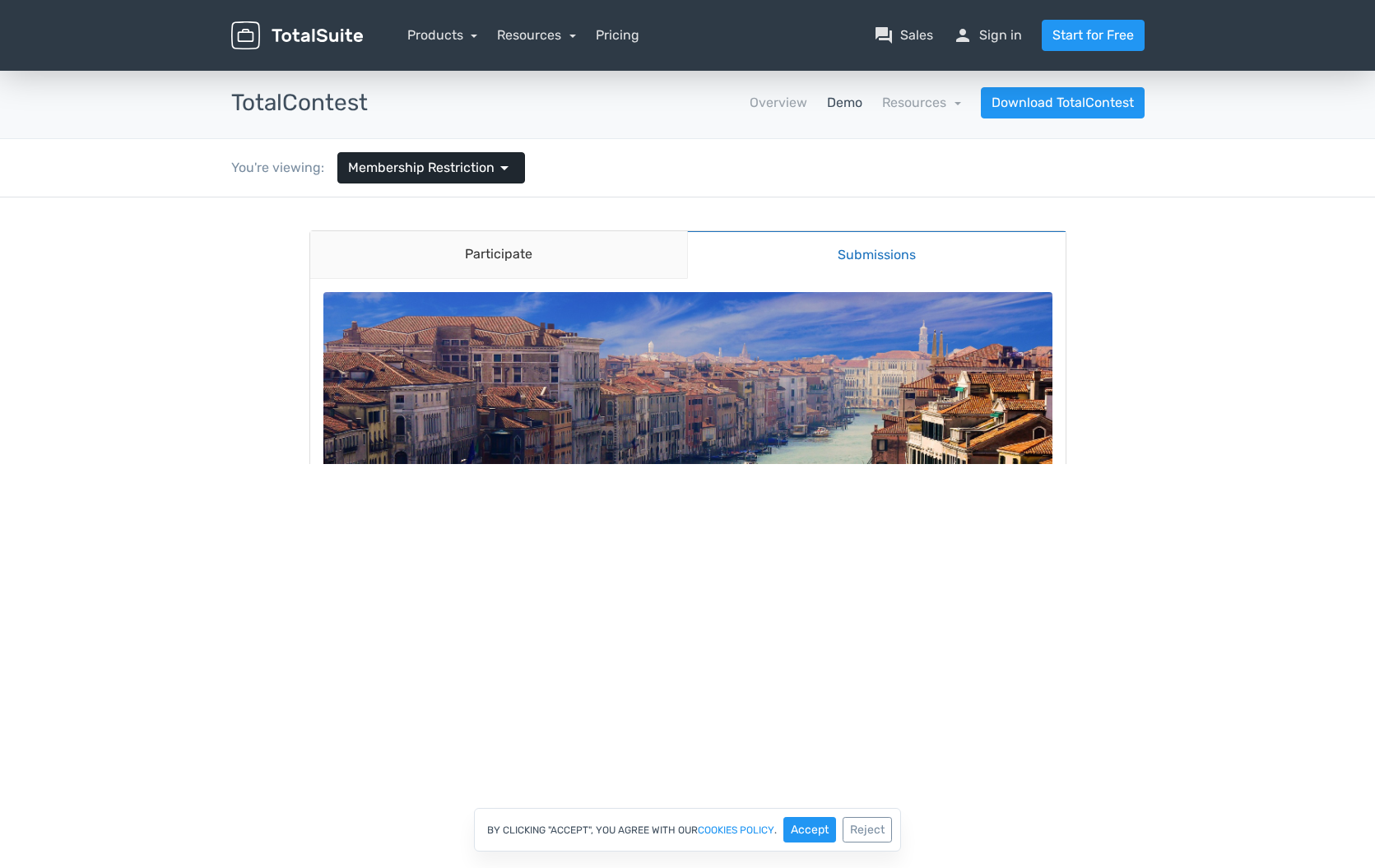
scroll to position [0, 0]
click at [489, 167] on span "Membership Restriction" at bounding box center [421, 168] width 146 height 20
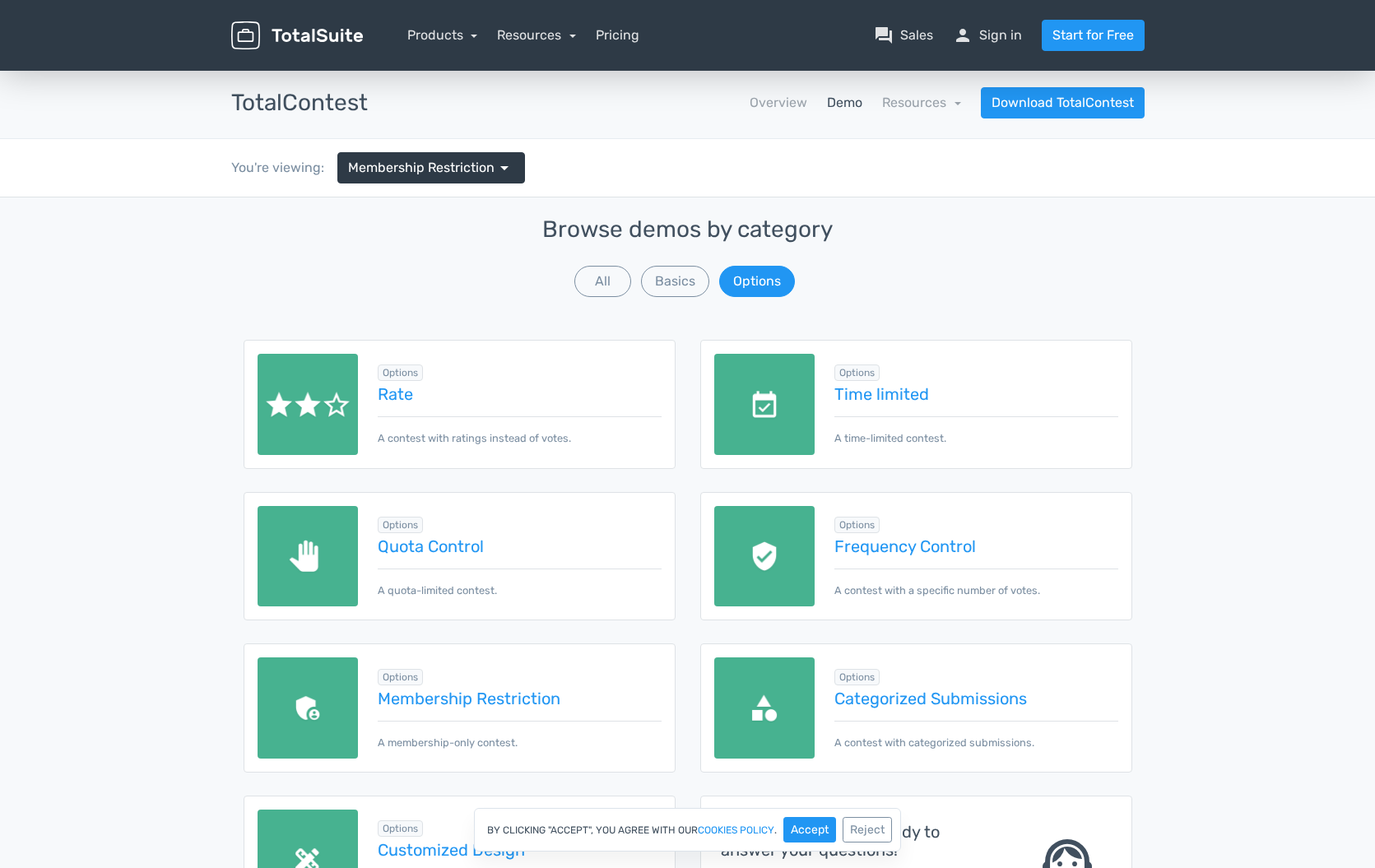
click at [683, 297] on div "Browse demos by category All Basics Options" at bounding box center [688, 259] width 889 height 83
click at [675, 276] on button "Basics" at bounding box center [674, 281] width 68 height 31
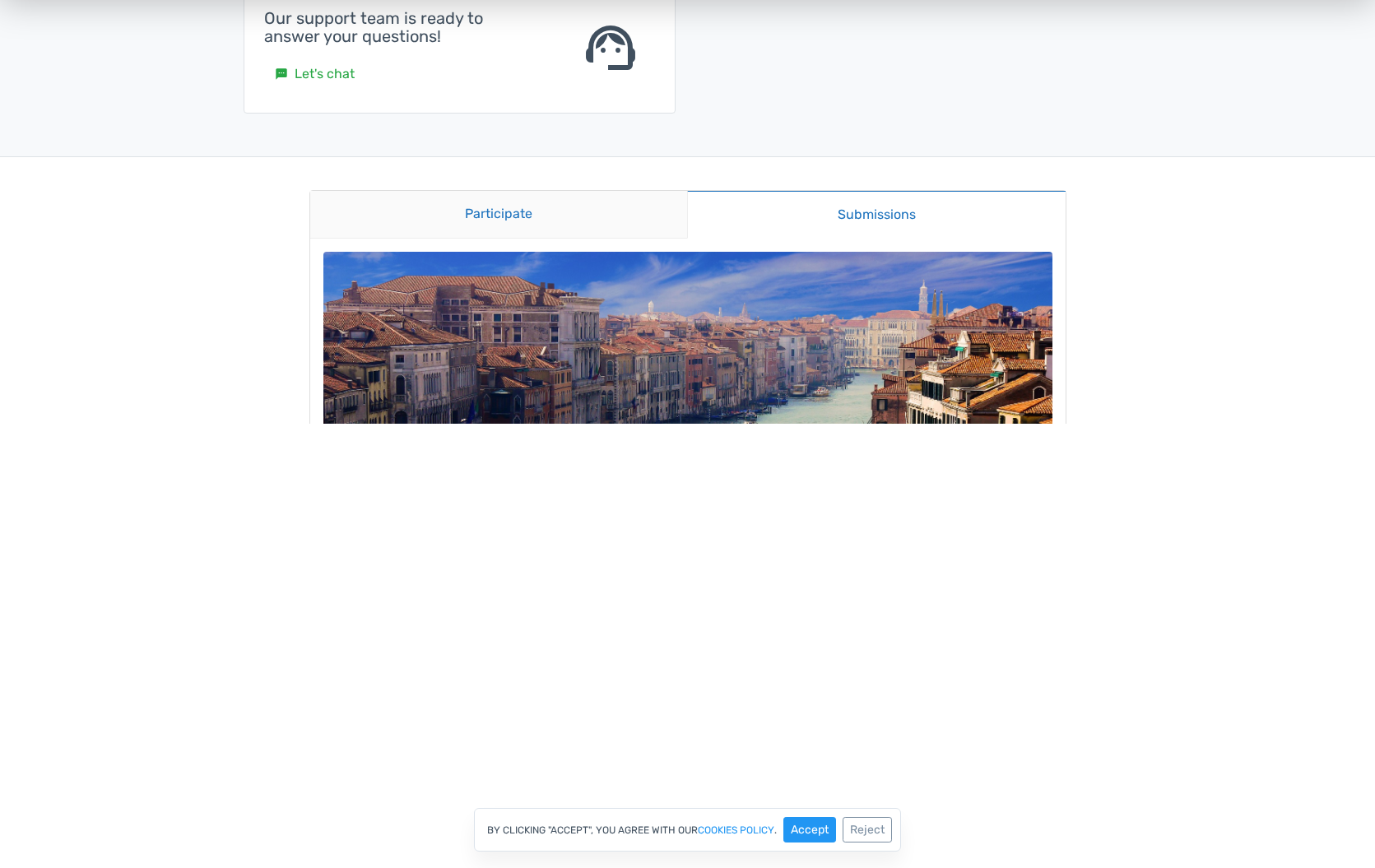
scroll to position [668, 0]
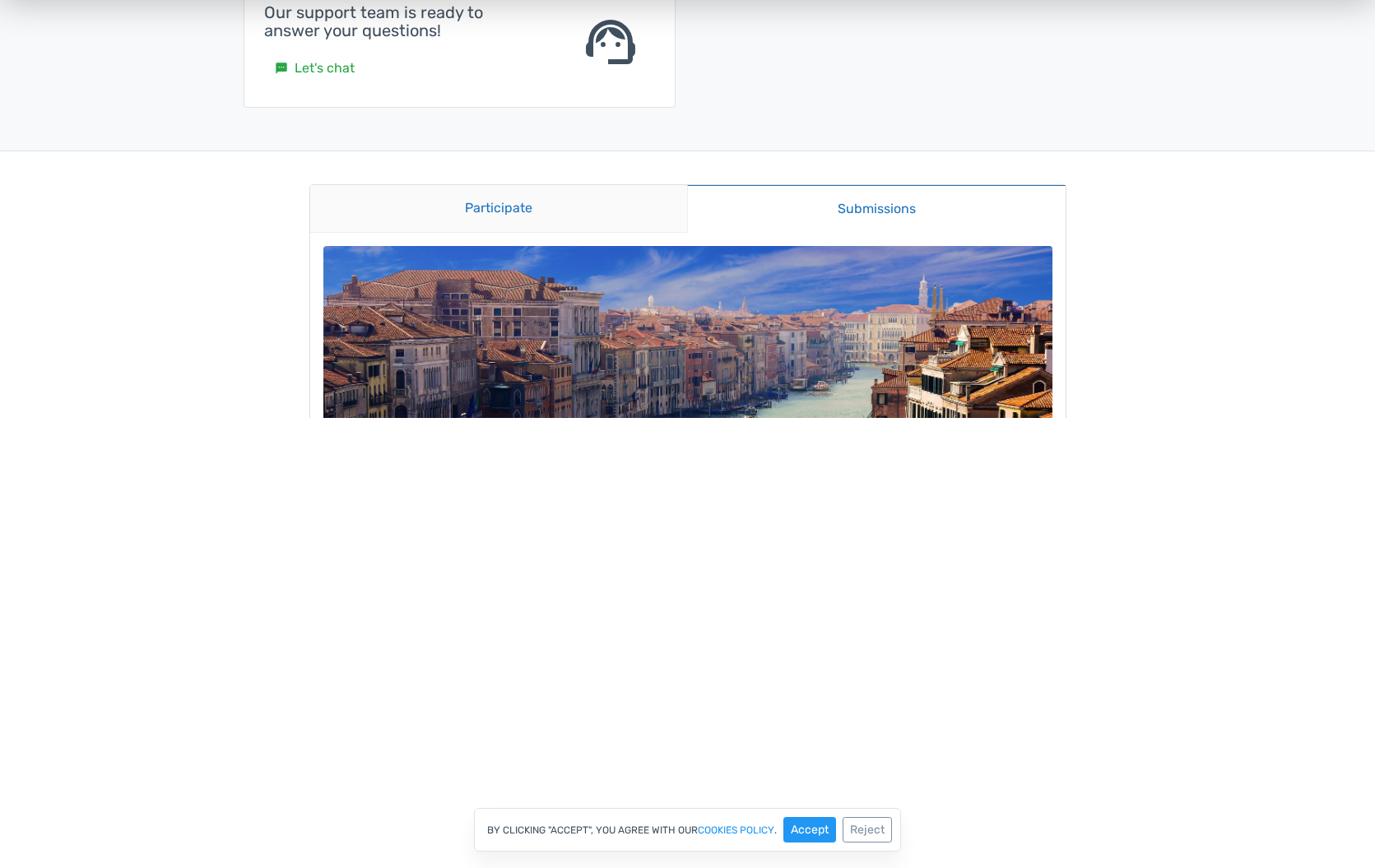
click at [641, 201] on link "Participate" at bounding box center [499, 209] width 378 height 48
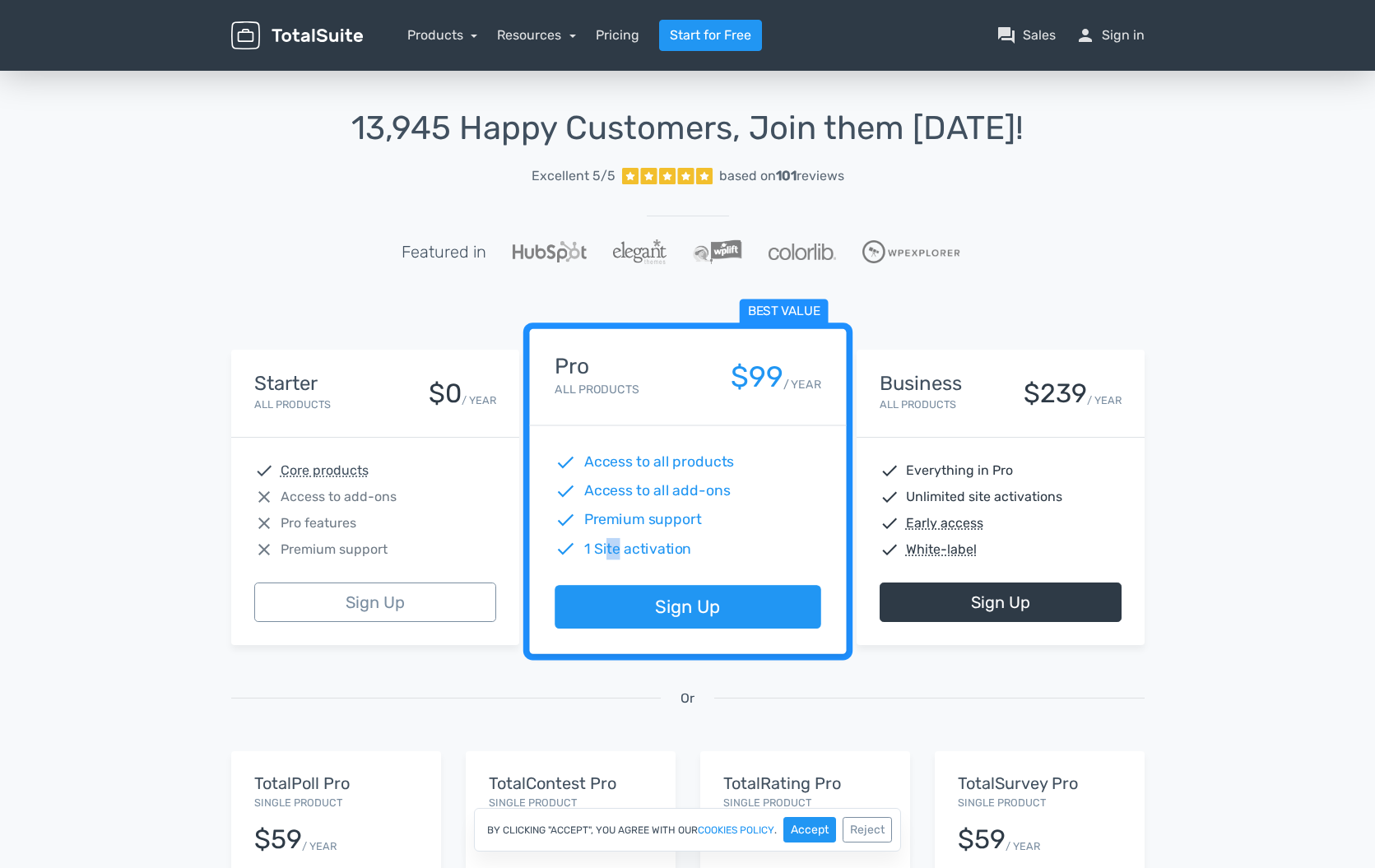
drag, startPoint x: 608, startPoint y: 547, endPoint x: 647, endPoint y: 541, distance: 39.5
click at [630, 541] on span "1 Site activation" at bounding box center [638, 549] width 108 height 21
drag, startPoint x: 670, startPoint y: 488, endPoint x: 714, endPoint y: 493, distance: 44.3
click at [714, 493] on span "Access to all add-ons" at bounding box center [657, 491] width 146 height 21
click at [1008, 500] on span "Unlimited site activations" at bounding box center [985, 497] width 156 height 20
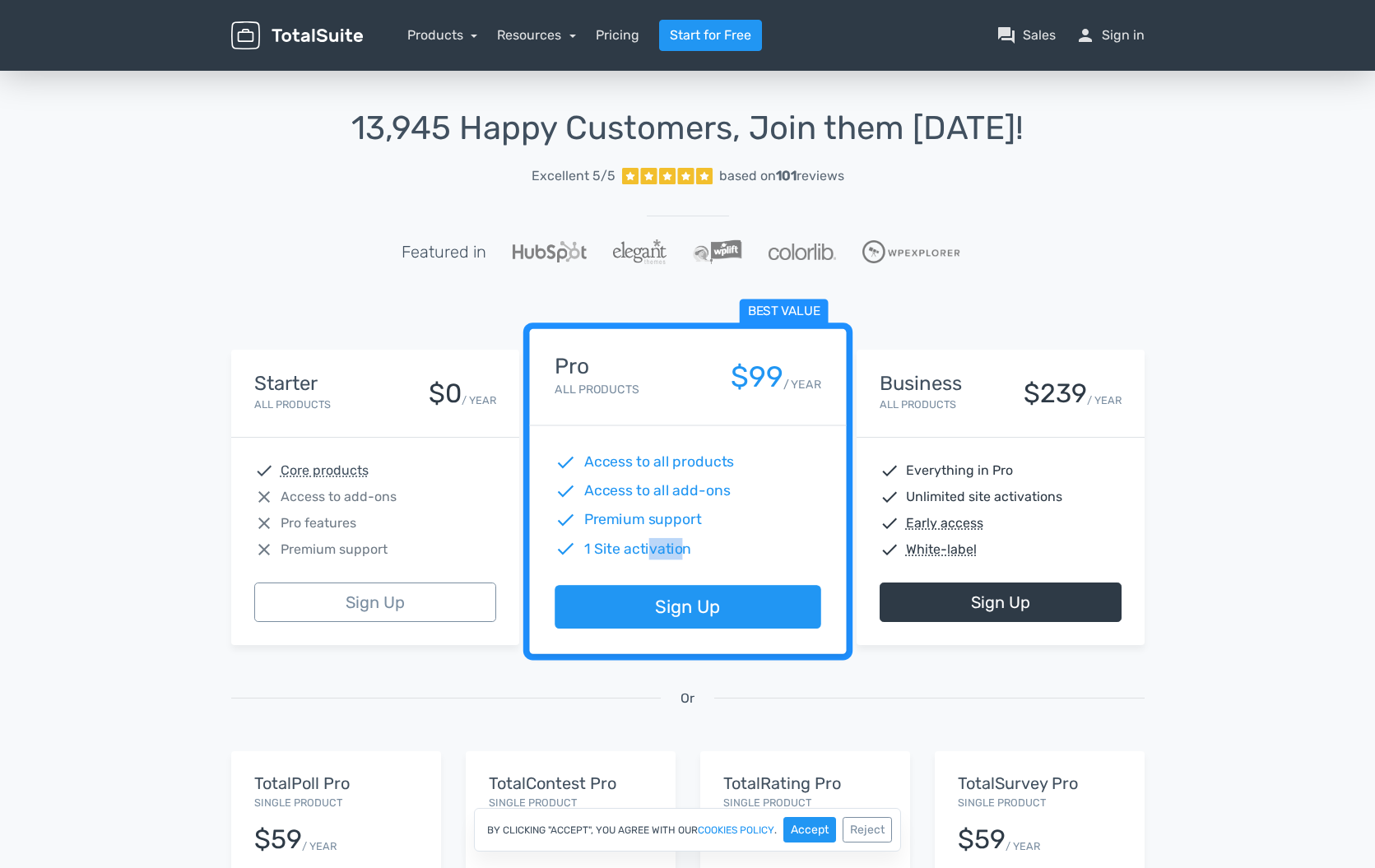
drag, startPoint x: 648, startPoint y: 553, endPoint x: 679, endPoint y: 548, distance: 31.4
click at [679, 548] on span "1 Site activation" at bounding box center [638, 549] width 108 height 21
drag, startPoint x: 651, startPoint y: 518, endPoint x: 636, endPoint y: 516, distance: 15.1
click at [636, 516] on span "Premium support" at bounding box center [643, 520] width 118 height 21
drag, startPoint x: 644, startPoint y: 494, endPoint x: 751, endPoint y: 501, distance: 107.2
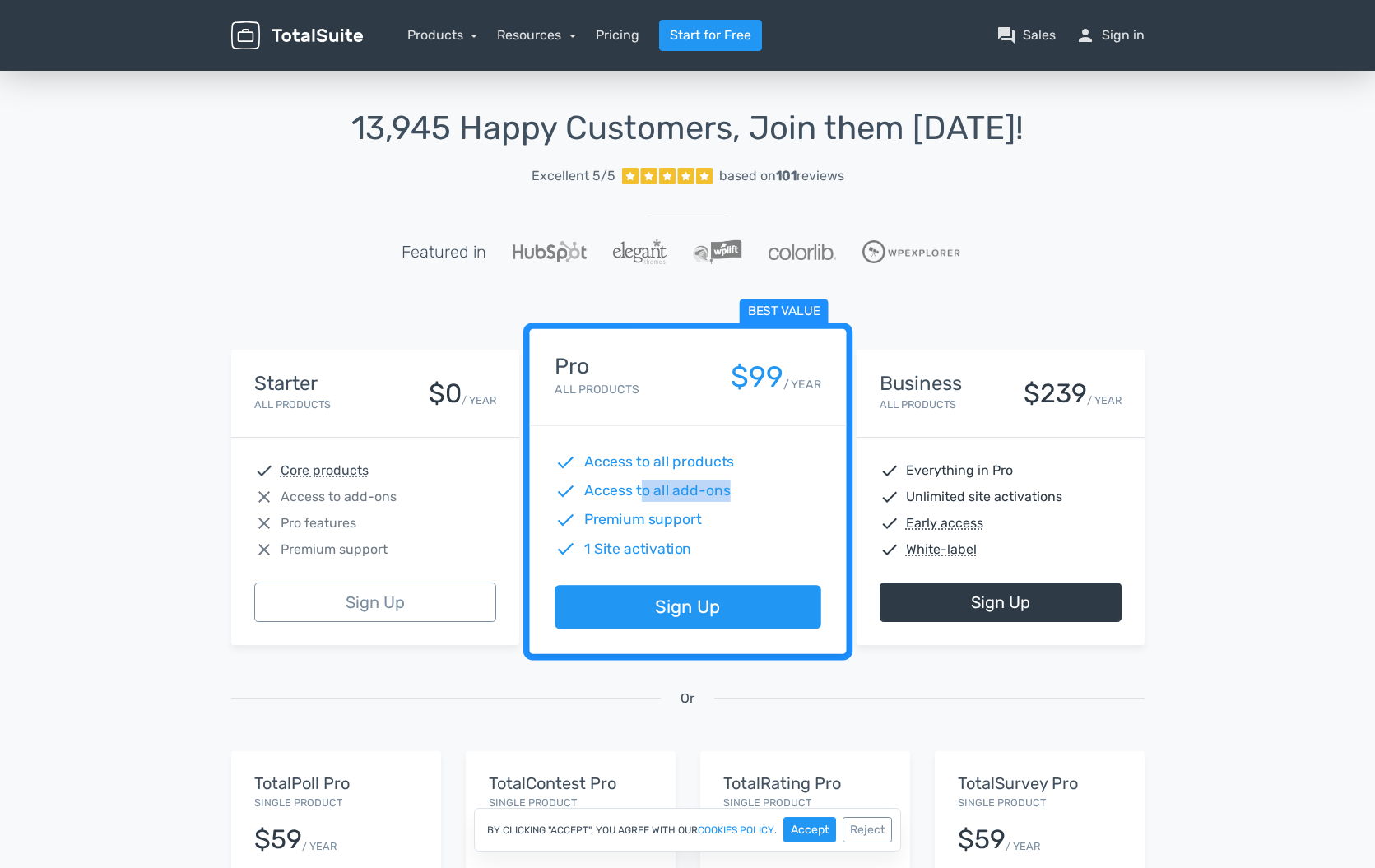
click at [751, 501] on div "check Access to all add-ons" at bounding box center [688, 491] width 266 height 21
click at [701, 454] on span "Access to all products" at bounding box center [659, 462] width 150 height 21
click at [687, 464] on span "Access to all products" at bounding box center [659, 462] width 150 height 21
drag, startPoint x: 648, startPoint y: 463, endPoint x: 694, endPoint y: 471, distance: 46.7
click at [694, 470] on span "Access to all products" at bounding box center [659, 462] width 150 height 21
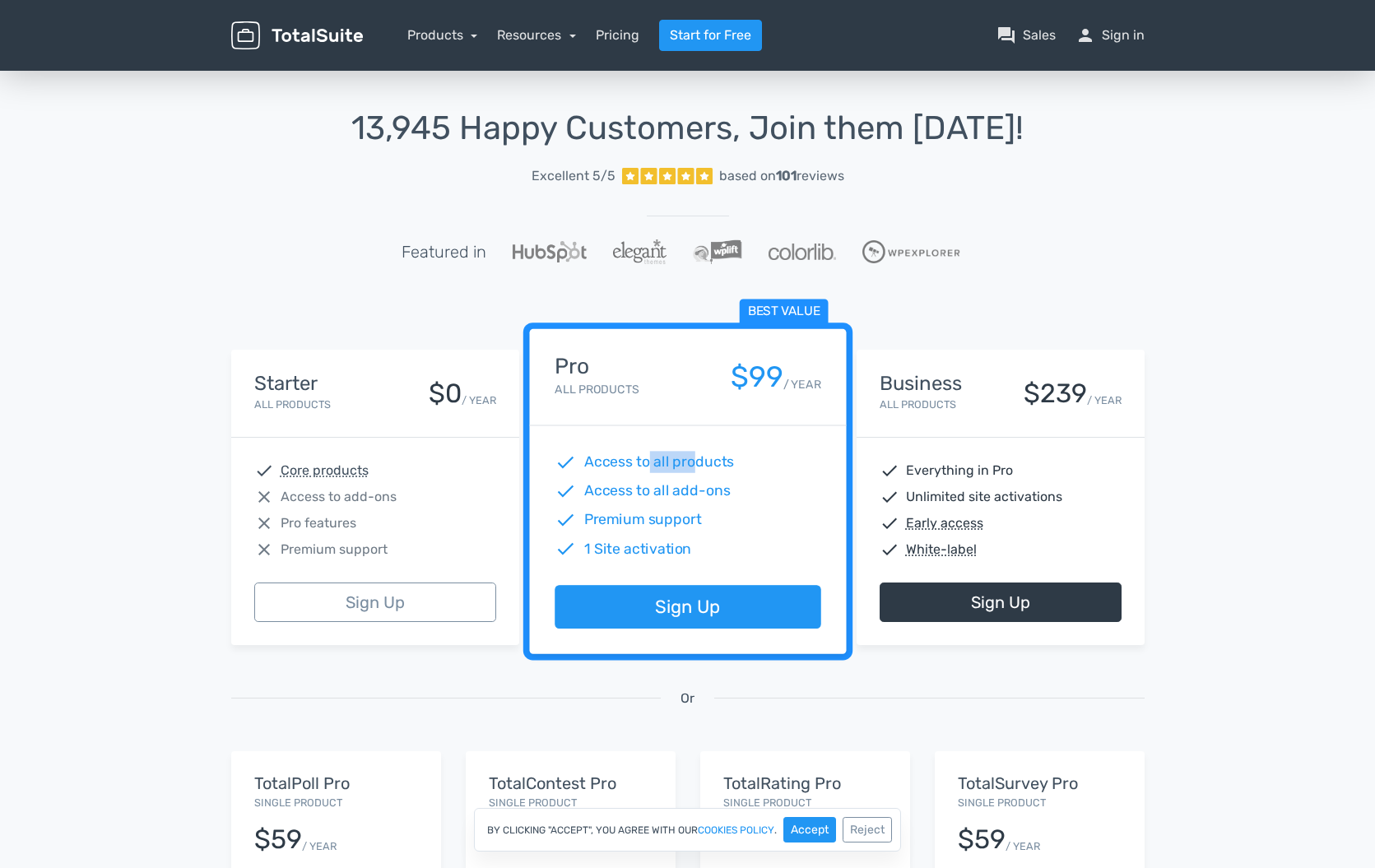
click at [691, 466] on span "Access to all products" at bounding box center [659, 462] width 150 height 21
click at [696, 482] on span "Access to all add-ons" at bounding box center [657, 491] width 146 height 21
drag, startPoint x: 698, startPoint y: 491, endPoint x: 661, endPoint y: 489, distance: 37.1
click at [661, 489] on span "Access to all add-ons" at bounding box center [657, 491] width 146 height 21
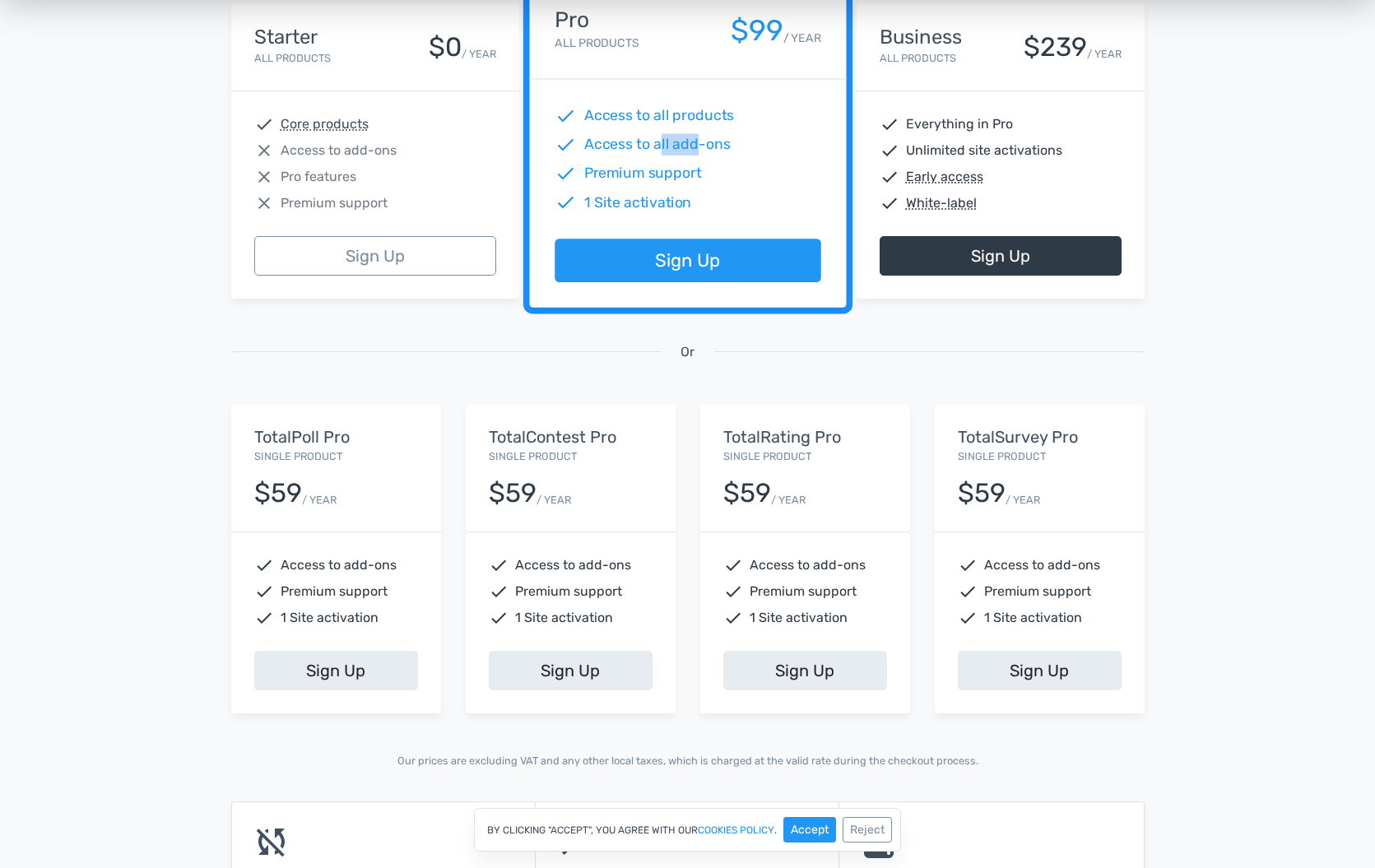
scroll to position [357, 0]
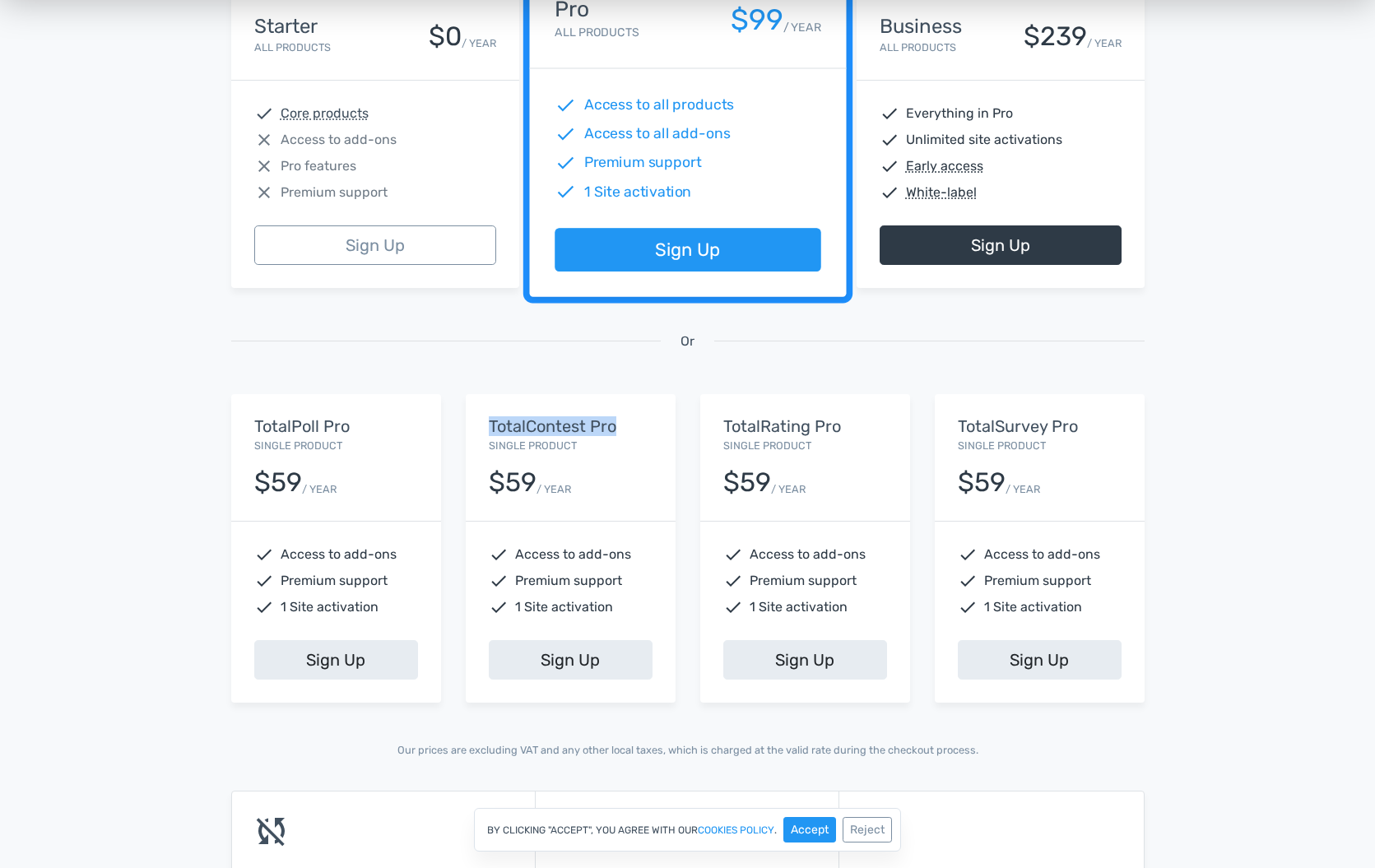
drag, startPoint x: 649, startPoint y: 432, endPoint x: 470, endPoint y: 432, distance: 179.0
click at [470, 432] on div "TotalContest Pro Single Product $59 / YEAR" at bounding box center [571, 458] width 210 height 127
copy h5 "TotalContest Pro"
drag, startPoint x: 634, startPoint y: 553, endPoint x: 566, endPoint y: 561, distance: 68.5
click at [566, 561] on div "check Access to add-ons" at bounding box center [570, 555] width 164 height 20
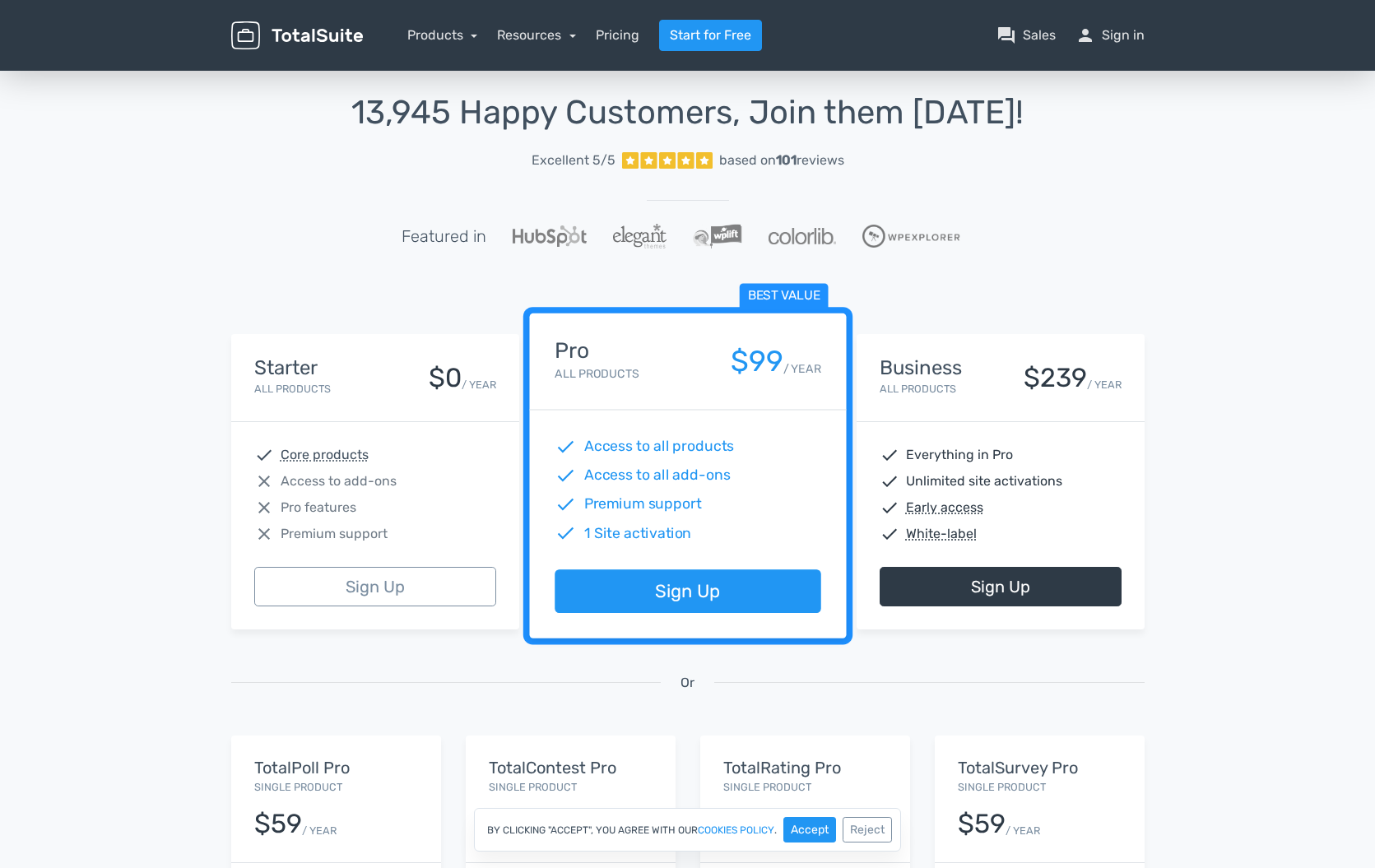
scroll to position [223, 0]
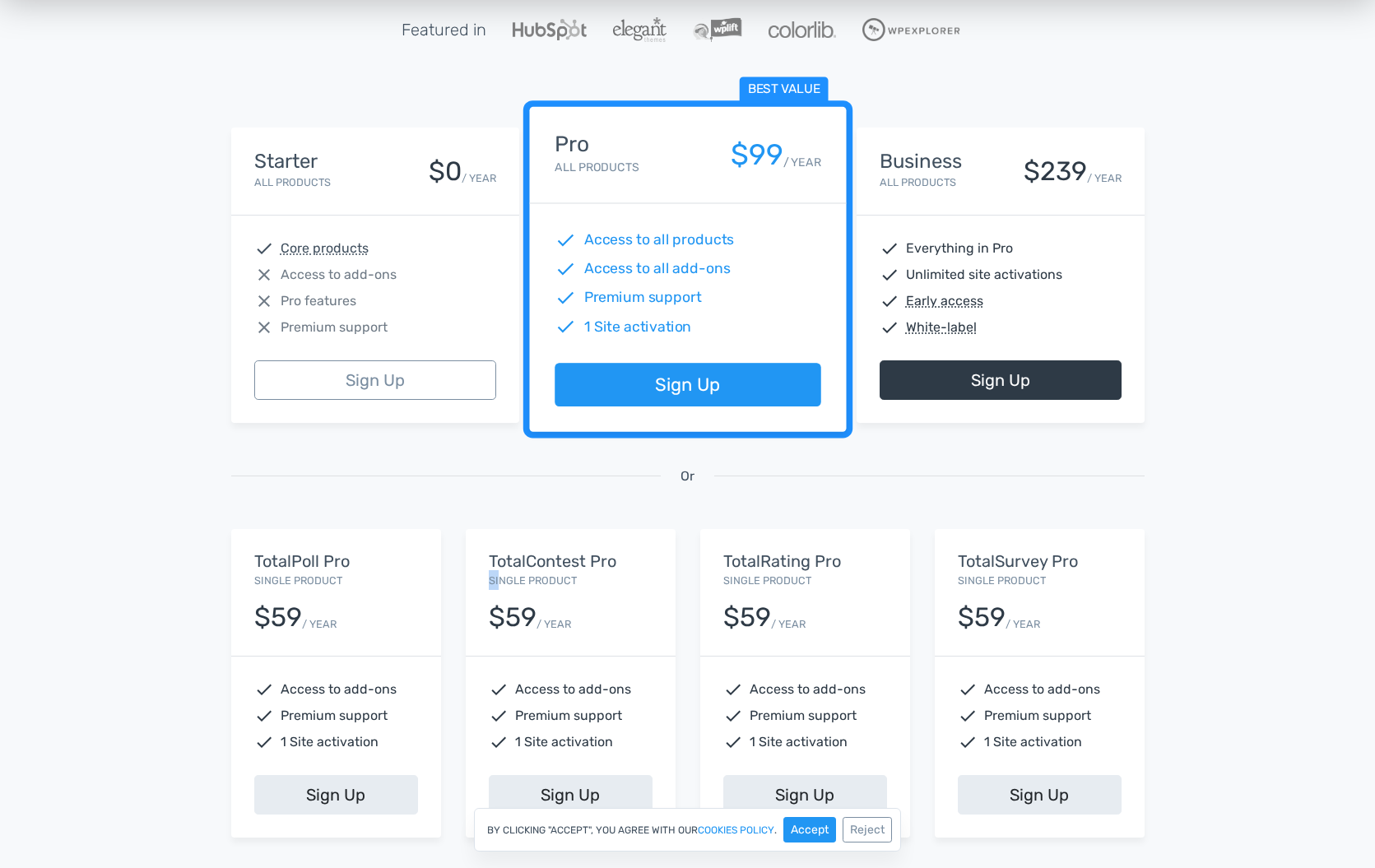
drag, startPoint x: 621, startPoint y: 560, endPoint x: 500, endPoint y: 571, distance: 121.5
click at [500, 571] on div "TotalContest Pro Single Product $59 / YEAR" at bounding box center [571, 592] width 210 height 127
drag, startPoint x: 528, startPoint y: 563, endPoint x: 621, endPoint y: 563, distance: 93.0
click at [621, 563] on h5 "TotalContest Pro" at bounding box center [570, 561] width 164 height 18
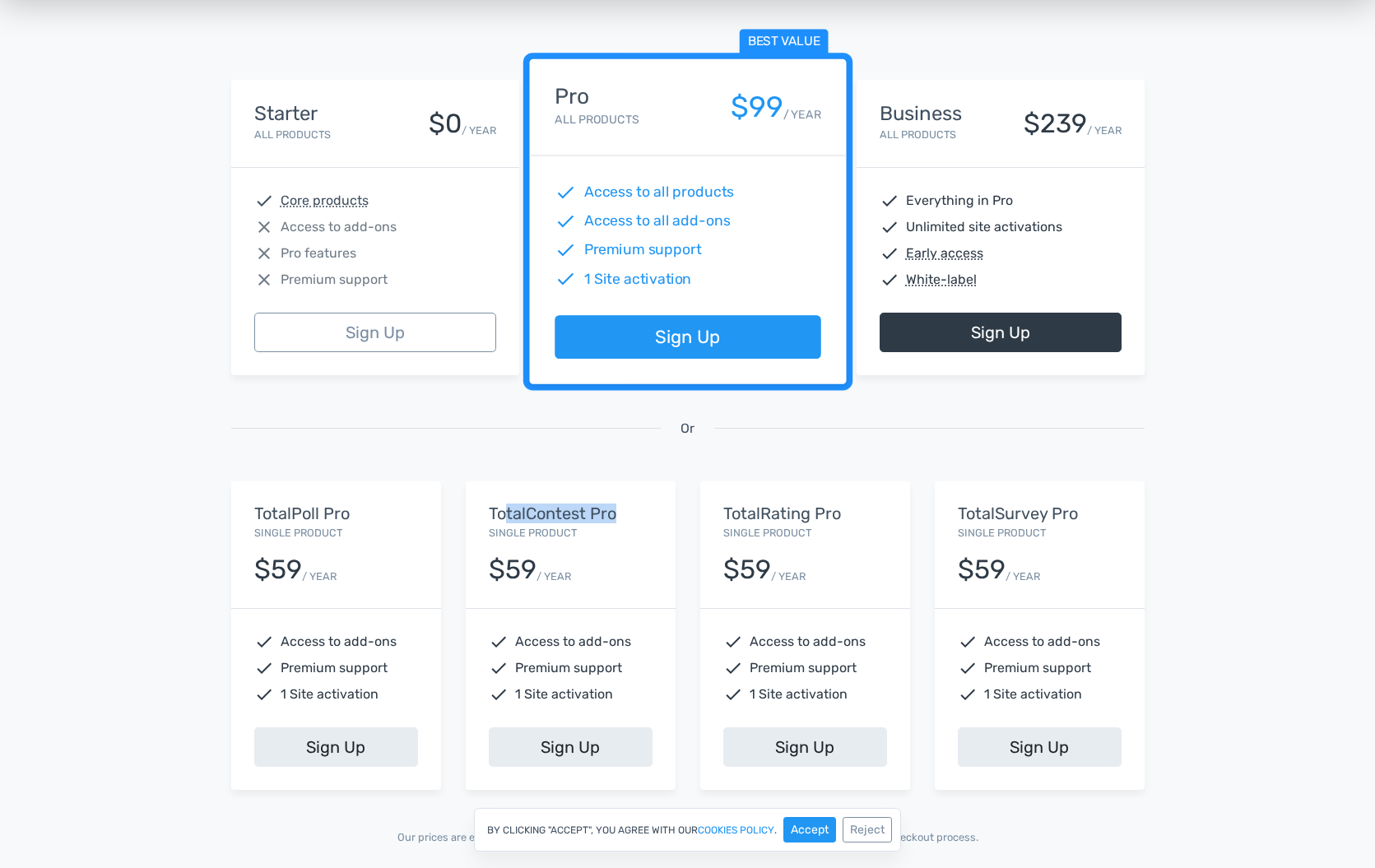
scroll to position [0, 0]
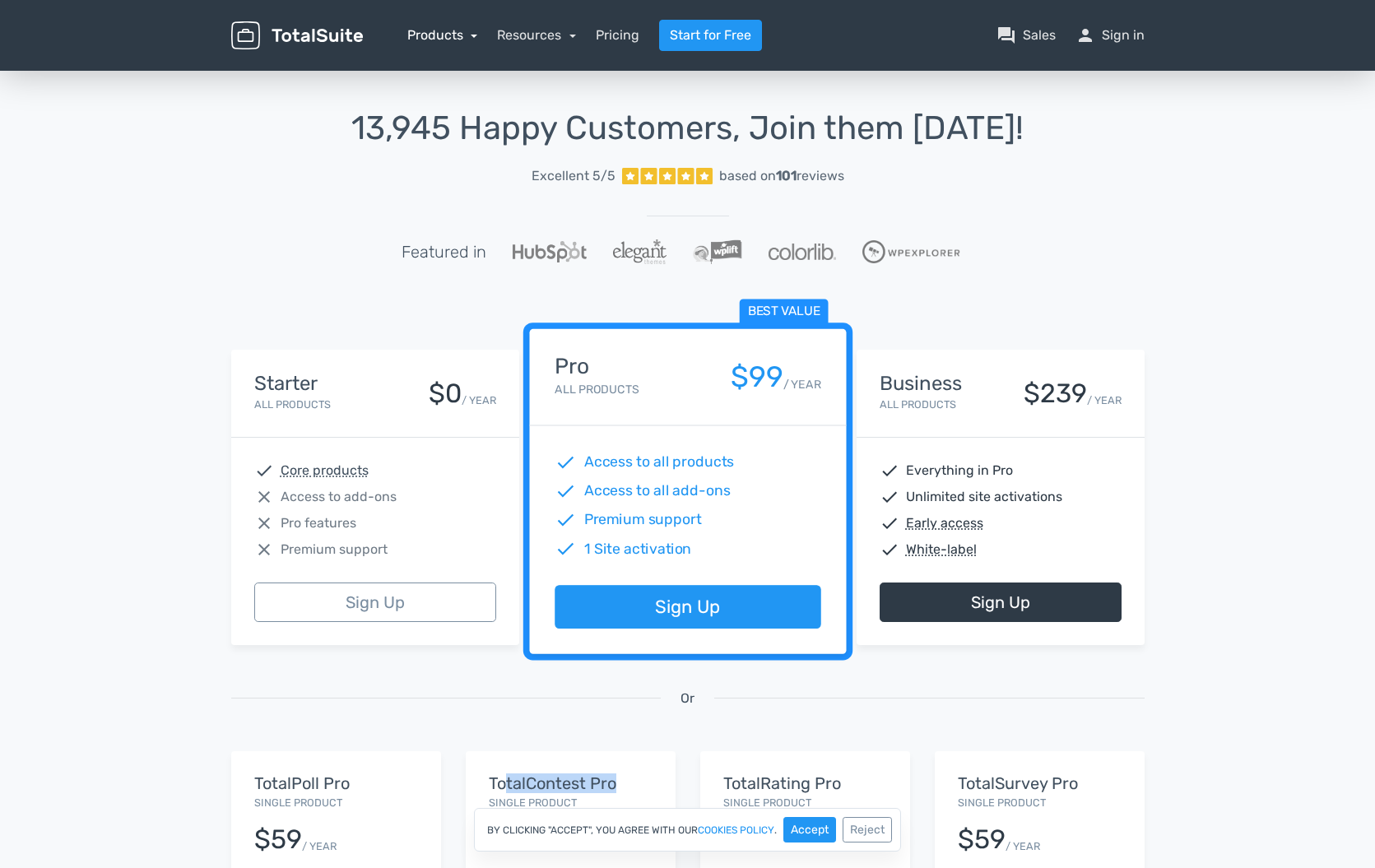
click at [454, 33] on link "Products" at bounding box center [442, 35] width 70 height 15
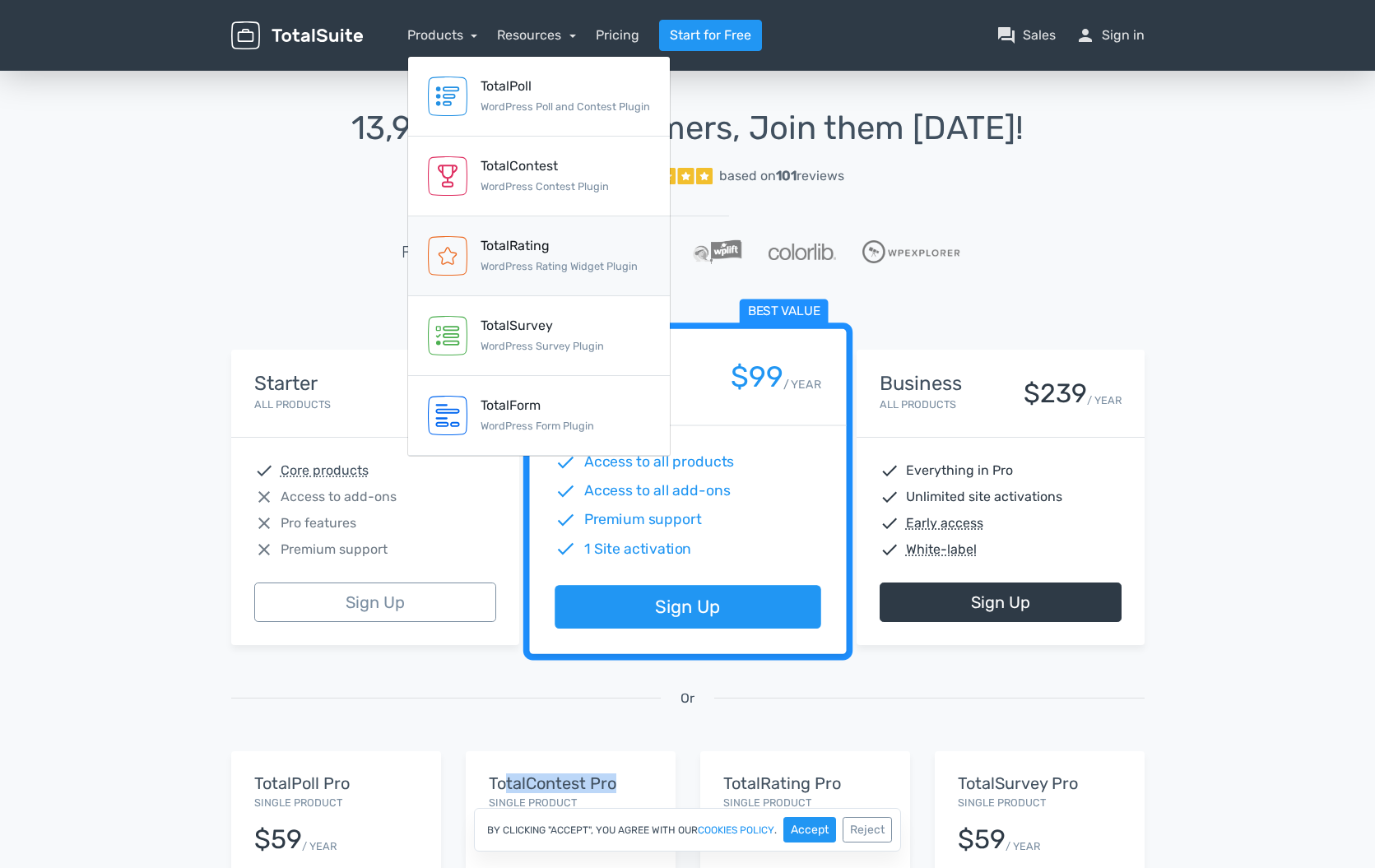
click at [543, 244] on div "TotalRating" at bounding box center [559, 246] width 157 height 20
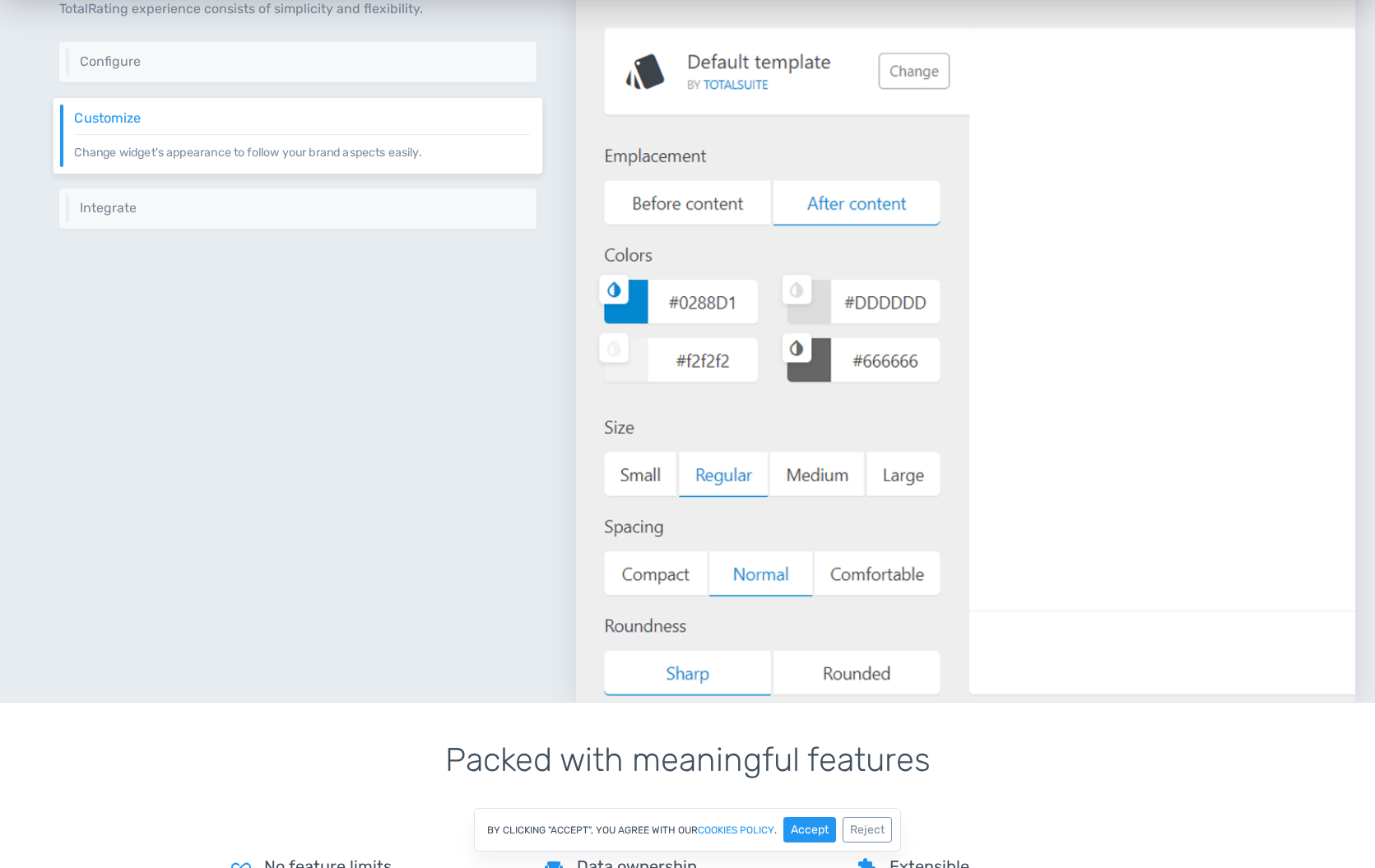
scroll to position [367, 0]
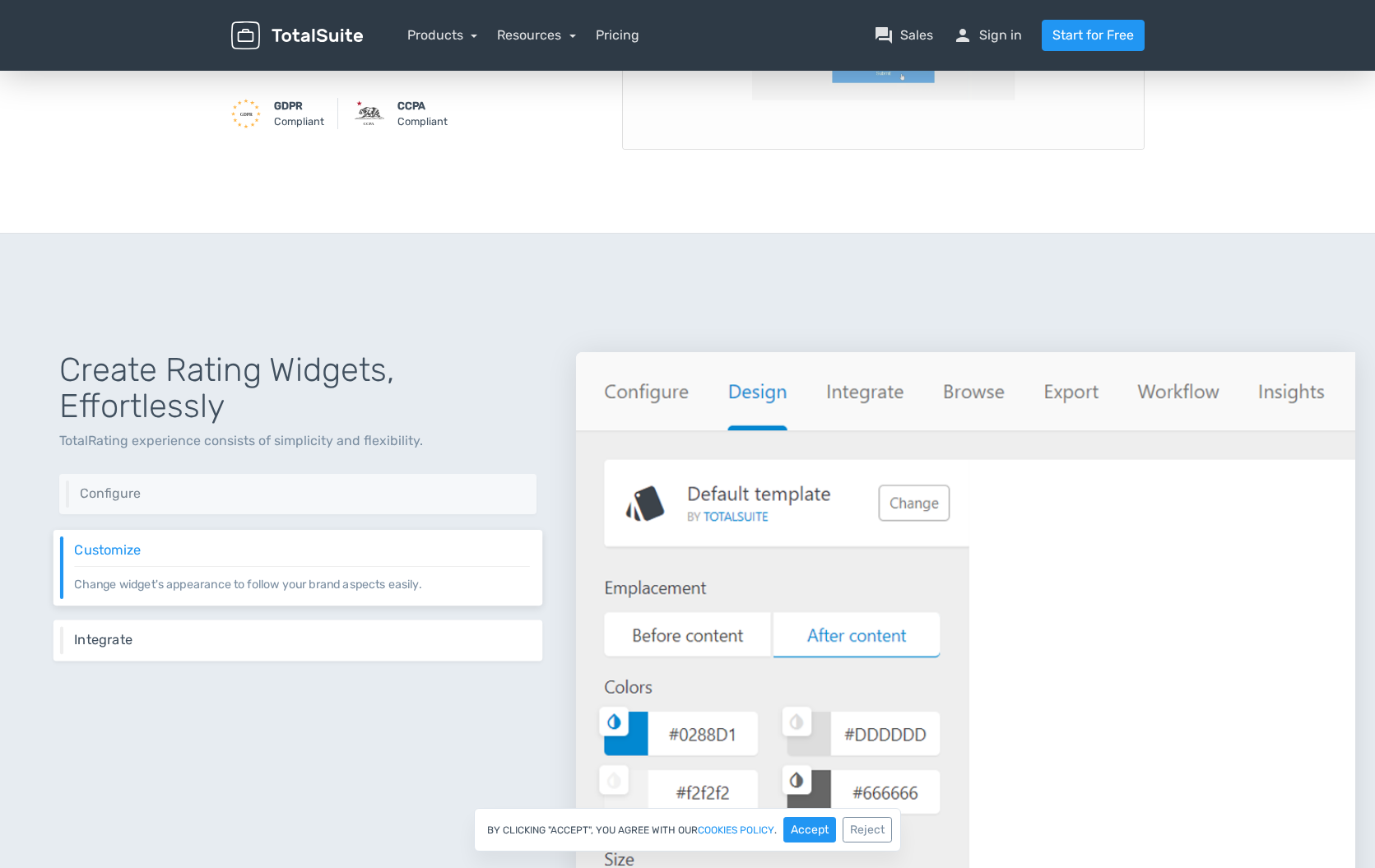
click at [455, 633] on h6 "Integrate" at bounding box center [302, 640] width 456 height 14
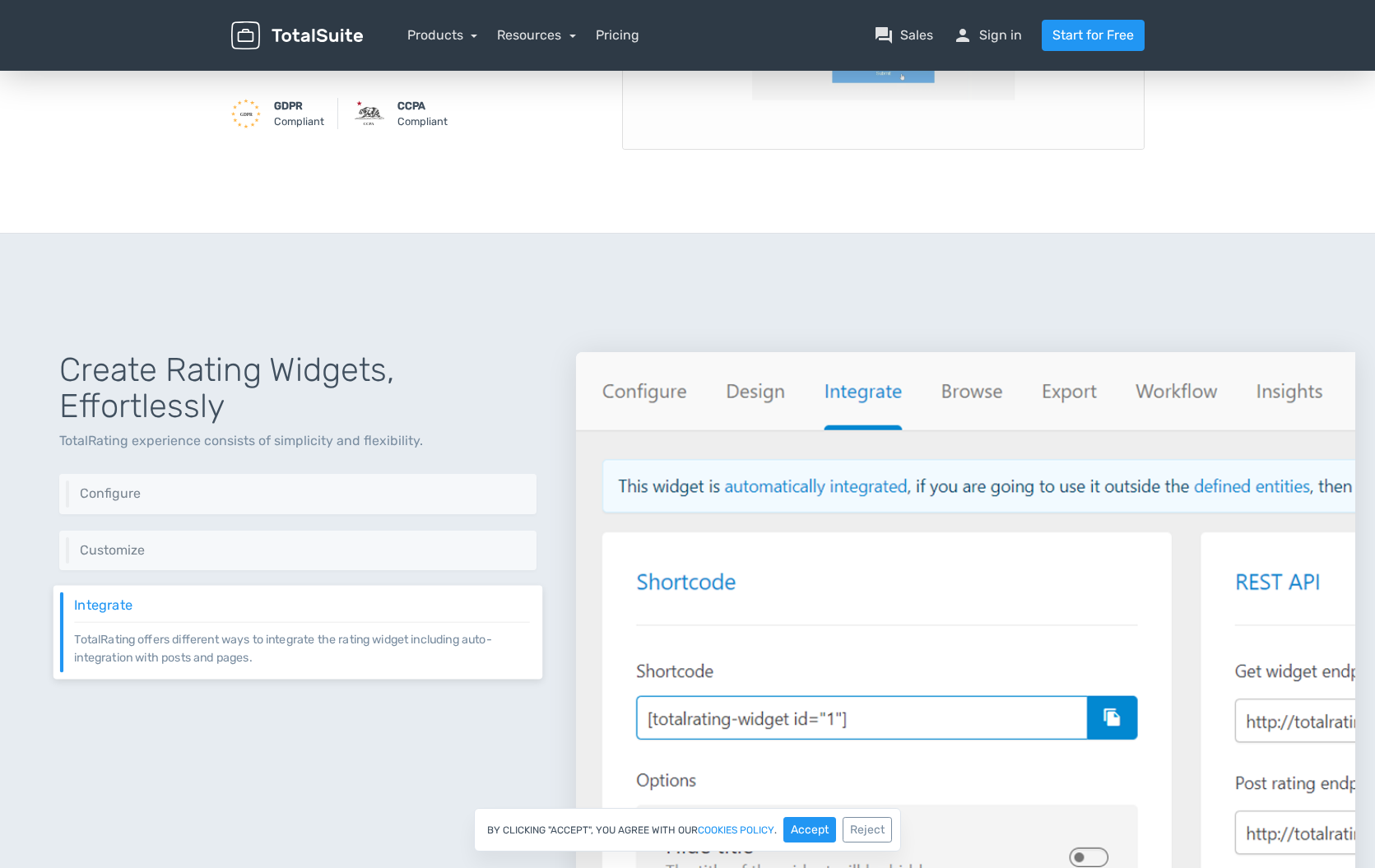
scroll to position [0, 0]
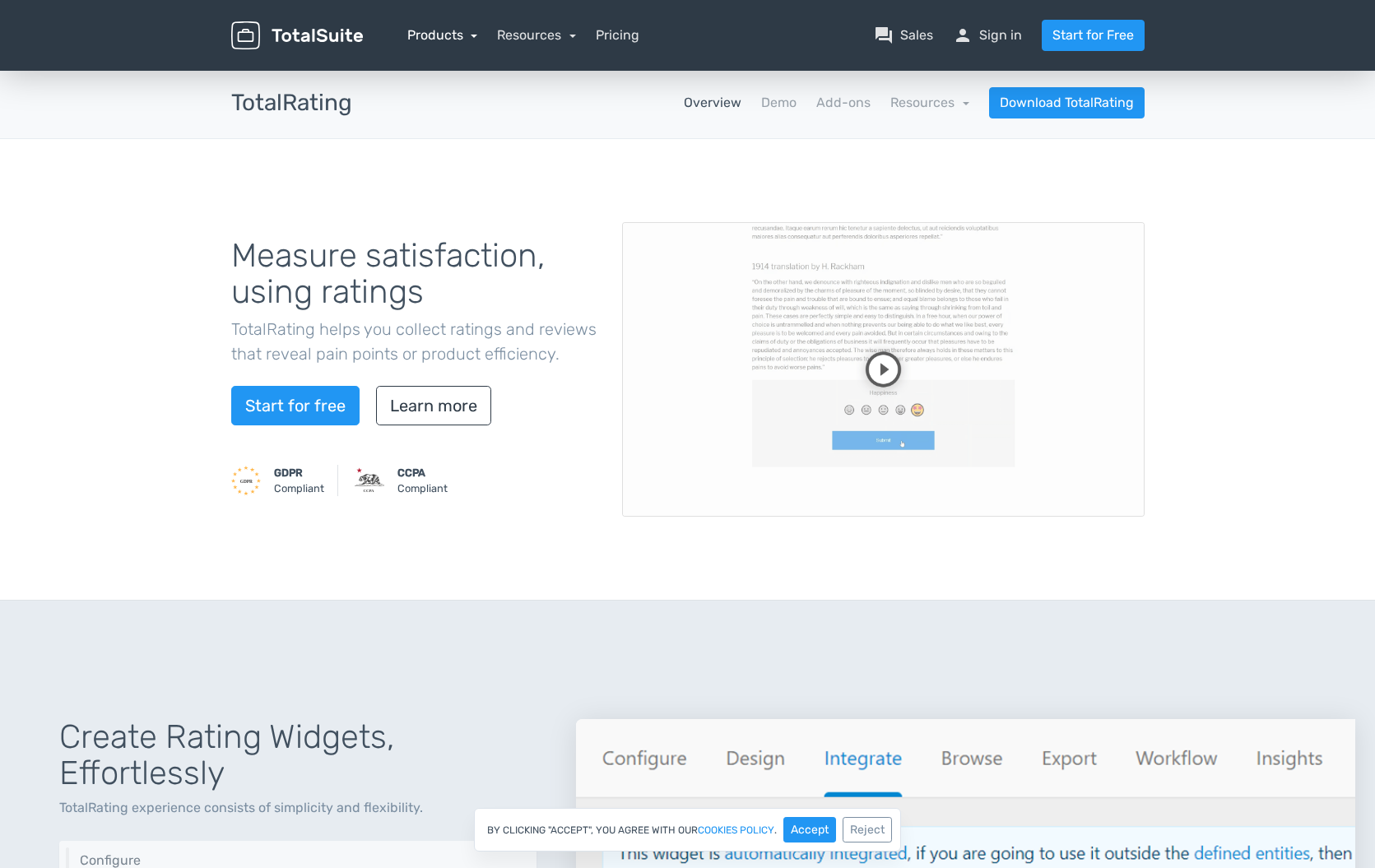
click at [458, 39] on link "Products" at bounding box center [442, 35] width 70 height 15
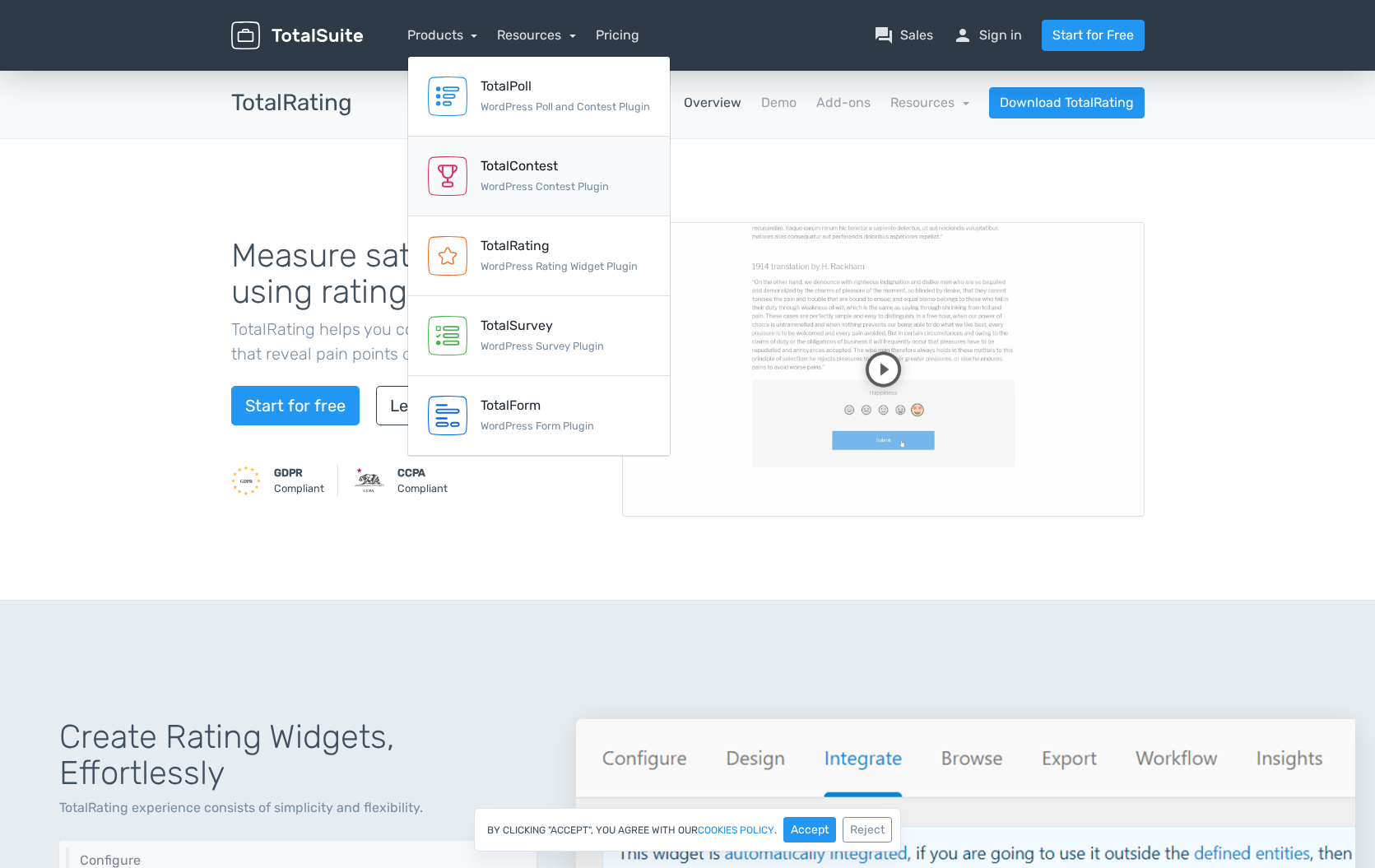
click at [520, 177] on div "TotalContest WordPress Contest Plugin" at bounding box center [544, 175] width 128 height 39
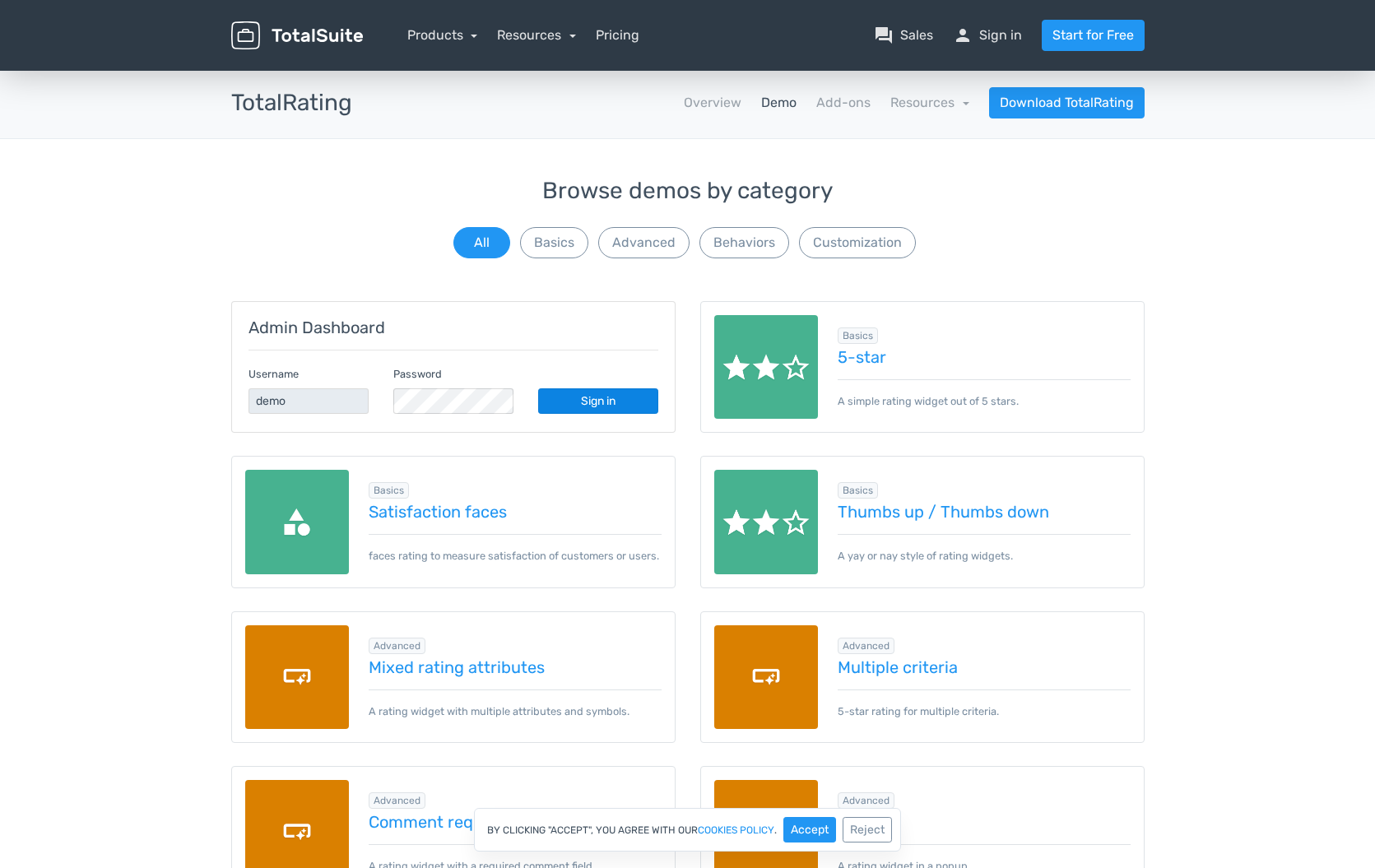
click at [624, 403] on link "Sign in" at bounding box center [598, 401] width 120 height 25
